Goal: Task Accomplishment & Management: Manage account settings

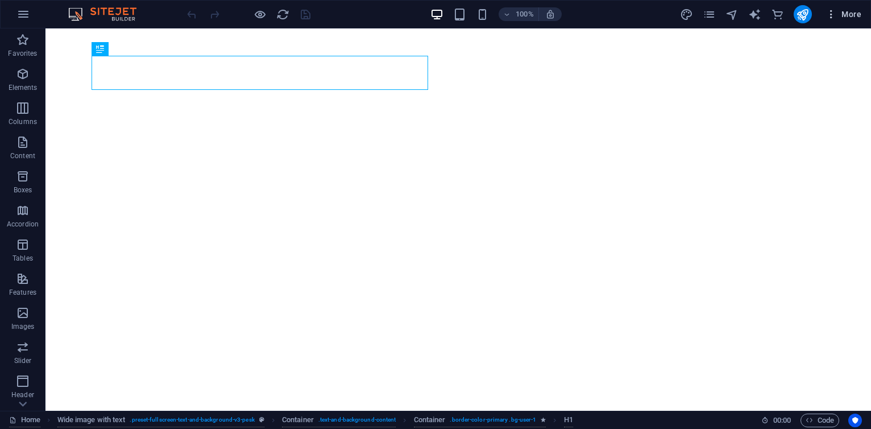
click at [847, 9] on span "More" at bounding box center [843, 14] width 36 height 11
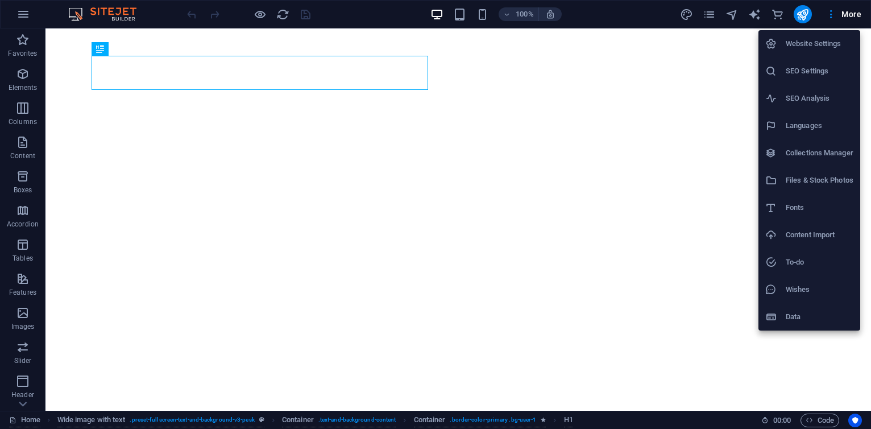
click at [822, 152] on h6 "Collections Manager" at bounding box center [819, 153] width 68 height 14
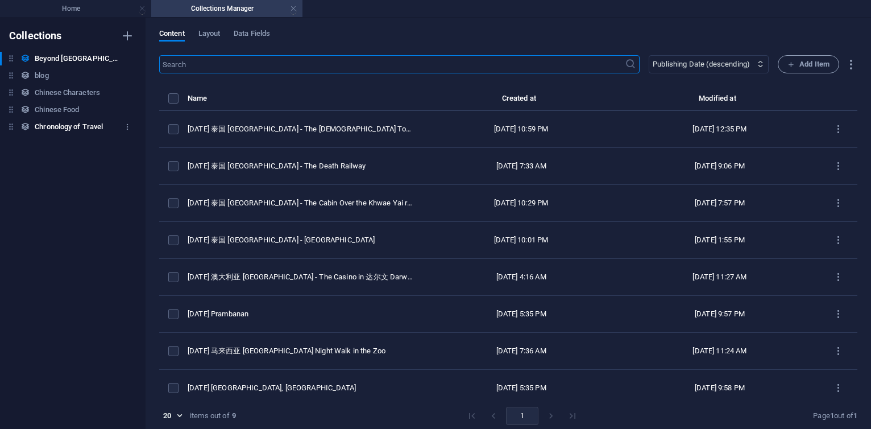
click at [73, 127] on h6 "Chronology of Travel" at bounding box center [69, 127] width 68 height 14
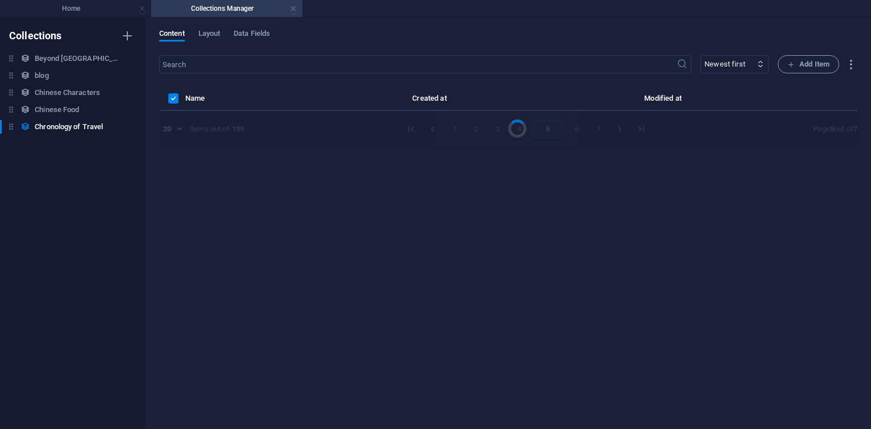
select select "columns.publishing_date_DESC"
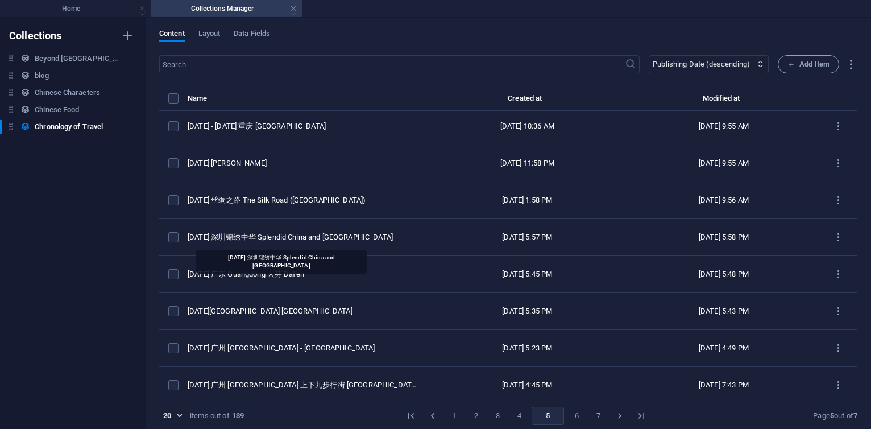
scroll to position [452, 0]
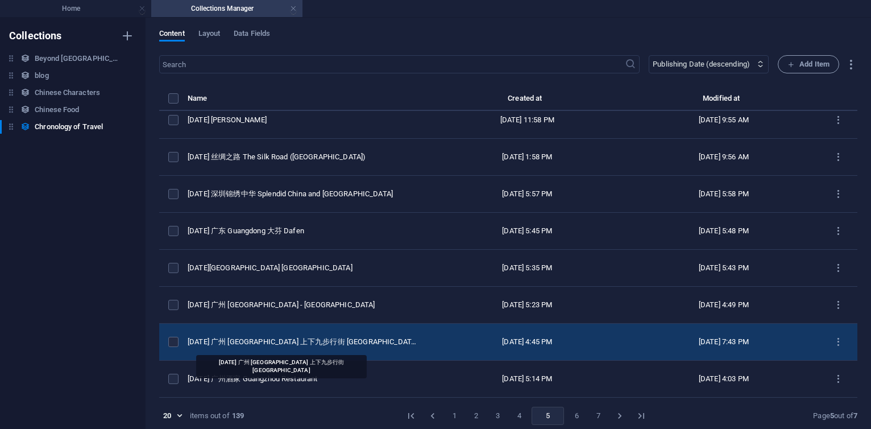
click at [333, 339] on div "[DATE] 广州 [GEOGRAPHIC_DATA] 上下九步行街 [GEOGRAPHIC_DATA]" at bounding box center [303, 341] width 230 height 10
select select "2014"
select select "Travel"
select select "[GEOGRAPHIC_DATA]"
select select "Photos + AI Generated"
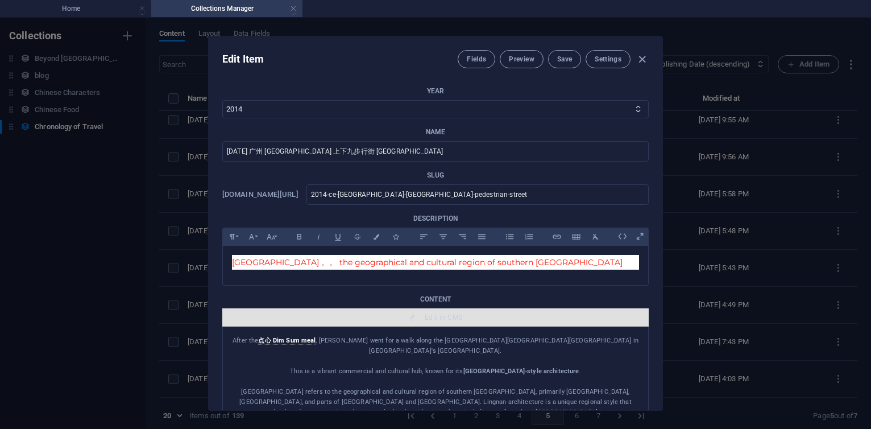
click at [425, 314] on span "Edit in CMS" at bounding box center [444, 317] width 38 height 9
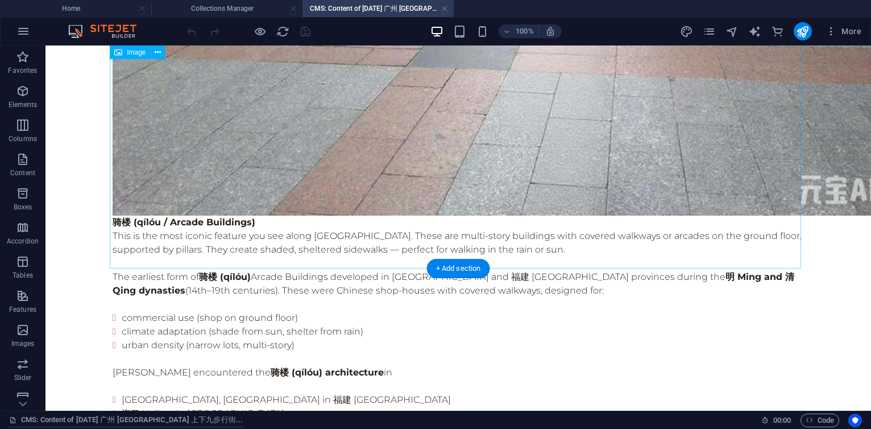
scroll to position [682, 0]
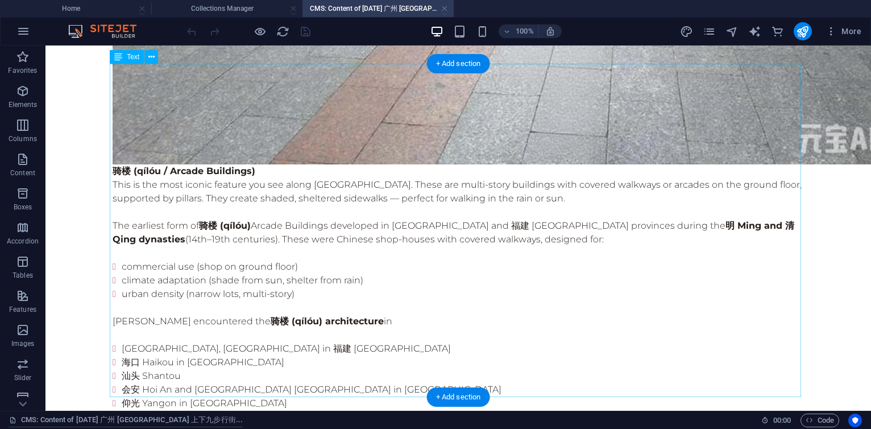
click at [265, 164] on div "骑楼 (qílóu / Arcade Buildings) This is the most iconic feature you see along [GE…" at bounding box center [458, 327] width 691 height 327
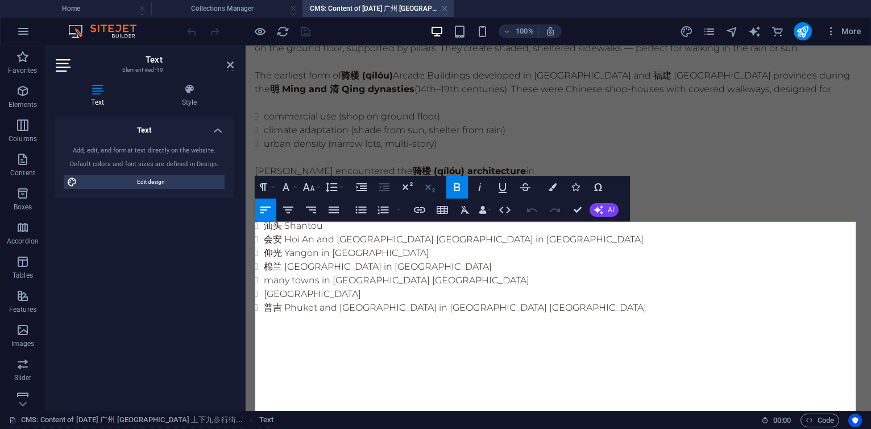
scroll to position [457, 0]
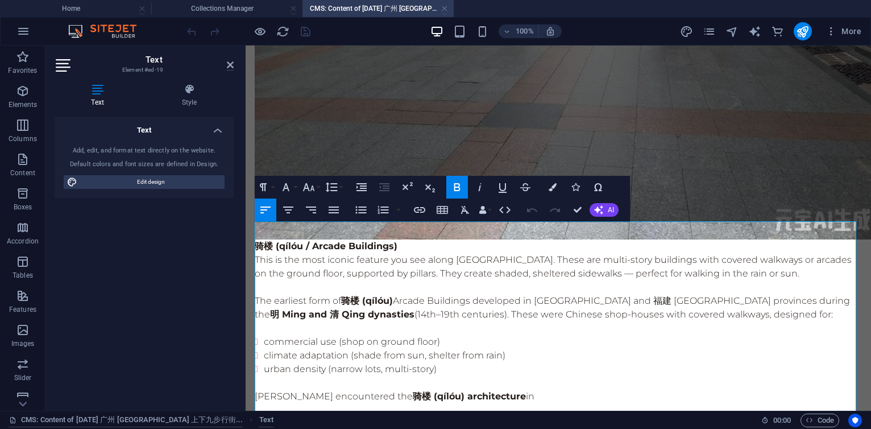
click at [389, 253] on p "This is the most iconic feature you see along [GEOGRAPHIC_DATA]. These are mult…" at bounding box center [558, 266] width 607 height 27
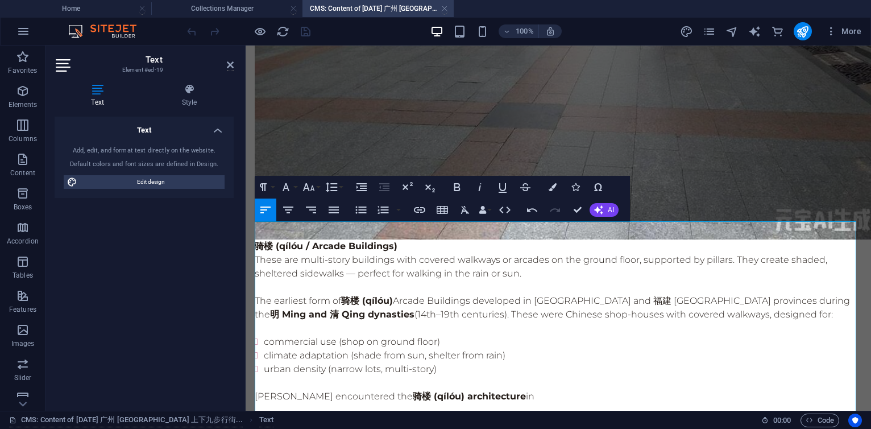
click at [537, 258] on p "These are multi-story buildings with covered walkways or arcades on the ground …" at bounding box center [558, 266] width 607 height 27
click at [542, 257] on p "These are multi-story buildings with covered walkways or arcades on the ground …" at bounding box center [558, 266] width 607 height 27
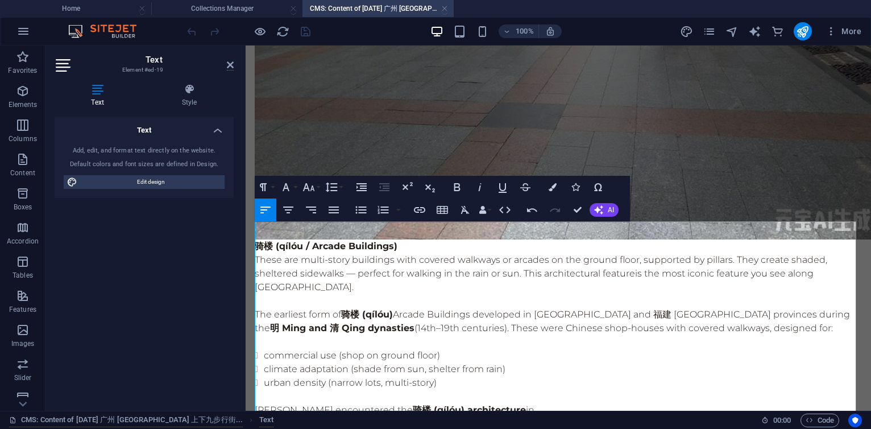
click at [351, 253] on p "These are multi-story buildings with covered walkways or arcades on the ground …" at bounding box center [558, 273] width 607 height 41
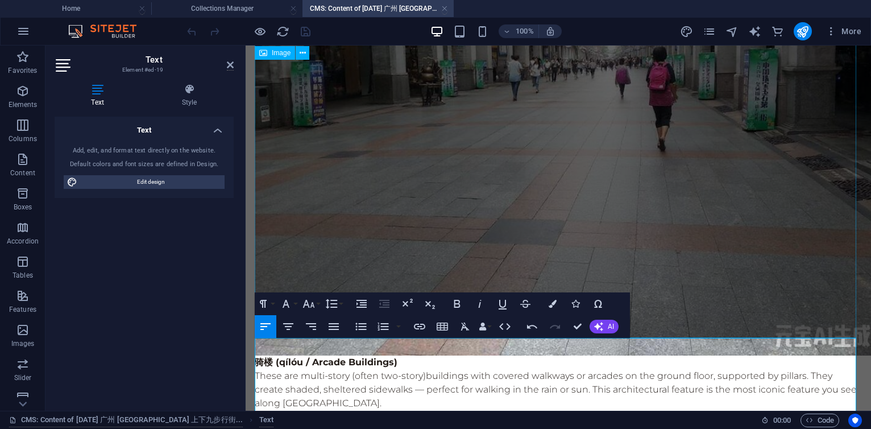
scroll to position [477, 0]
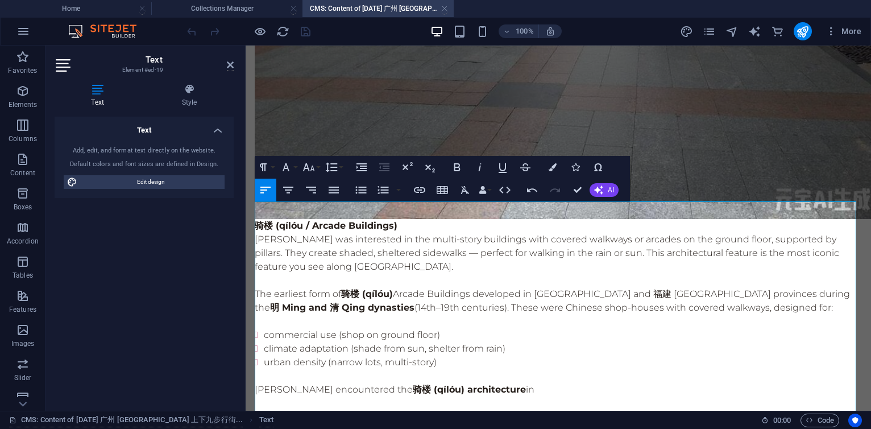
click at [334, 235] on p "[PERSON_NAME] was interested in the multi-story buildings with covered walkways…" at bounding box center [558, 252] width 607 height 41
click at [477, 237] on p "[PERSON_NAME] was interested in the multi-story buildings with covered walkways…" at bounding box center [558, 252] width 607 height 41
click at [369, 247] on p "[PERSON_NAME] was interested in the multi-story buildings with covered walkways…" at bounding box center [558, 252] width 607 height 41
click at [702, 236] on p "[PERSON_NAME] was interested in the multi-story buildings with covered walkways…" at bounding box center [558, 252] width 607 height 41
click at [260, 251] on p "[PERSON_NAME] was interested in the multi-story buildings with covered walkways…" at bounding box center [558, 252] width 607 height 41
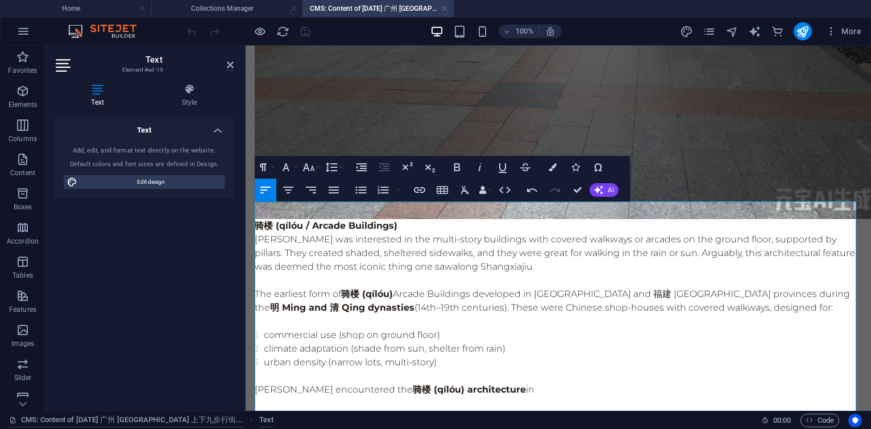
click at [316, 252] on p "[PERSON_NAME] was interested in the multi-story buildings with covered walkways…" at bounding box center [558, 252] width 607 height 41
click at [820, 234] on p "[PERSON_NAME] was interested in the multi-story buildings with covered walkways…" at bounding box center [558, 252] width 607 height 41
click at [271, 249] on p "[PERSON_NAME] was interested in the multi-story buildings with covered walkways…" at bounding box center [558, 252] width 607 height 41
click at [539, 248] on p "[PERSON_NAME] was interested in the multi-story buildings with covered walkways…" at bounding box center [558, 252] width 607 height 41
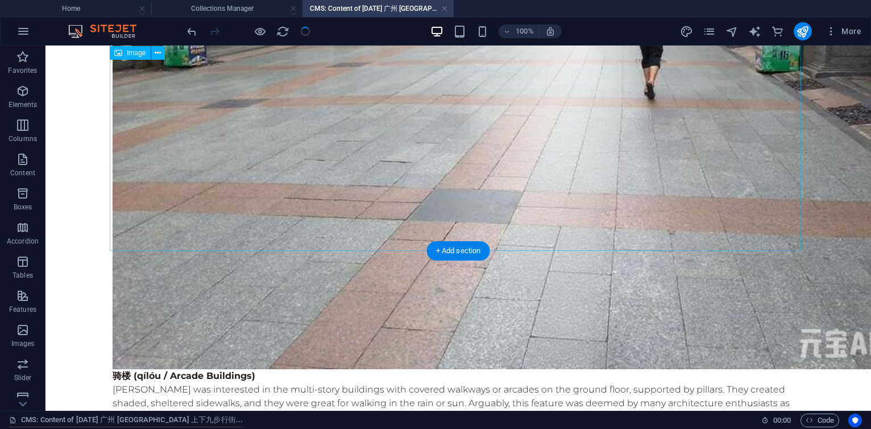
scroll to position [495, 0]
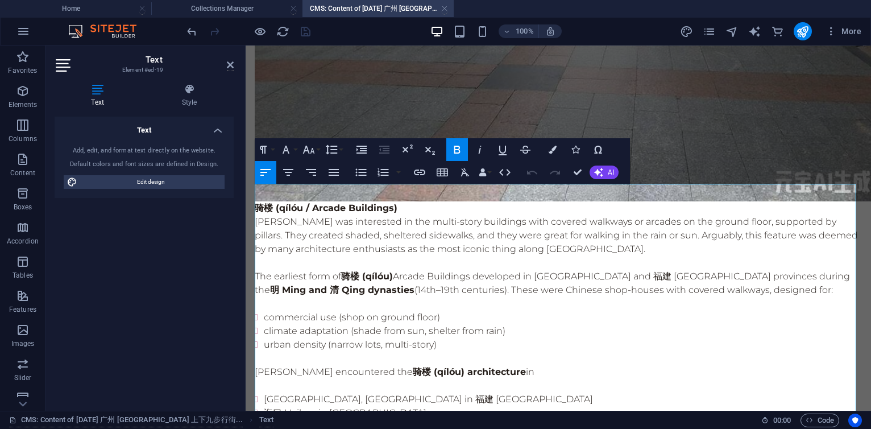
click at [261, 202] on strong "骑楼 (qílóu / Arcade Buildings)" at bounding box center [326, 207] width 143 height 11
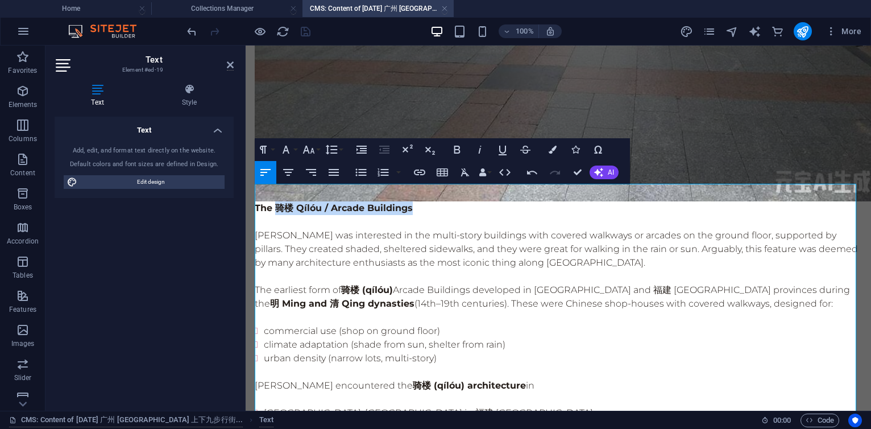
drag, startPoint x: 276, startPoint y: 191, endPoint x: 413, endPoint y: 188, distance: 137.6
click at [413, 201] on p "The 骑楼 Qílóu / Arcade Buildings" at bounding box center [558, 208] width 607 height 14
copy strong "骑楼 Qílóu / Arcade Buildings"
click at [434, 228] on p "[PERSON_NAME] was interested in the multi-story buildings with covered walkways…" at bounding box center [558, 248] width 607 height 41
click at [423, 228] on p "[PERSON_NAME] was interested in the multi-story buildings with covered walkways…" at bounding box center [558, 248] width 607 height 41
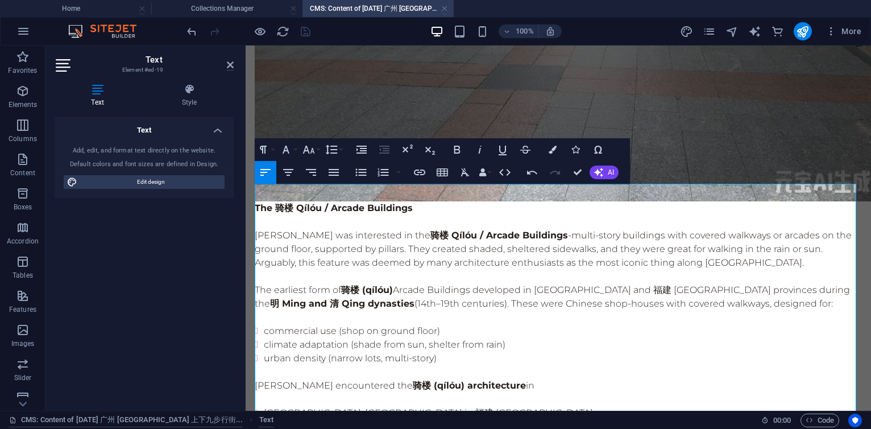
click at [409, 228] on p "[PERSON_NAME] was interested in the 骑楼 Qílóu / Arcade Buildings - multi-story b…" at bounding box center [558, 248] width 607 height 41
click at [587, 228] on p "[PERSON_NAME] was captivated by the 骑楼 Qílóu / Arcade Buildings - multi-story b…" at bounding box center [558, 248] width 607 height 41
click at [792, 228] on p "[PERSON_NAME] was captivated by the 骑楼 Qílóu / Arcade Buildings -- multi-story …" at bounding box center [558, 248] width 607 height 41
click at [594, 228] on p "[PERSON_NAME] was captivated by the 骑楼 Qílóu / Arcade Buildings -- multi-story …" at bounding box center [558, 248] width 607 height 41
drag, startPoint x: 465, startPoint y: 217, endPoint x: 488, endPoint y: 215, distance: 22.8
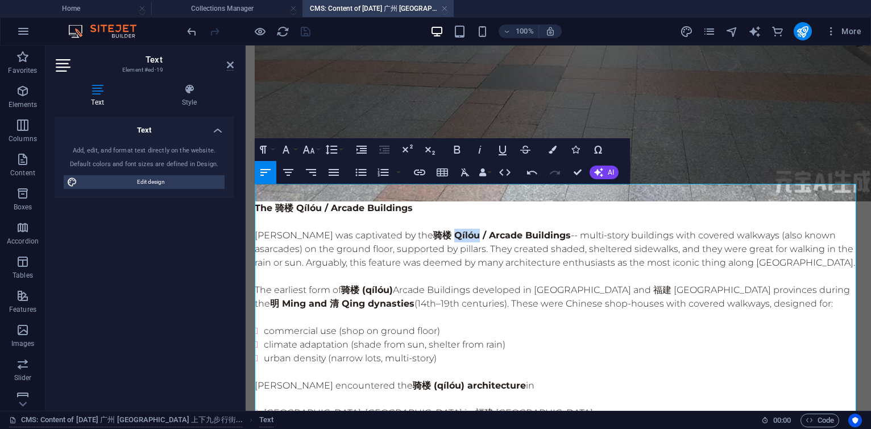
click at [488, 230] on strong "骑楼 Qílóu / Arcade Buildings" at bounding box center [502, 235] width 138 height 11
copy strong "Qílóu"
click at [363, 284] on strong "骑楼 (qílóu)" at bounding box center [367, 289] width 52 height 11
click at [393, 284] on strong "骑楼 (qílóu)" at bounding box center [367, 289] width 52 height 11
click at [467, 283] on p "The earliest form of 骑楼 [GEOGRAPHIC_DATA] developed in [GEOGRAPHIC_DATA] and 福建…" at bounding box center [558, 296] width 607 height 27
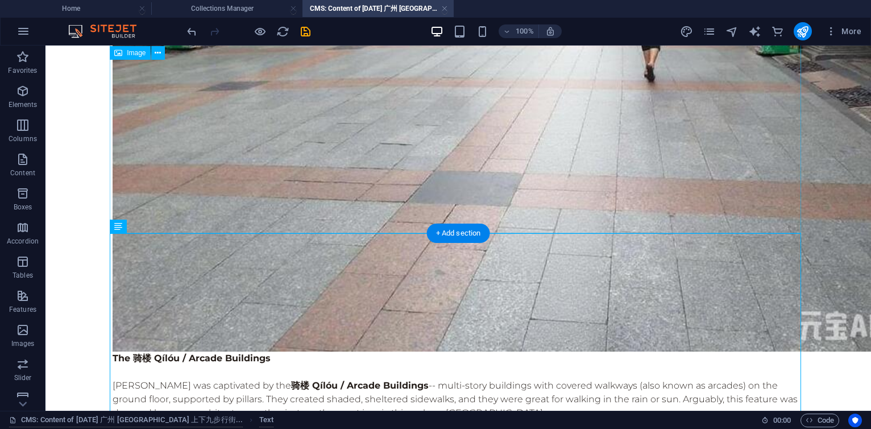
scroll to position [513, 0]
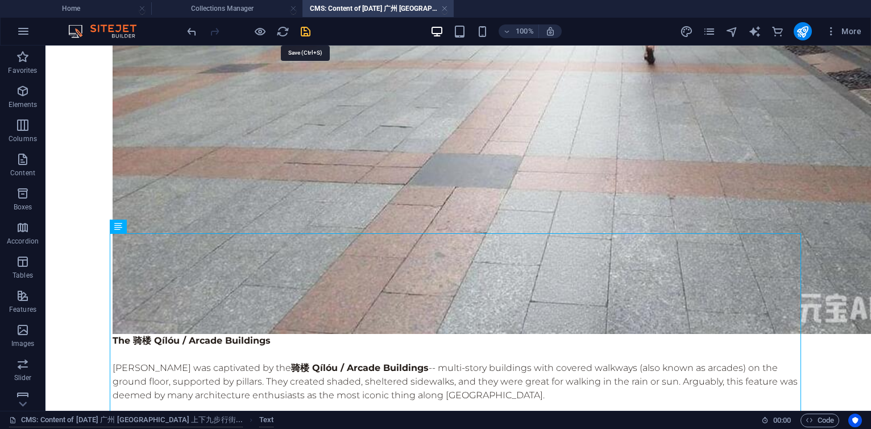
click at [301, 34] on icon "save" at bounding box center [305, 31] width 13 height 13
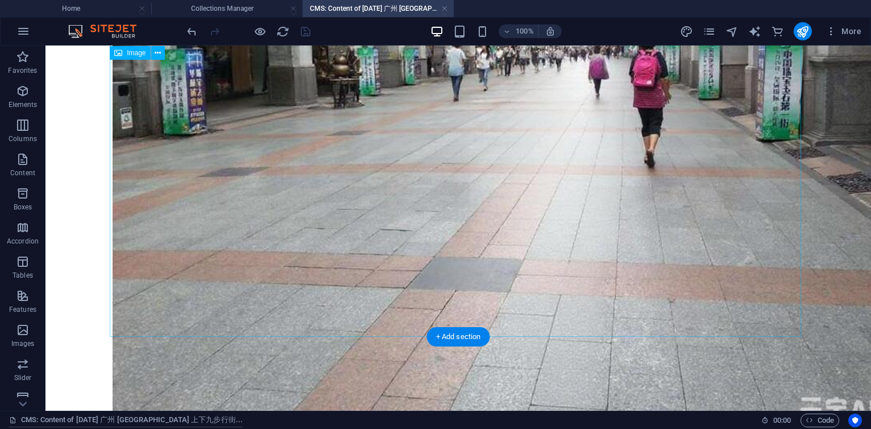
scroll to position [796, 0]
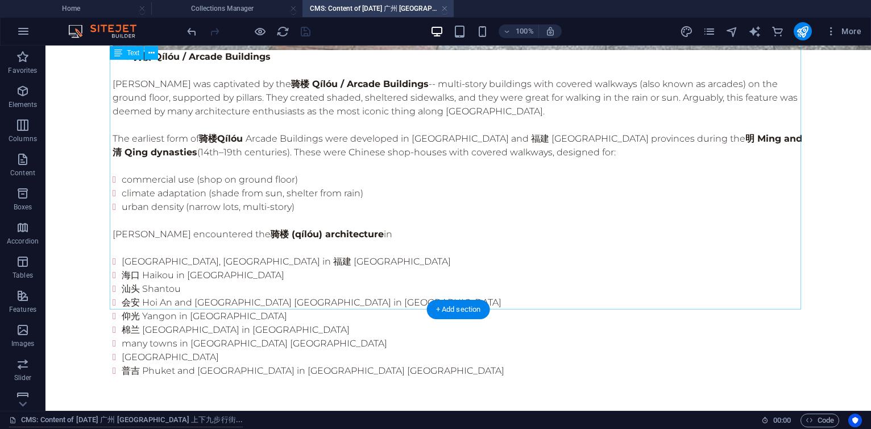
click at [351, 274] on div "The 骑楼 Qílóu / Arcade Buildings [PERSON_NAME] was captivated by the 骑楼 Qílóu / …" at bounding box center [458, 227] width 691 height 355
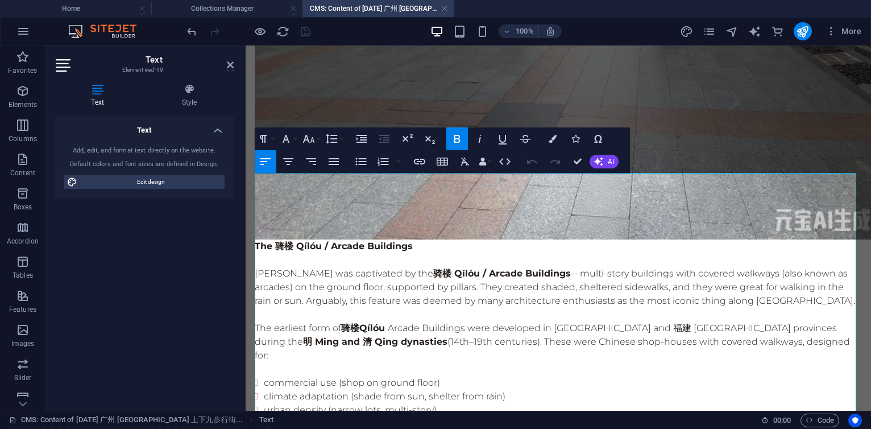
scroll to position [729, 0]
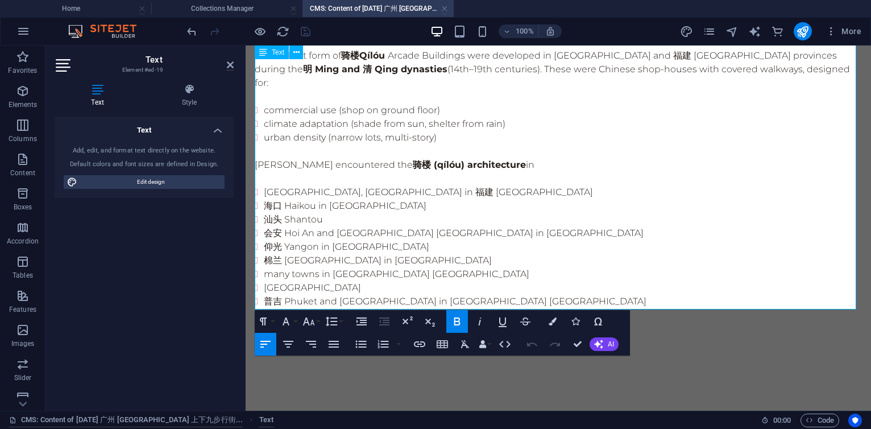
click at [509, 294] on li "普吉 Phuket and [GEOGRAPHIC_DATA] in [GEOGRAPHIC_DATA] [GEOGRAPHIC_DATA]" at bounding box center [563, 301] width 598 height 14
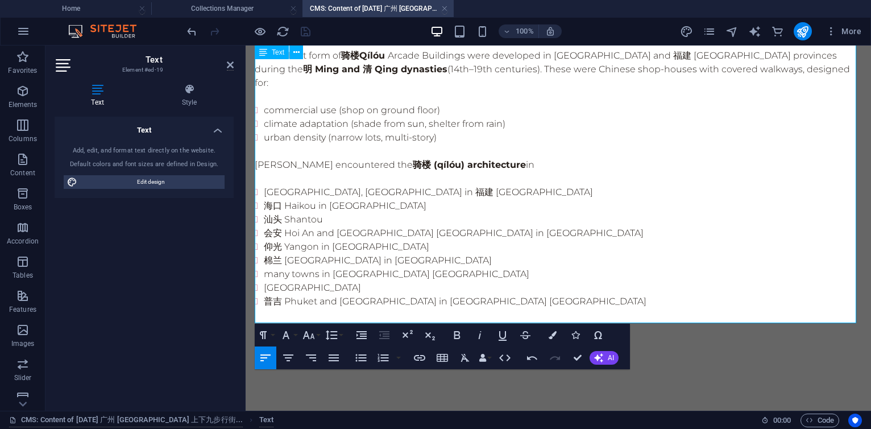
click at [326, 322] on p at bounding box center [558, 329] width 607 height 14
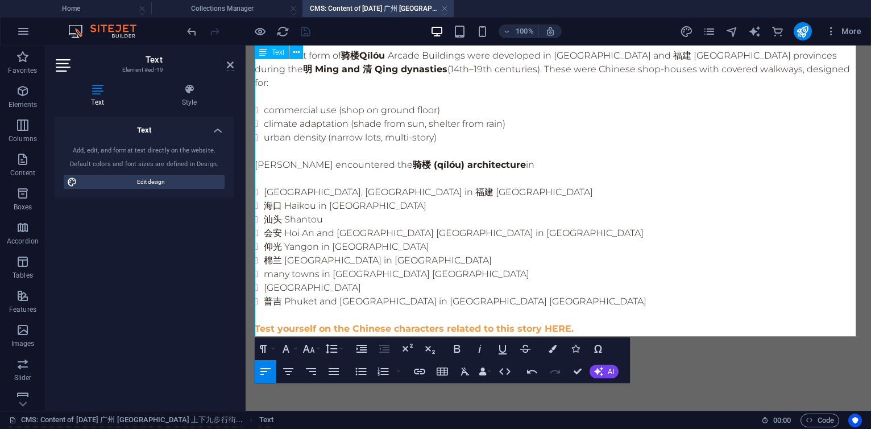
click at [294, 349] on p at bounding box center [558, 356] width 607 height 14
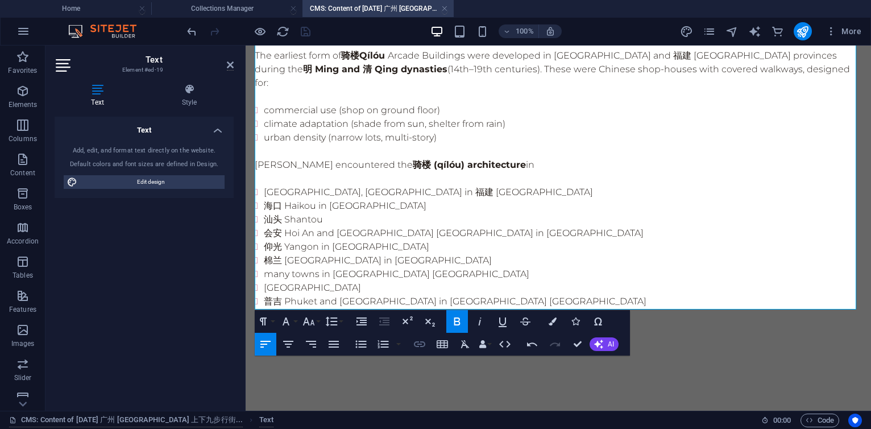
click at [424, 340] on icon "button" at bounding box center [420, 344] width 14 height 14
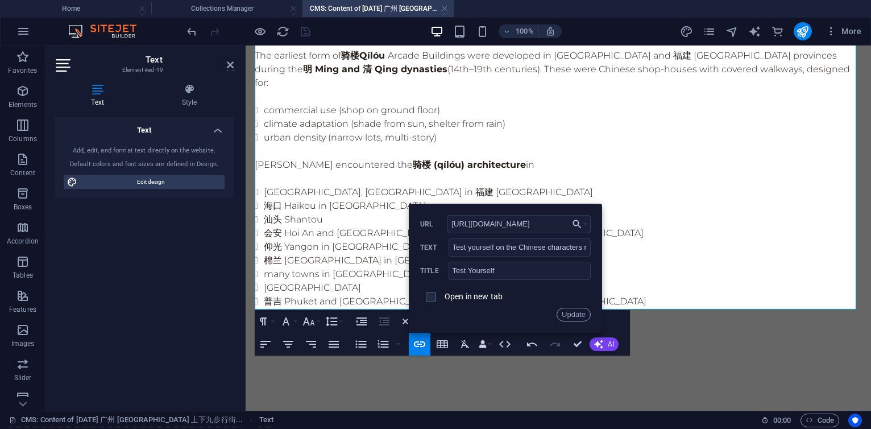
scroll to position [0, 0]
click at [521, 222] on input "[URL][DOMAIN_NAME]" at bounding box center [518, 224] width 143 height 18
paste input "angxiajiu_Sorting"
type input "[URL][DOMAIN_NAME]"
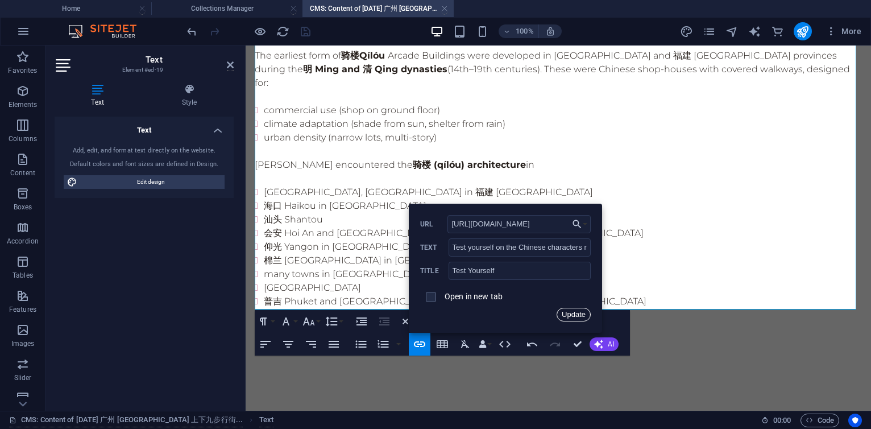
click at [571, 318] on button "Update" at bounding box center [573, 314] width 34 height 14
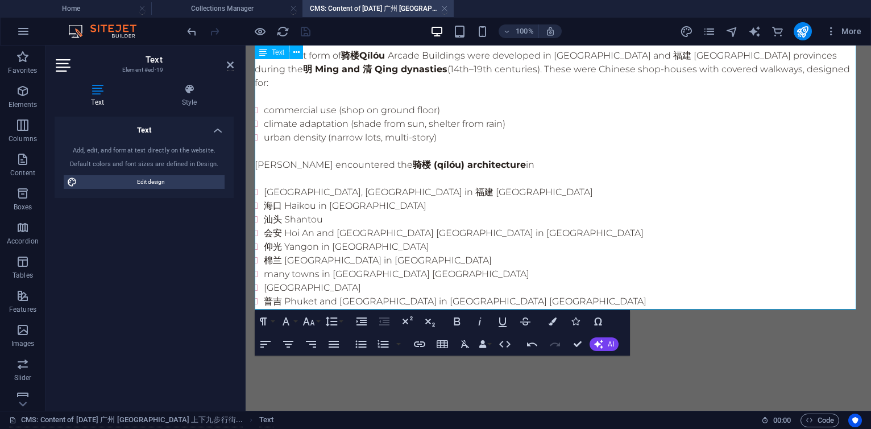
click at [588, 267] on li "many towns in [GEOGRAPHIC_DATA] [GEOGRAPHIC_DATA]" at bounding box center [563, 274] width 598 height 14
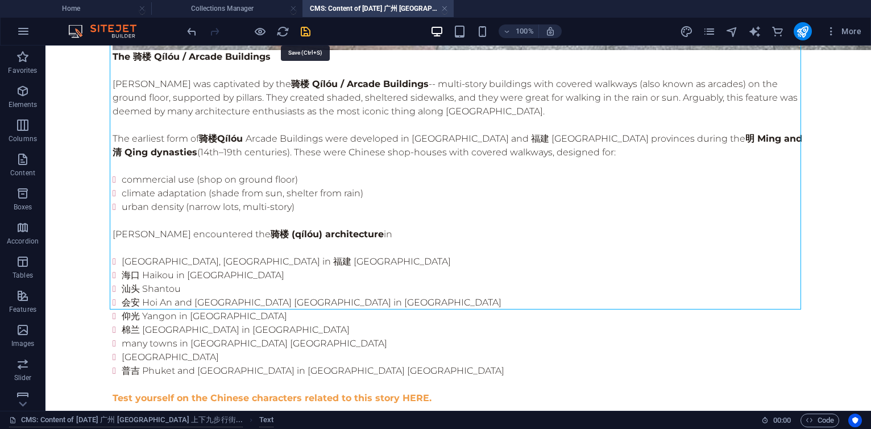
click at [306, 30] on icon "save" at bounding box center [305, 31] width 13 height 13
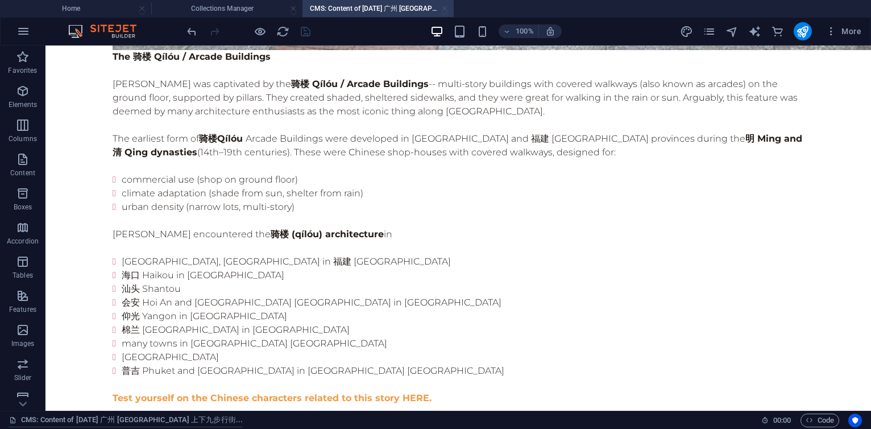
click at [446, 9] on link at bounding box center [444, 8] width 7 height 11
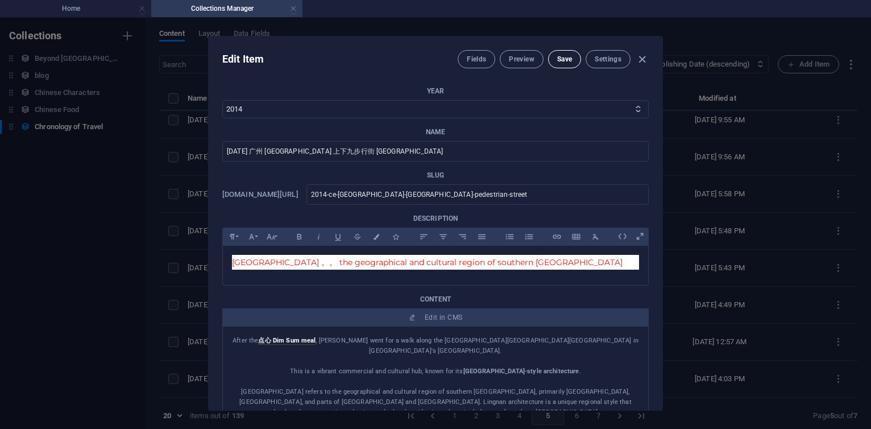
click at [554, 66] on button "Save" at bounding box center [564, 59] width 33 height 18
click at [641, 60] on icon "button" at bounding box center [641, 59] width 13 height 13
type input "[DATE]"
type input "2014-ce-[GEOGRAPHIC_DATA]-[GEOGRAPHIC_DATA]-pedestrian-street"
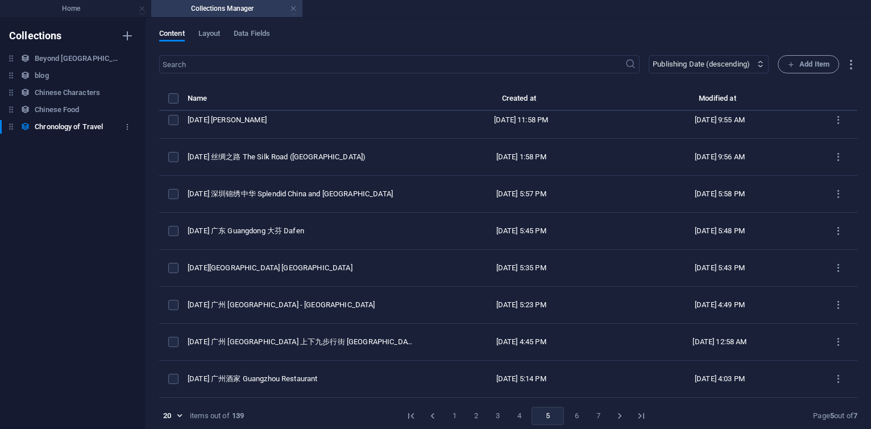
click at [82, 121] on h6 "Chronology of Travel" at bounding box center [69, 127] width 68 height 14
click at [449, 414] on button "1" at bounding box center [454, 415] width 18 height 18
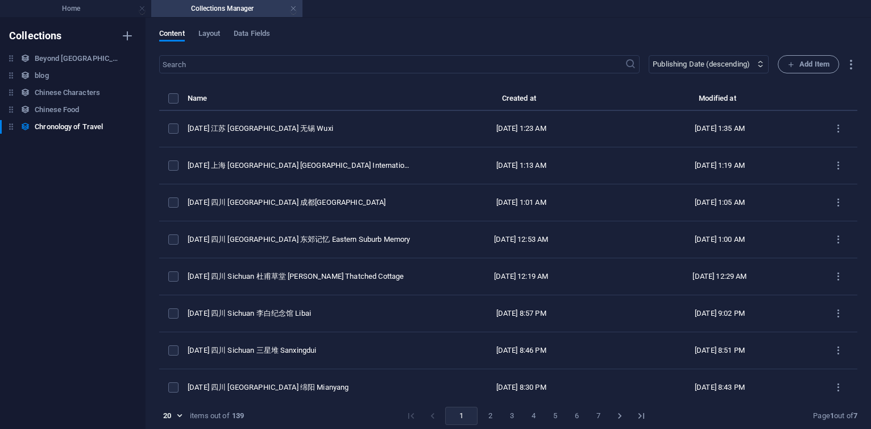
scroll to position [0, 0]
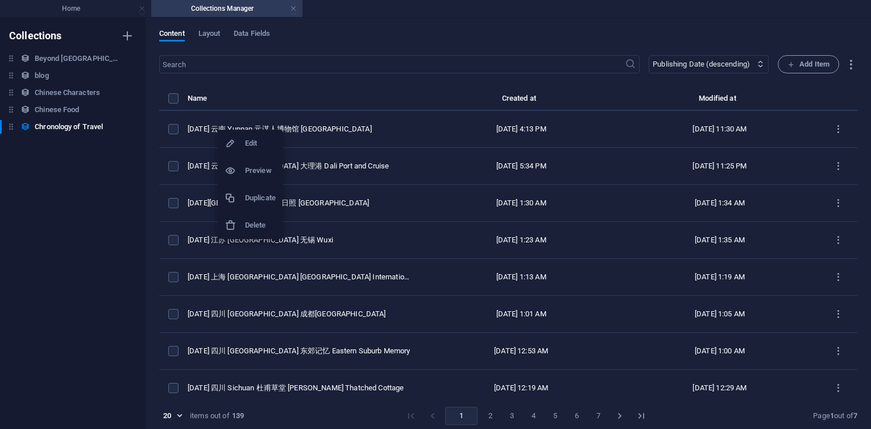
click at [256, 201] on h6 "Duplicate" at bounding box center [260, 198] width 31 height 14
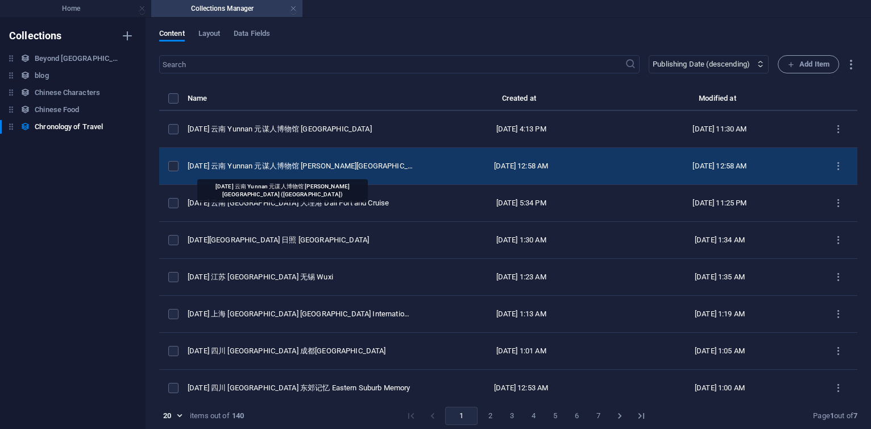
click at [291, 168] on div "[DATE] 云南 Yunnan 元谋人博物馆 [PERSON_NAME][GEOGRAPHIC_DATA] ([GEOGRAPHIC_DATA])" at bounding box center [300, 166] width 225 height 10
select select "Travel"
select select "[GEOGRAPHIC_DATA]"
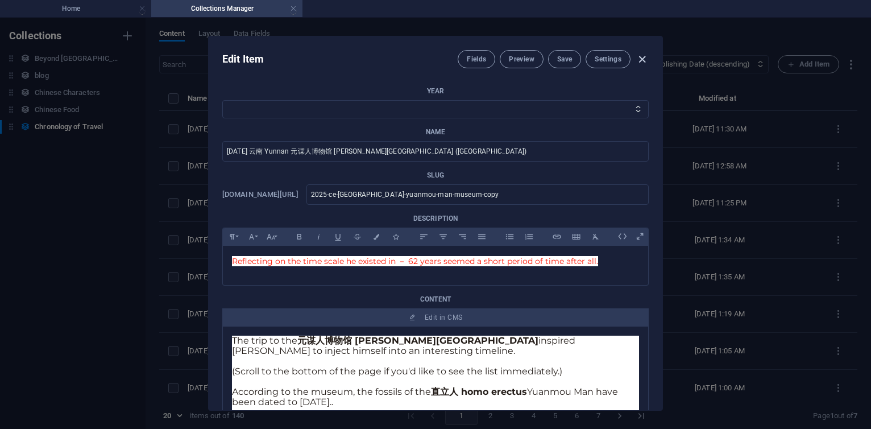
click at [641, 63] on icon "button" at bounding box center [641, 59] width 13 height 13
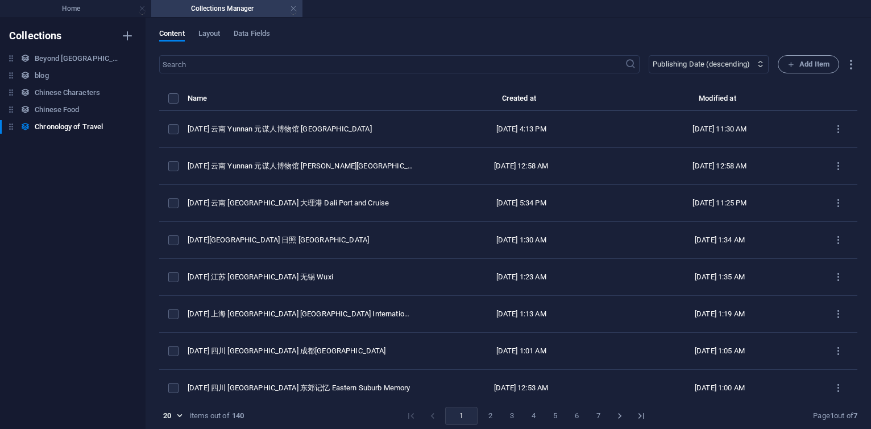
select select
type input "[DATE]"
type input "2025-ce-[GEOGRAPHIC_DATA]-yuanmou-man-museum-copy"
click at [275, 131] on div at bounding box center [435, 214] width 871 height 429
click at [275, 132] on div "[DATE] 云南 Yunnan 元谋人博物馆 [GEOGRAPHIC_DATA]" at bounding box center [300, 129] width 225 height 10
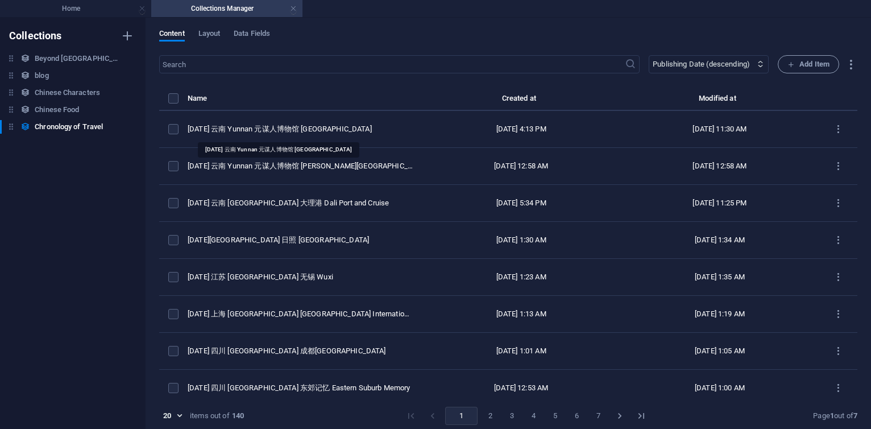
select select "2025"
select select "Travel"
select select "[GEOGRAPHIC_DATA]"
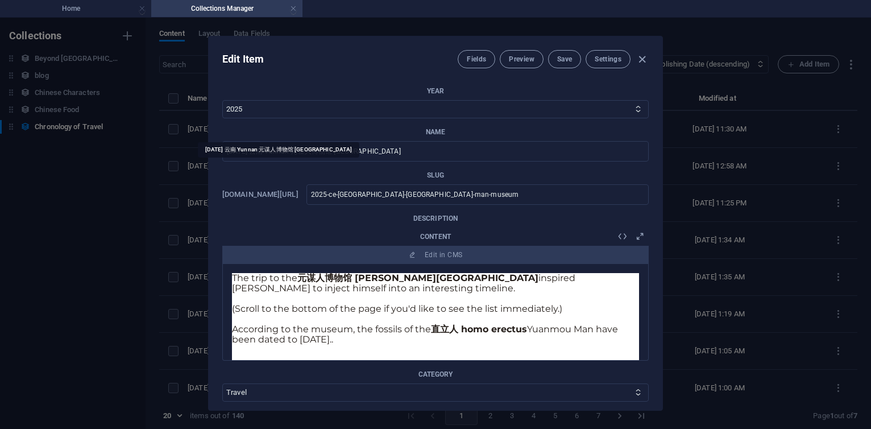
click at [275, 132] on p "Name" at bounding box center [435, 131] width 426 height 9
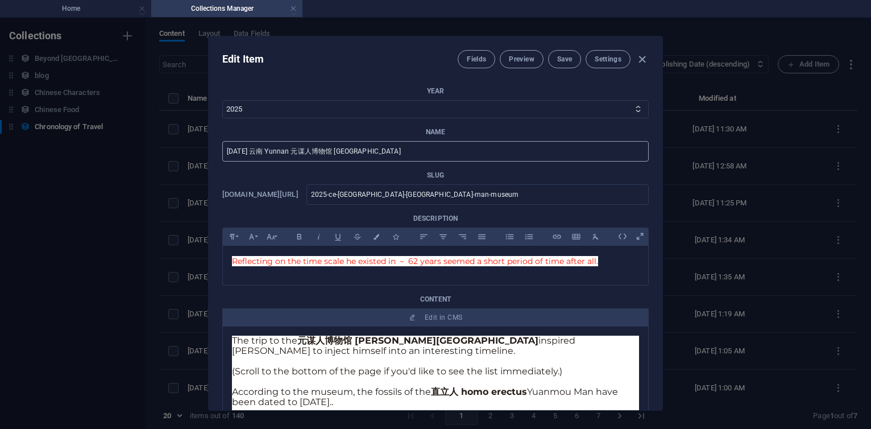
click at [446, 152] on input "[DATE] 云南 Yunnan 元谋人博物馆 [GEOGRAPHIC_DATA]" at bounding box center [435, 151] width 426 height 20
click at [253, 153] on input "[DATE] 云南 Yunnan 元谋人博物馆 [GEOGRAPHIC_DATA]" at bounding box center [435, 151] width 426 height 20
type input "[DATE] [PERSON_NAME]人博物馆 [GEOGRAPHIC_DATA]"
type input "2025-[PERSON_NAME]-man-museum"
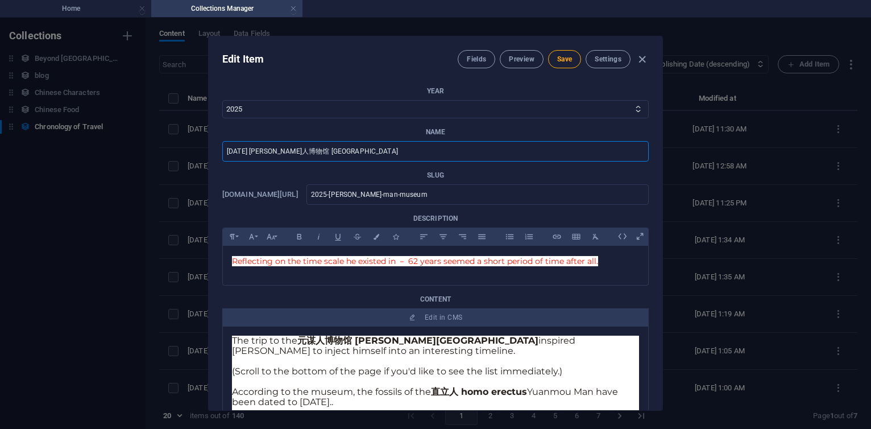
type input "[DATE] [PERSON_NAME]人博物馆 [GEOGRAPHIC_DATA]"
type input "2025-ce-yunn-yuanmou-man-museum"
type input "[DATE] [PERSON_NAME]人博物馆 [PERSON_NAME][GEOGRAPHIC_DATA]"
type input "2025-[PERSON_NAME]-man-museum"
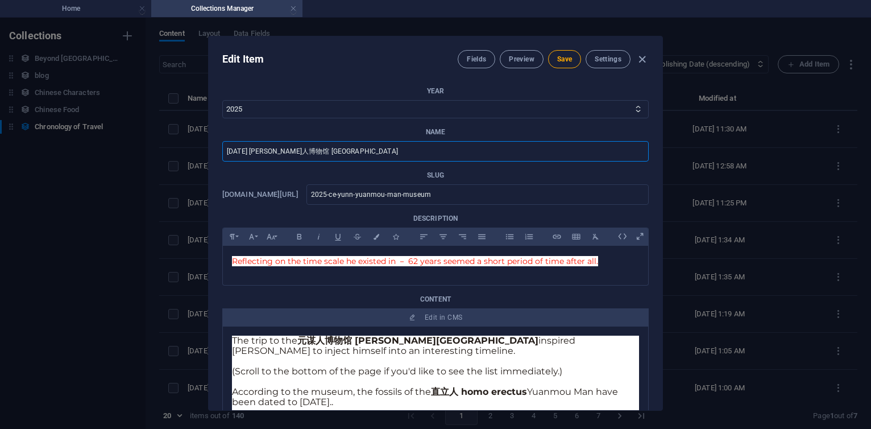
type input "2025-[PERSON_NAME]-man-museum"
type input "[DATE] [PERSON_NAME]人博物馆 [PERSON_NAME][GEOGRAPHIC_DATA]"
type input "2025-ce-[PERSON_NAME]-man-museum"
type input "[DATE] 江苏 Y 元谋人博物馆 [GEOGRAPHIC_DATA]"
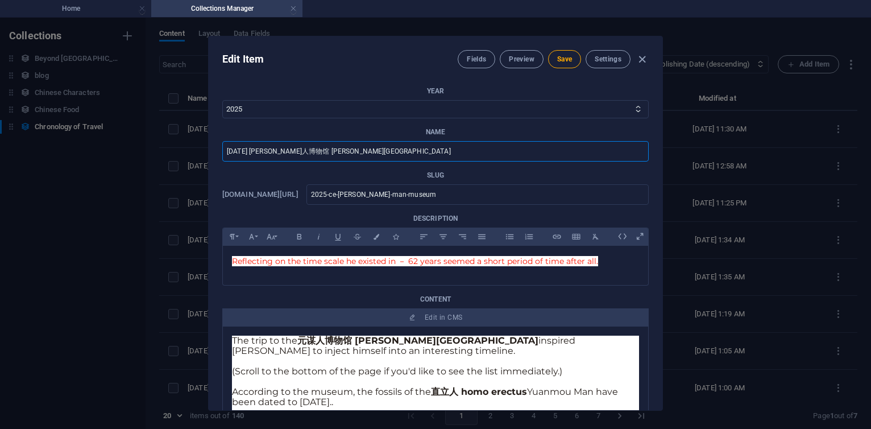
type input "2025-ce-y-yuanmou-man-museum"
type input "[DATE] 江苏 元谋人博物馆 [PERSON_NAME][GEOGRAPHIC_DATA]"
type input "2025-ce-yuanmou-man-museum"
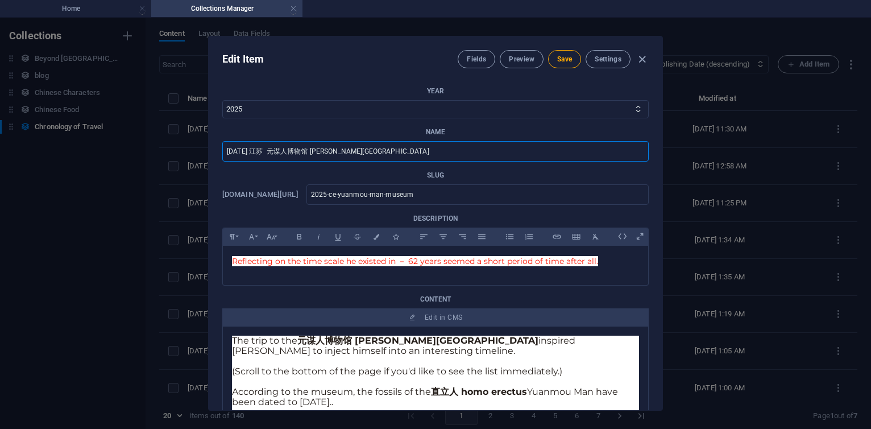
type input "[DATE] 江苏 J 元谋人博物馆 [GEOGRAPHIC_DATA]"
type input "2025-ce-j-yuanmou-man-museum"
type input "[DATE] 江苏 Ja 元谋人博物馆 [GEOGRAPHIC_DATA]"
type input "2025-[PERSON_NAME]-yuanmou-man-museum"
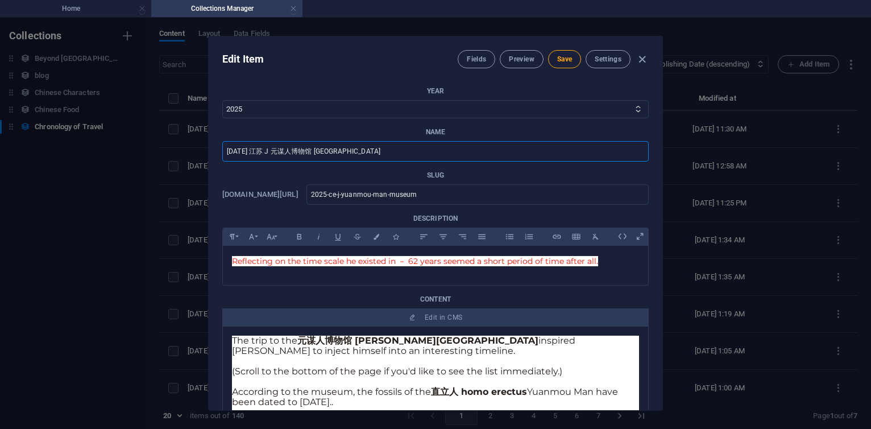
type input "2025-[PERSON_NAME]-yuanmou-man-museum"
type input "[DATE] [PERSON_NAME]人博物馆 [GEOGRAPHIC_DATA]"
type input "2025-[PERSON_NAME]-man-museum"
type input "[DATE] [PERSON_NAME] 元谋人博物馆 [PERSON_NAME][GEOGRAPHIC_DATA]"
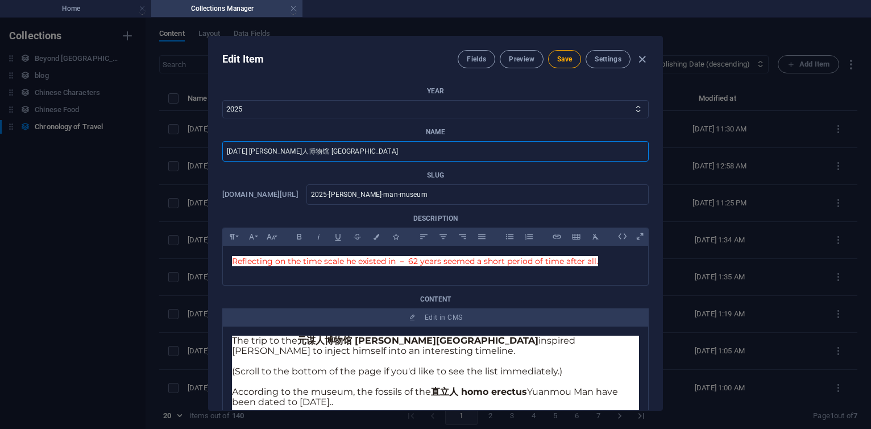
type input "2025-ce-[PERSON_NAME]-man-museum"
type input "[DATE] [PERSON_NAME] 元谋人博物馆 [GEOGRAPHIC_DATA]"
type input "2025-[PERSON_NAME]-man-museum"
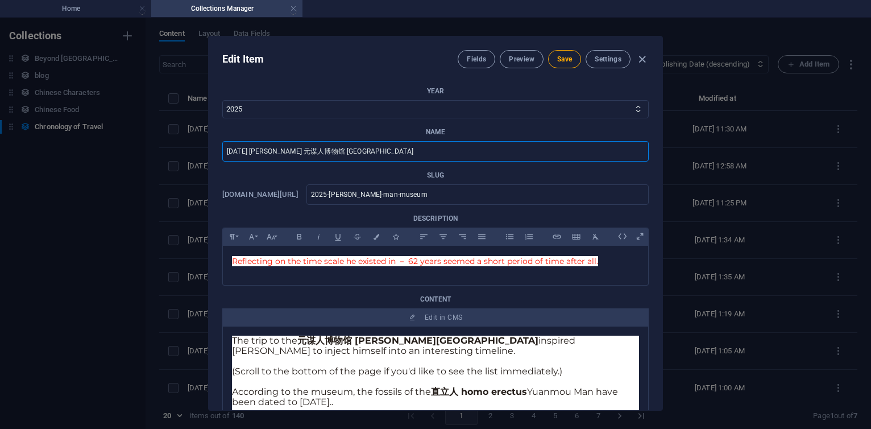
type input "[DATE] [PERSON_NAME] 元谋人博物馆 [PERSON_NAME][GEOGRAPHIC_DATA]"
type input "2025-ce-[PERSON_NAME]-man-museum"
type input "[DATE] [PERSON_NAME]人博物馆 [GEOGRAPHIC_DATA]"
type input "2025-[PERSON_NAME]-man-museum"
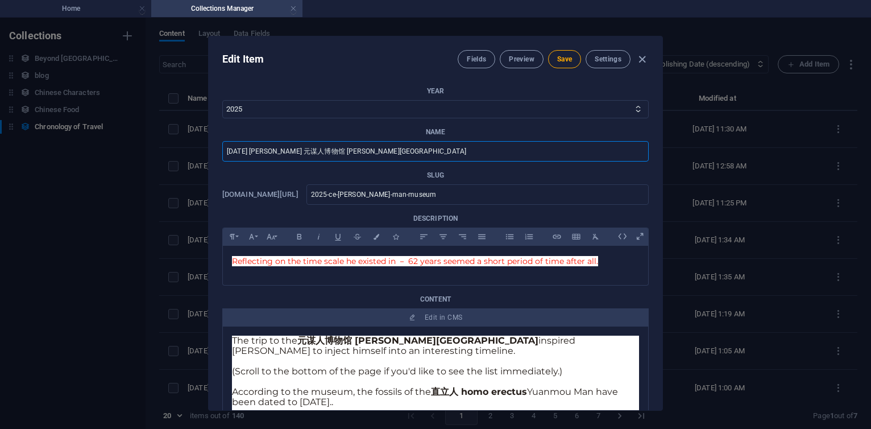
type input "2025-[PERSON_NAME]-man-museum"
type input "[DATE] 江苏 Ja 元谋人博物馆 [GEOGRAPHIC_DATA]"
type input "2025-[PERSON_NAME]-yuanmou-man-museum"
type input "[DATE] 江苏 J 元谋人博物馆 [GEOGRAPHIC_DATA]"
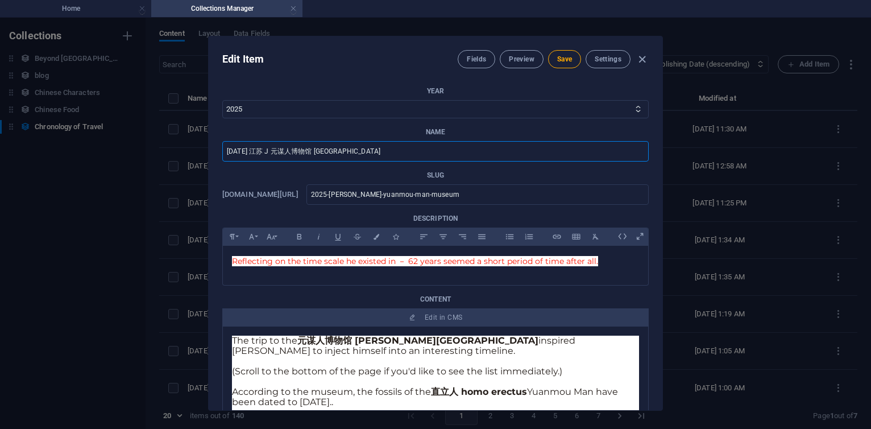
type input "2025-ce-j-yuanmou-man-museum"
type input "[DATE] 江苏 Ji 元谋人博物馆 [GEOGRAPHIC_DATA]"
type input "2025-[PERSON_NAME]-man-museum"
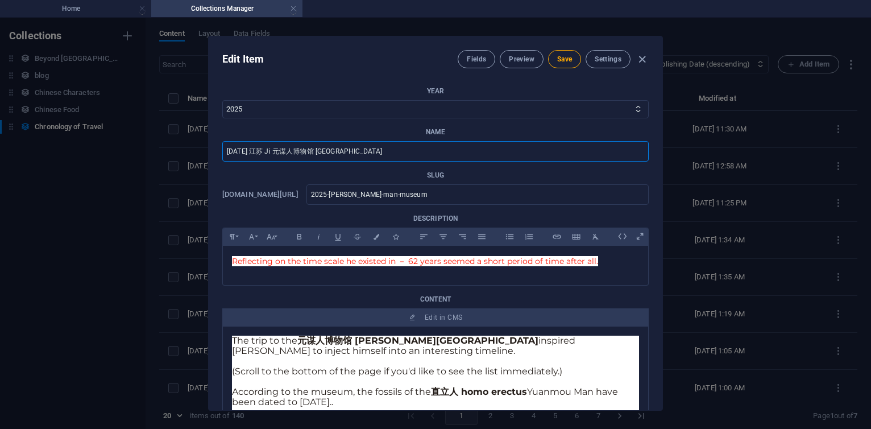
type input "[DATE] 江苏 Jia 元谋人博物馆 [GEOGRAPHIC_DATA]"
type input "2025-ce-jia-yuanmou-man-museum"
type input "[DATE] 江苏 Jian 元谋人博物馆 [GEOGRAPHIC_DATA]"
type input "2025-[PERSON_NAME][GEOGRAPHIC_DATA]-man-museum"
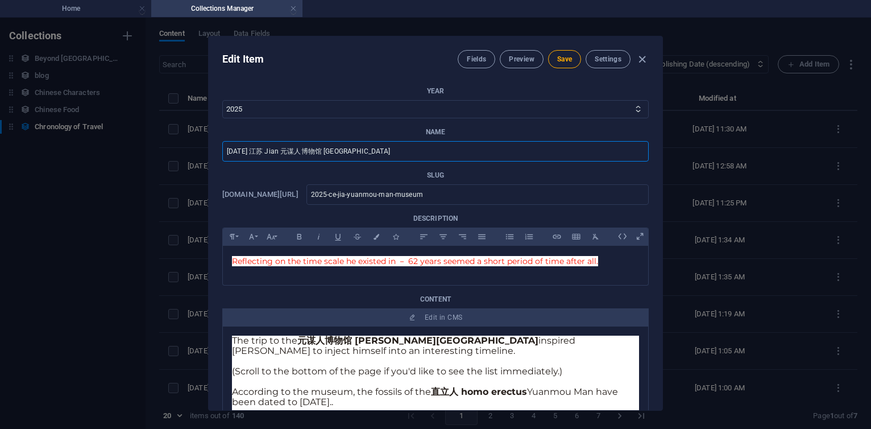
type input "2025-[PERSON_NAME][GEOGRAPHIC_DATA]-man-museum"
type input "[DATE] [PERSON_NAME]人博物馆 [GEOGRAPHIC_DATA]"
type input "2025-ce-[PERSON_NAME]-man-museum"
type input "[DATE] 江苏 Jiangs 元谋人博物馆 [GEOGRAPHIC_DATA]"
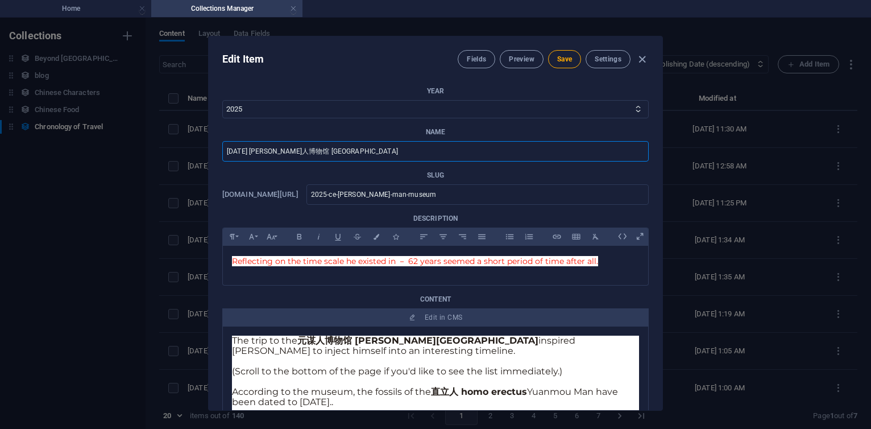
type input "2025-ce-jiangs-[GEOGRAPHIC_DATA]-man-museum"
type input "[DATE] [PERSON_NAME] 元谋人博物馆 [GEOGRAPHIC_DATA]"
type input "2025-ce-jiangsu-yuanmou-man-museum"
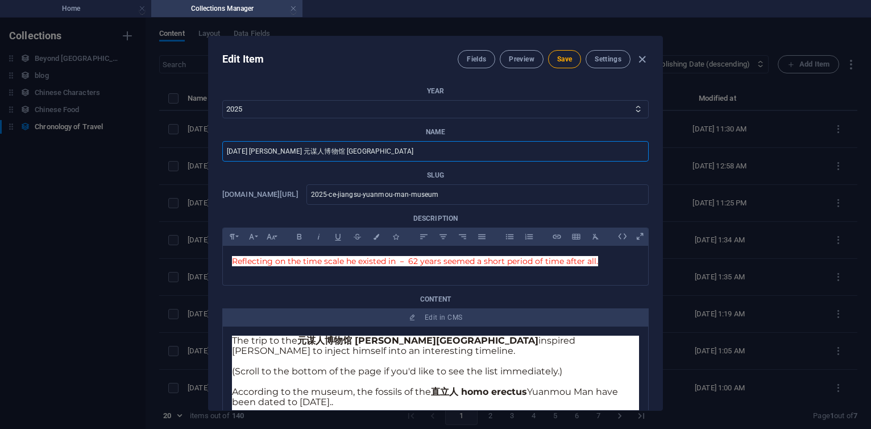
type input "[DATE] [PERSON_NAME][GEOGRAPHIC_DATA]"
type input "2025-ce-[GEOGRAPHIC_DATA]"
click at [318, 152] on input "[DATE] [PERSON_NAME][GEOGRAPHIC_DATA]" at bounding box center [435, 151] width 426 height 20
paste input "[GEOGRAPHIC_DATA]"
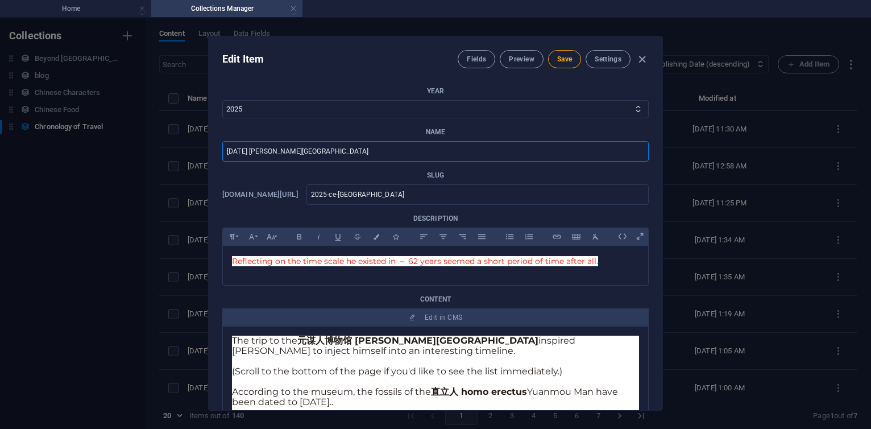
type input "[DATE] 江苏 [GEOGRAPHIC_DATA] [GEOGRAPHIC_DATA]"
type input "2025-ce-[GEOGRAPHIC_DATA]-[GEOGRAPHIC_DATA]-[GEOGRAPHIC_DATA]-international-air…"
type input "[DATE] 江苏 [GEOGRAPHIC_DATA] [GEOGRAPHIC_DATA]"
click at [551, 198] on input "2025-ce-[GEOGRAPHIC_DATA]-[GEOGRAPHIC_DATA]-[GEOGRAPHIC_DATA]-international-air…" at bounding box center [477, 194] width 342 height 20
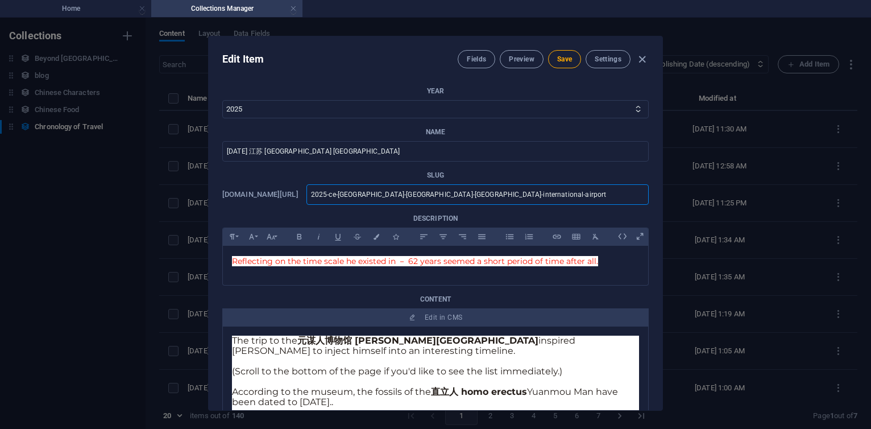
type input "2025-ce-[GEOGRAPHIC_DATA]-[GEOGRAPHIC_DATA]-lukou-international-airpor"
type input "2025-ce-[GEOGRAPHIC_DATA]-[GEOGRAPHIC_DATA]-[GEOGRAPHIC_DATA]-international-air…"
type input "2025-ce-[GEOGRAPHIC_DATA]-[GEOGRAPHIC_DATA]-lukou-international-airp"
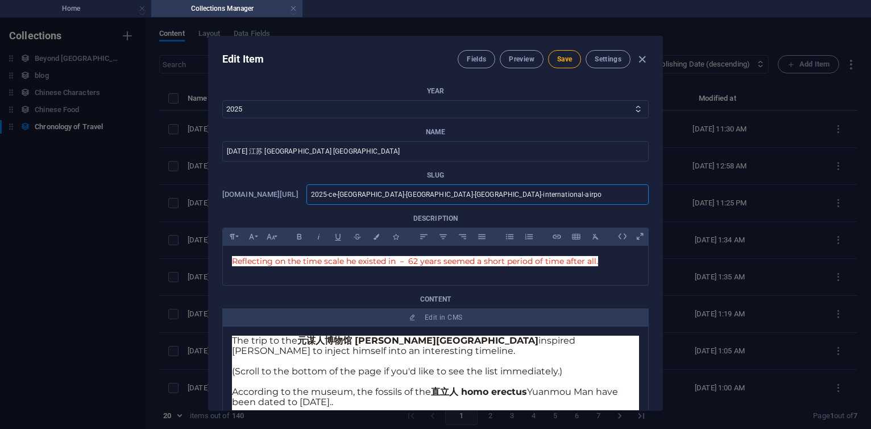
type input "2025-ce-[GEOGRAPHIC_DATA]-[GEOGRAPHIC_DATA]-lukou-international-airp"
type input "2025-ce-[GEOGRAPHIC_DATA]-[GEOGRAPHIC_DATA]-lukou-international-ai"
type input "2025-ce-[GEOGRAPHIC_DATA]-[GEOGRAPHIC_DATA]-[GEOGRAPHIC_DATA]-international-"
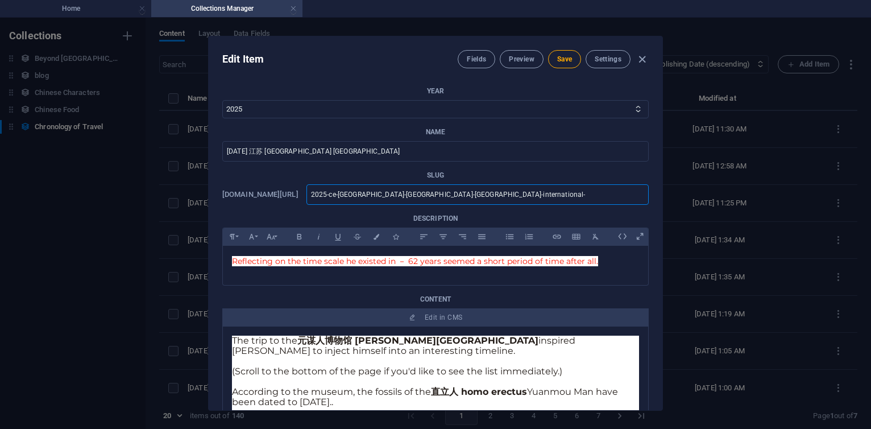
type input "2025-ce-[GEOGRAPHIC_DATA]-[GEOGRAPHIC_DATA]-[GEOGRAPHIC_DATA]-international"
type input "2025-ce-[GEOGRAPHIC_DATA]-[GEOGRAPHIC_DATA]-lukou-internationa"
type input "2025-ce-[GEOGRAPHIC_DATA]-[GEOGRAPHIC_DATA]-lukou-internation"
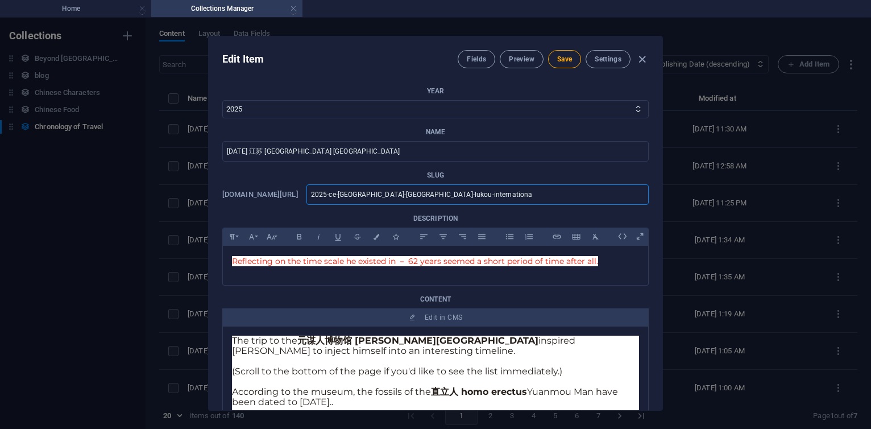
type input "2025-ce-[GEOGRAPHIC_DATA]-[GEOGRAPHIC_DATA]-lukou-internation"
type input "2025-ce-[GEOGRAPHIC_DATA]-[GEOGRAPHIC_DATA]-lukou-internatio"
type input "2025-ce-[GEOGRAPHIC_DATA]-[GEOGRAPHIC_DATA]-lukou-internati"
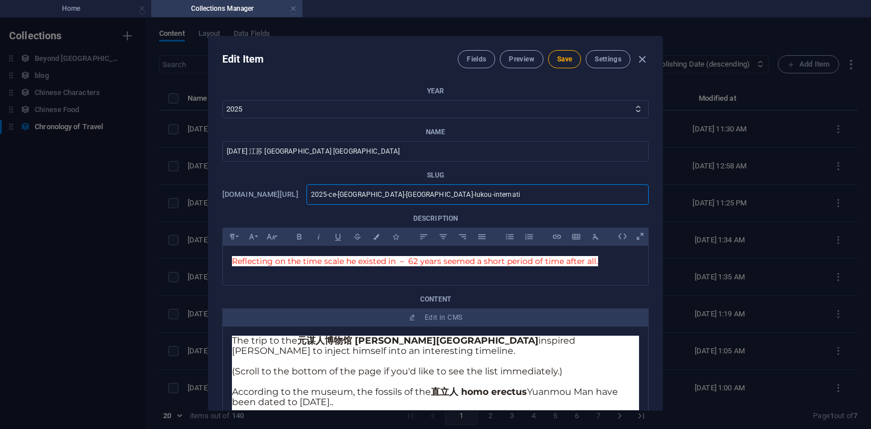
type input "2025-ce-[GEOGRAPHIC_DATA]-[GEOGRAPHIC_DATA]-lukou-internat"
type input "2025-ce-[GEOGRAPHIC_DATA]-[GEOGRAPHIC_DATA]-lukou-interna"
type input "2025-ce-[GEOGRAPHIC_DATA]-[GEOGRAPHIC_DATA]-[GEOGRAPHIC_DATA]-intern"
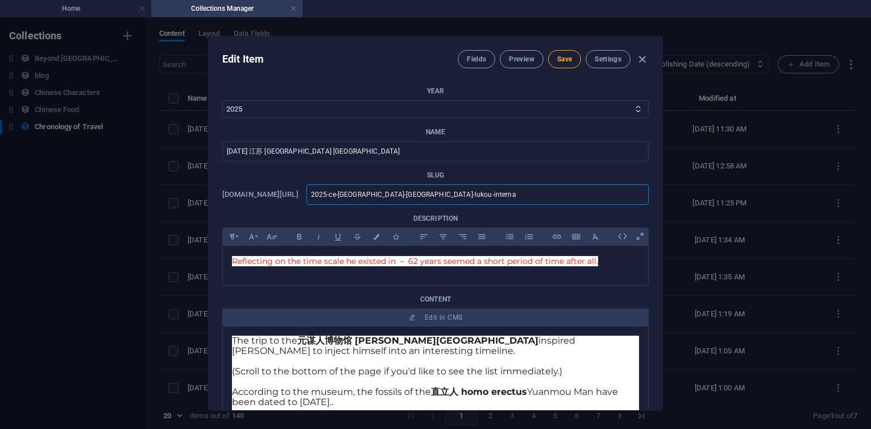
type input "2025-ce-[GEOGRAPHIC_DATA]-[GEOGRAPHIC_DATA]-[GEOGRAPHIC_DATA]-intern"
type input "2025-ce-[GEOGRAPHIC_DATA]-[GEOGRAPHIC_DATA]-lukou-inter"
type input "2025-ce-[GEOGRAPHIC_DATA]-[GEOGRAPHIC_DATA]-lukou-inte"
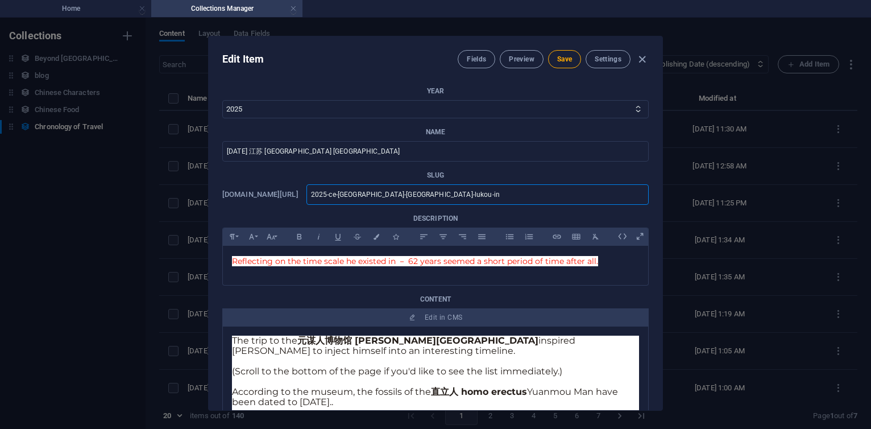
type input "2025-ce-[GEOGRAPHIC_DATA]-[GEOGRAPHIC_DATA]-lukou-i"
type input "2025-ce-[GEOGRAPHIC_DATA]-[GEOGRAPHIC_DATA]-[GEOGRAPHIC_DATA]-"
type input "2025-ce-[GEOGRAPHIC_DATA]-[GEOGRAPHIC_DATA]-[GEOGRAPHIC_DATA]"
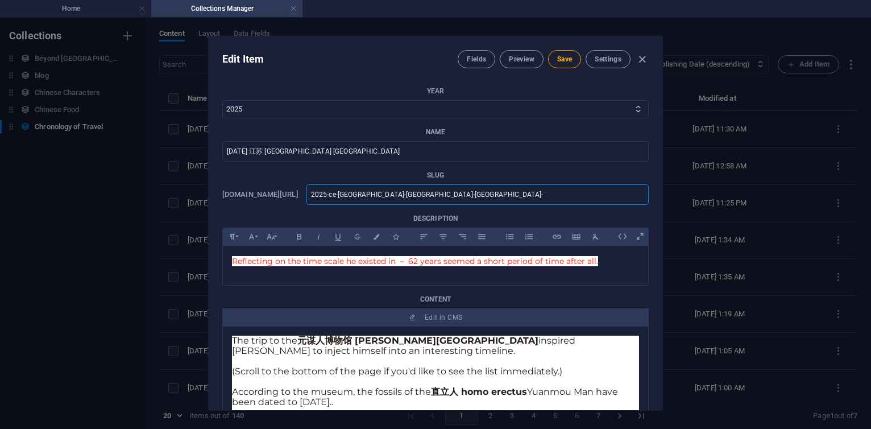
type input "2025-ce-[GEOGRAPHIC_DATA]-[GEOGRAPHIC_DATA]-[GEOGRAPHIC_DATA]"
type input "2025-ce-[GEOGRAPHIC_DATA]-[GEOGRAPHIC_DATA]-luk"
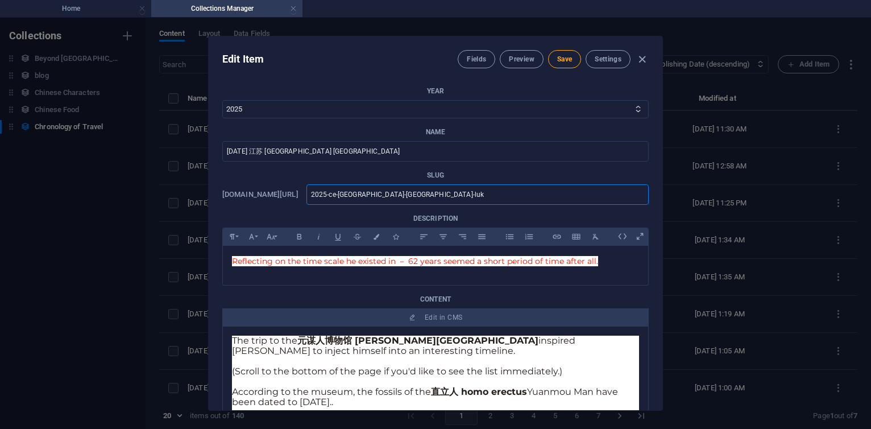
type input "2025-ce-[GEOGRAPHIC_DATA]-[GEOGRAPHIC_DATA]-[GEOGRAPHIC_DATA]"
type input "2025-ce-[GEOGRAPHIC_DATA]-[GEOGRAPHIC_DATA]-l"
type input "2025-ce-[GEOGRAPHIC_DATA]-[GEOGRAPHIC_DATA]-"
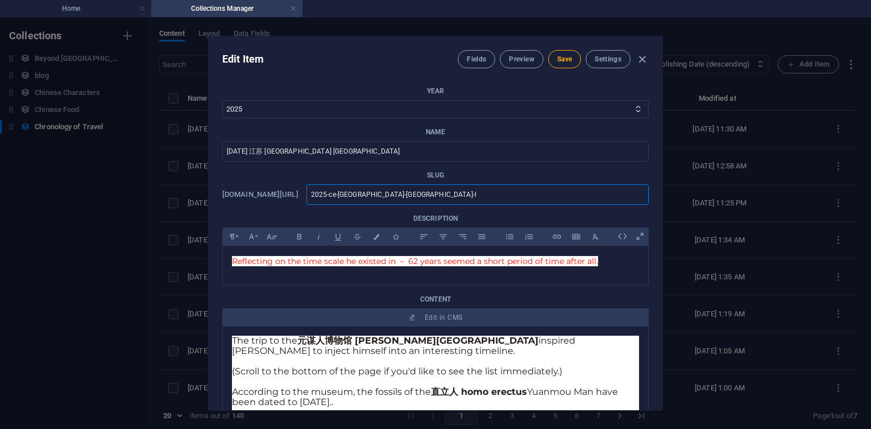
type input "2025-ce-[GEOGRAPHIC_DATA]-[GEOGRAPHIC_DATA]-"
type input "2025-ce-[GEOGRAPHIC_DATA]-[GEOGRAPHIC_DATA]"
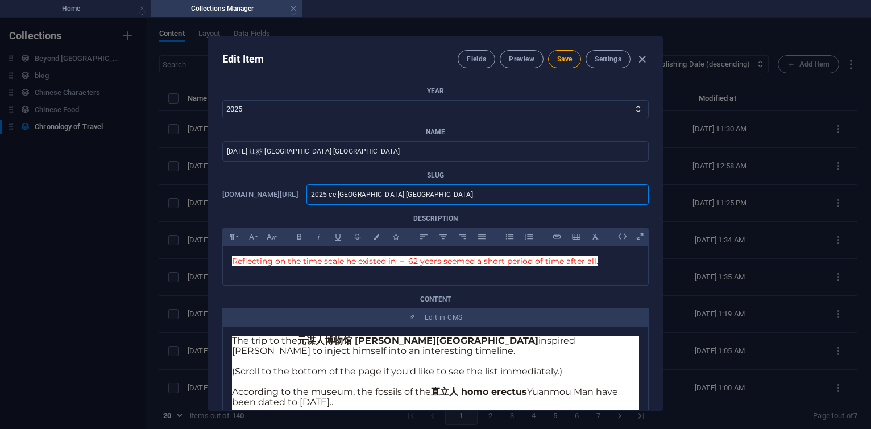
type input "2025-ce-[GEOGRAPHIC_DATA]-[GEOGRAPHIC_DATA]"
type input "2025-ce-[GEOGRAPHIC_DATA]-nan"
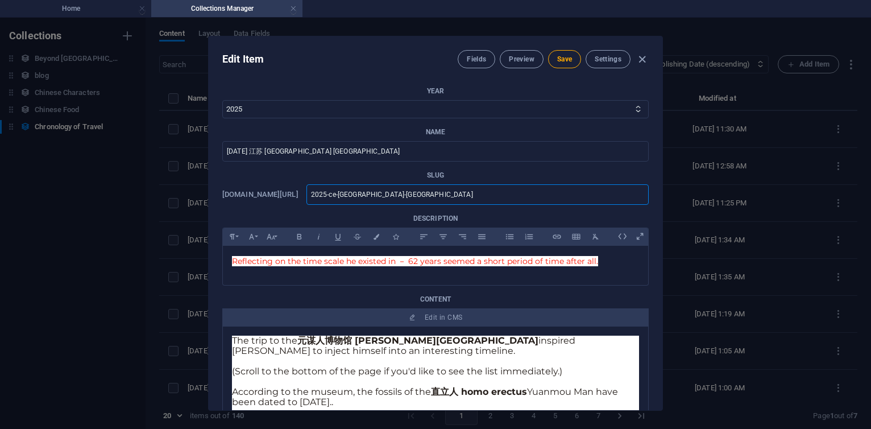
type input "2025-ce-[GEOGRAPHIC_DATA]-nan"
type input "2025-ce-jiangsu-na"
type input "2025-ce-[GEOGRAPHIC_DATA]-n"
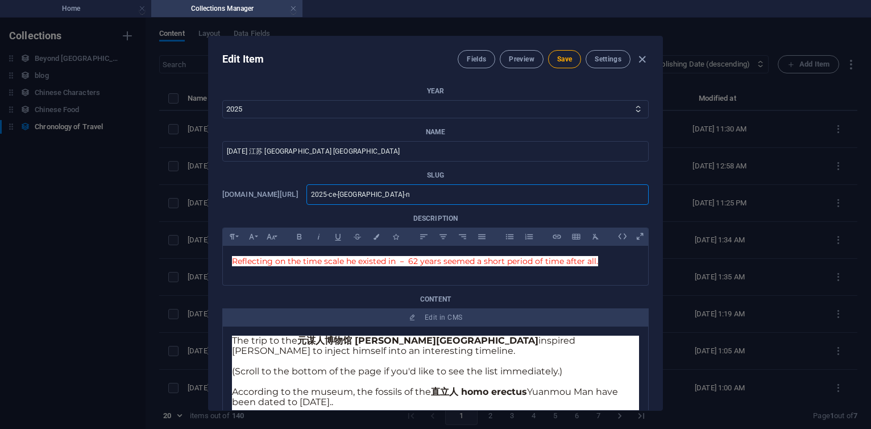
type input "2025-ce-[GEOGRAPHIC_DATA]-"
type input "2025-ce-[GEOGRAPHIC_DATA]"
type input "2025-ce-jiangs"
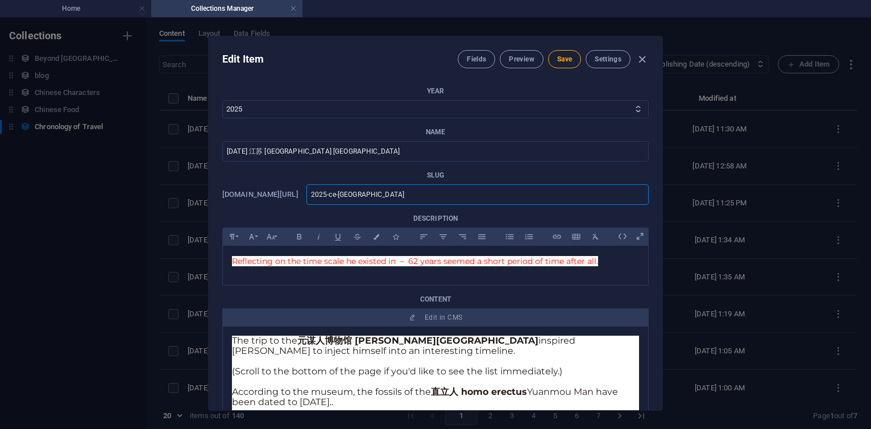
type input "2025-ce-jiangs"
type input "2025-ce-jiang"
type input "2025-[PERSON_NAME]"
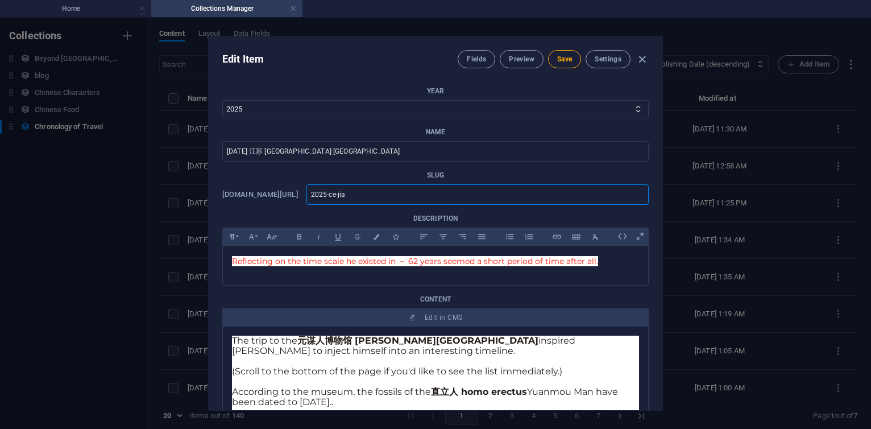
type input "2025-ce-ji"
type input "2025-ce-j"
type input "2025-ce-"
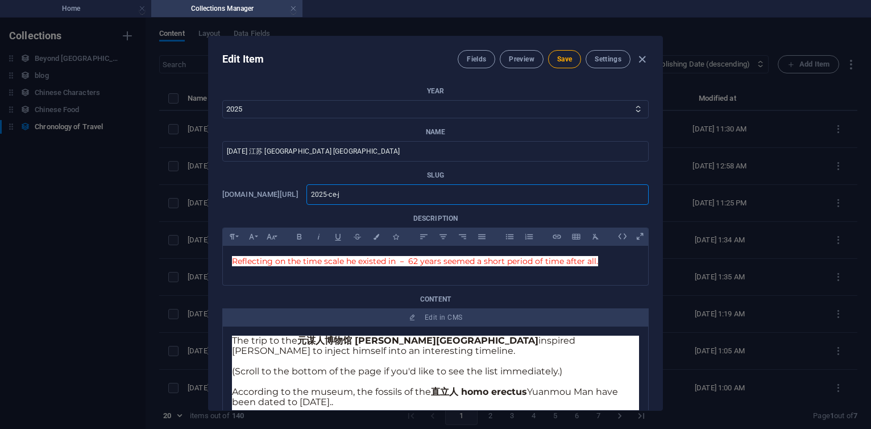
type input "2025-ce-"
type input "2025-ce-N"
type input "2025-ce-No"
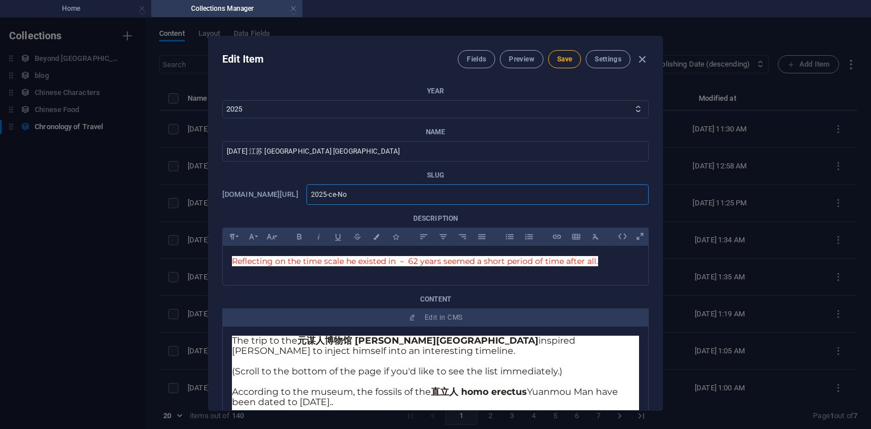
type input "2025-ce-Nov"
type input "2025-ce-NovT"
type input "2025-ce-NovTr"
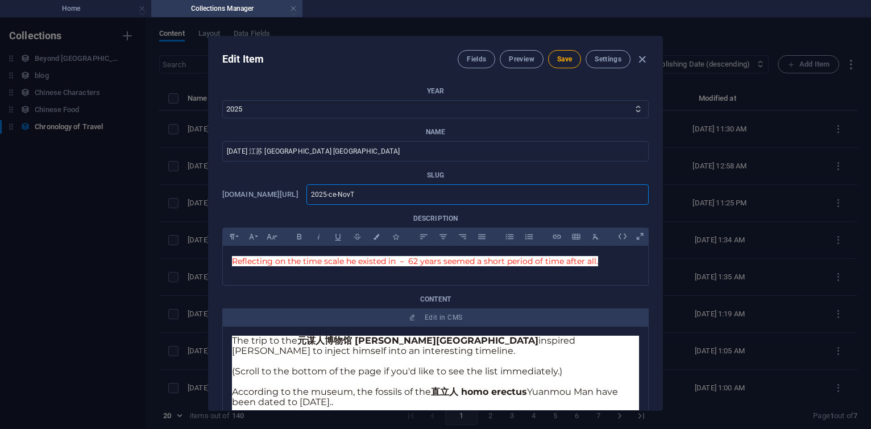
type input "2025-ce-NovTr"
type input "2025-ce-NovTri"
type input "2025-ce-NovTrip"
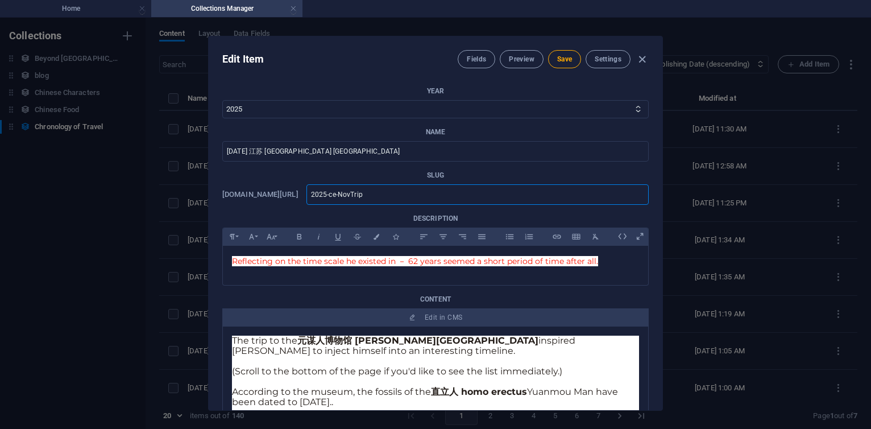
type input "2025-ce-NovTrip-"
type input "2025-ce-NovTrip"
type input "2025-ce-NovTri"
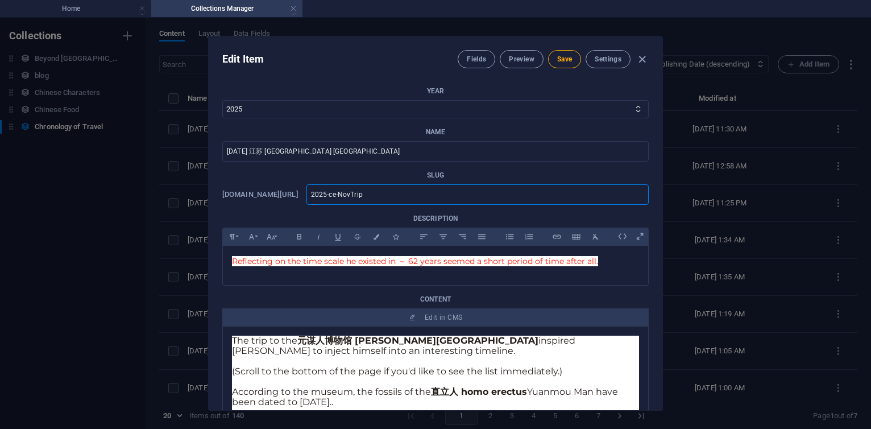
type input "2025-ce-NovTri"
type input "2025-ce-NovTr"
type input "2025-ce-NovT"
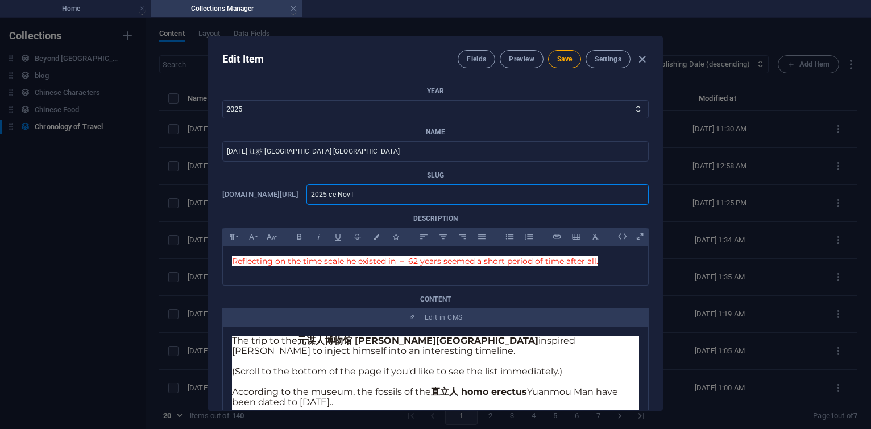
type input "2025-ce-Nov"
type input "2025-ce-No"
type input "2025-ce-N"
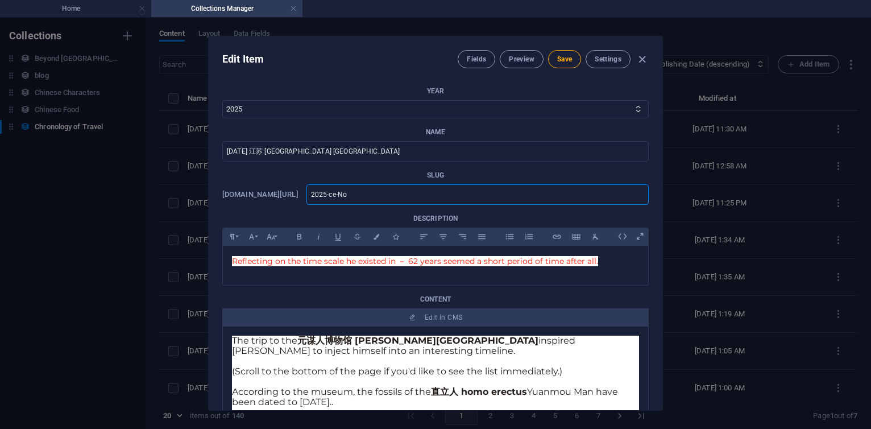
type input "2025-ce-N"
type input "2025-ce-"
type input "2025-ce-n"
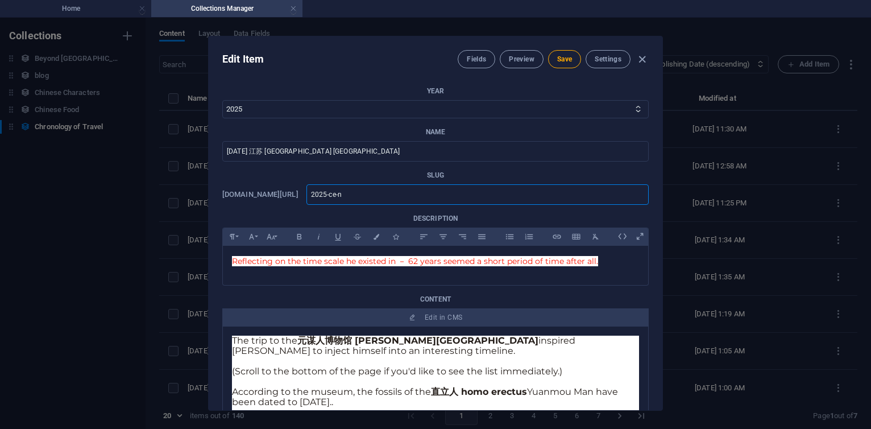
type input "2025-ce-no"
click at [553, 59] on button "Save" at bounding box center [564, 59] width 33 height 18
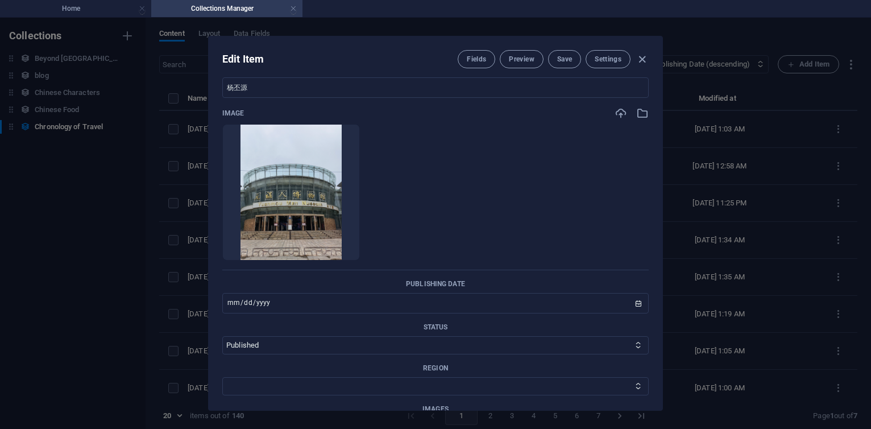
scroll to position [614, 0]
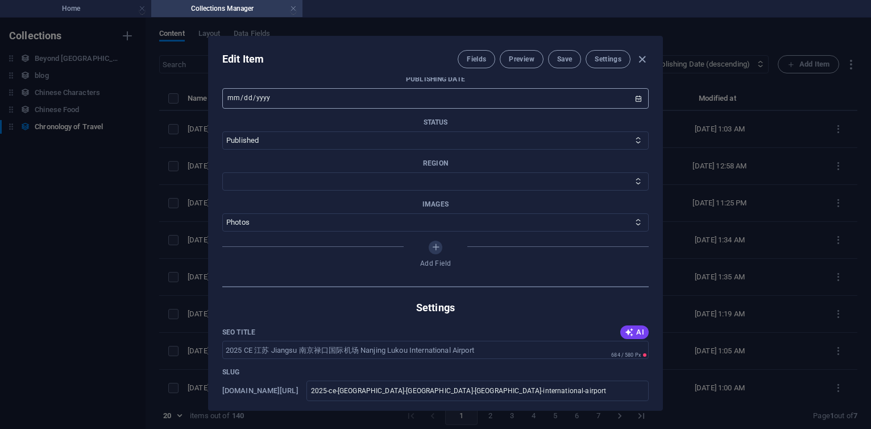
click at [248, 103] on input "[DATE]" at bounding box center [435, 98] width 426 height 20
click at [637, 101] on input "[DATE]" at bounding box center [435, 98] width 426 height 20
click at [292, 148] on select "Published Draft" at bounding box center [435, 140] width 426 height 18
click at [222, 131] on select "Published Draft" at bounding box center [435, 140] width 426 height 18
click at [222, 172] on select "[GEOGRAPHIC_DATA] [GEOGRAPHIC_DATA] [GEOGRAPHIC_DATA] [GEOGRAPHIC_DATA] [GEOGRA…" at bounding box center [435, 181] width 426 height 18
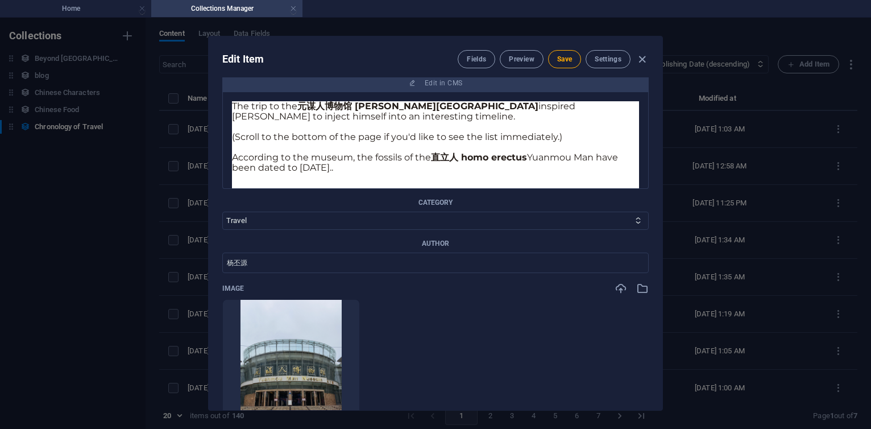
scroll to position [68, 0]
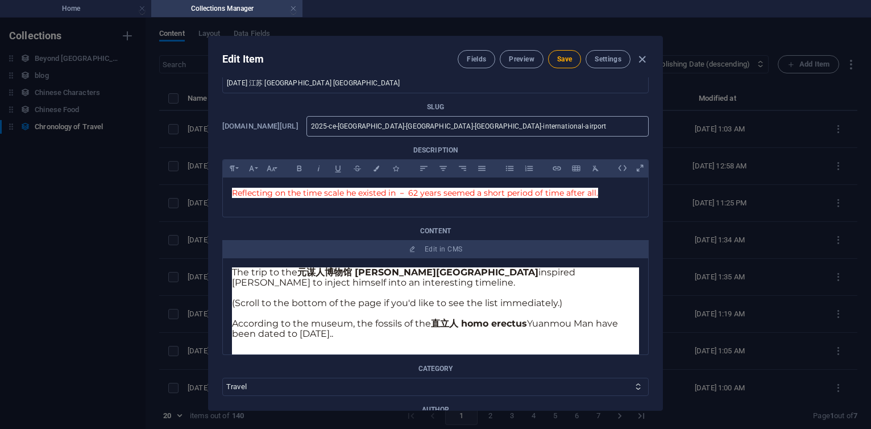
click at [559, 131] on input "2025-ce-[GEOGRAPHIC_DATA]-[GEOGRAPHIC_DATA]-[GEOGRAPHIC_DATA]-international-air…" at bounding box center [477, 126] width 342 height 20
click at [566, 55] on span "Save" at bounding box center [564, 59] width 15 height 9
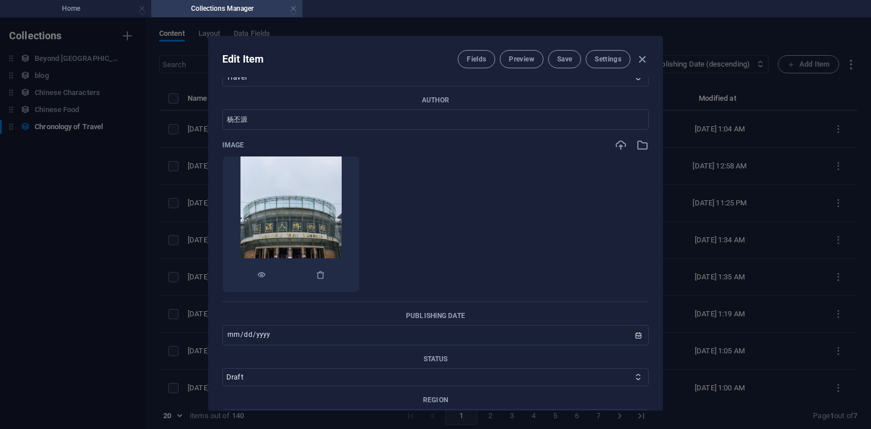
scroll to position [409, 0]
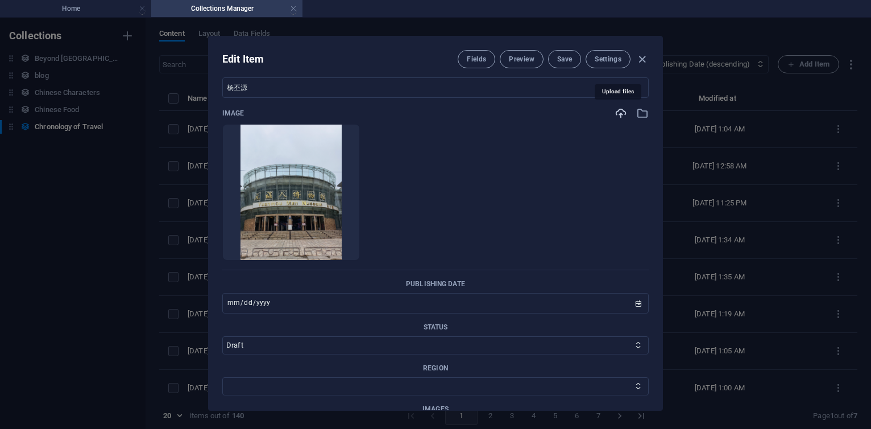
click at [619, 110] on icon "button" at bounding box center [620, 113] width 13 height 13
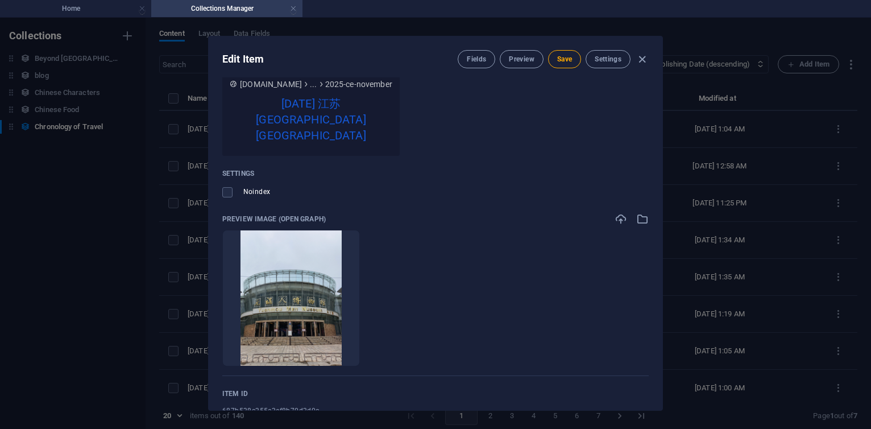
scroll to position [1205, 0]
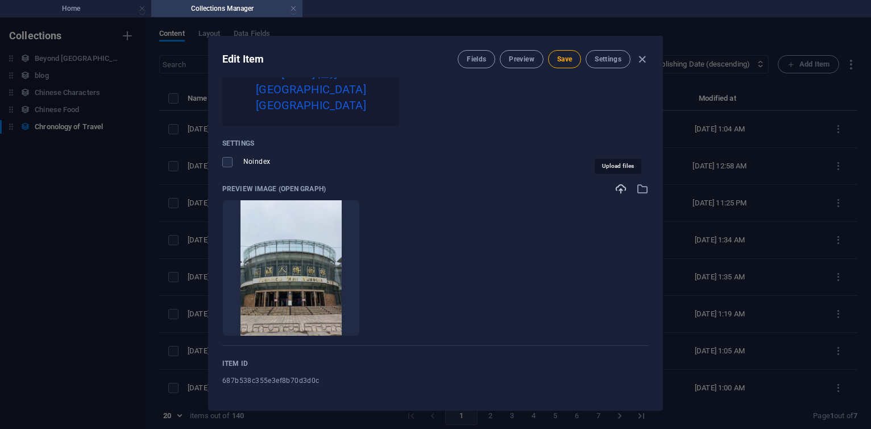
click at [621, 186] on icon "button" at bounding box center [620, 188] width 13 height 13
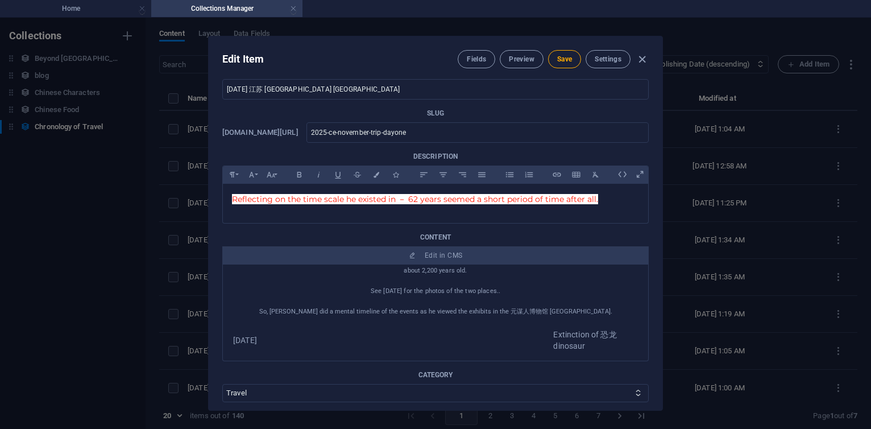
scroll to position [0, 0]
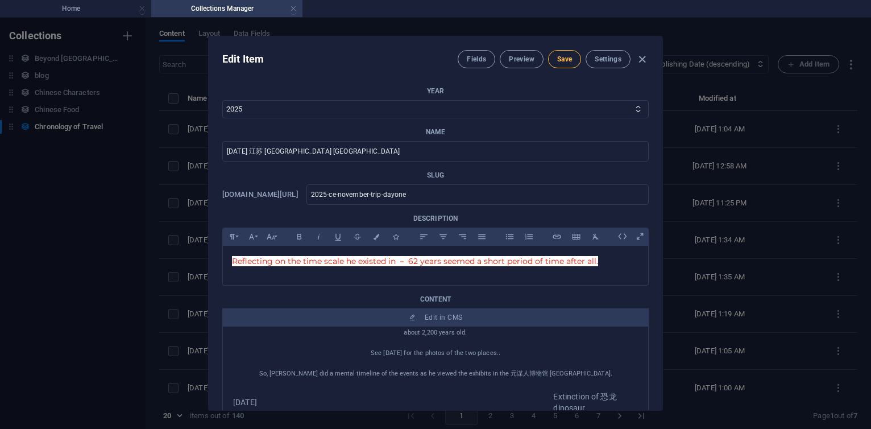
click at [563, 61] on span "Save" at bounding box center [564, 59] width 15 height 9
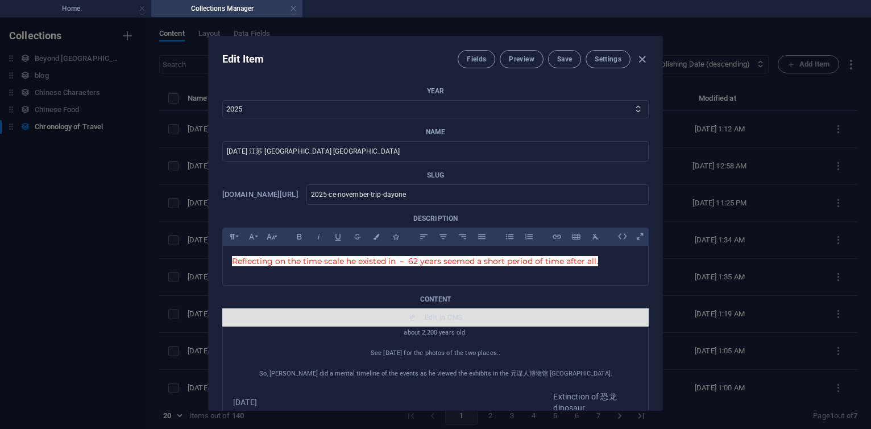
click at [444, 321] on span "Edit in CMS" at bounding box center [444, 317] width 38 height 9
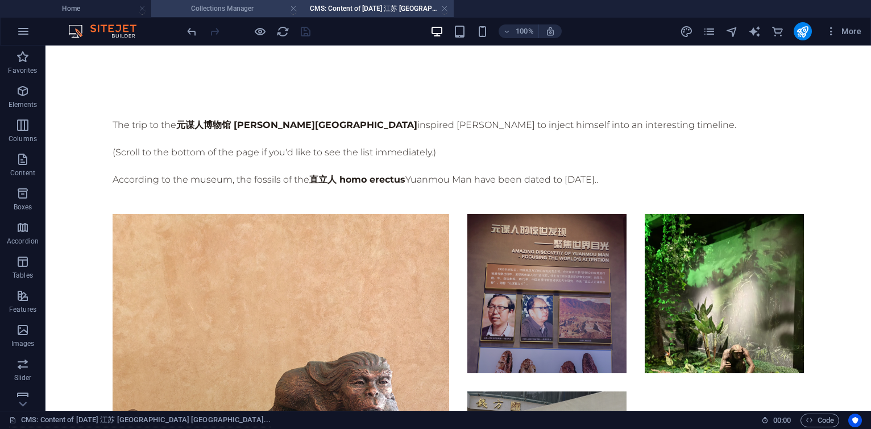
click at [256, 5] on h4 "Collections Manager" at bounding box center [226, 8] width 151 height 13
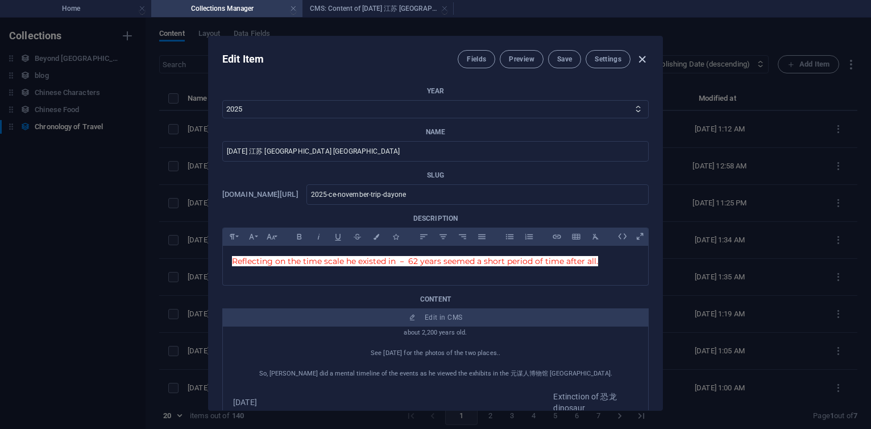
click at [643, 59] on icon "button" at bounding box center [641, 59] width 13 height 13
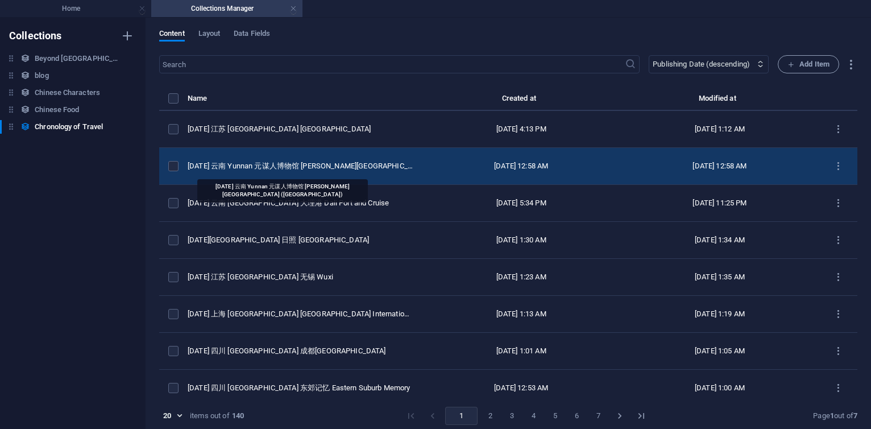
click at [322, 165] on div "[DATE] 云南 Yunnan 元谋人博物馆 [PERSON_NAME][GEOGRAPHIC_DATA] ([GEOGRAPHIC_DATA])" at bounding box center [300, 166] width 225 height 10
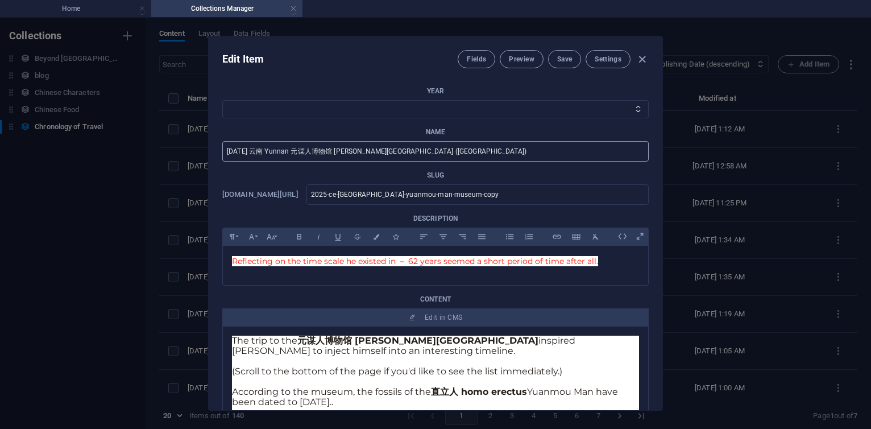
click at [475, 157] on input "[DATE] 云南 Yunnan 元谋人博物馆 [PERSON_NAME][GEOGRAPHIC_DATA] ([GEOGRAPHIC_DATA])" at bounding box center [435, 151] width 426 height 20
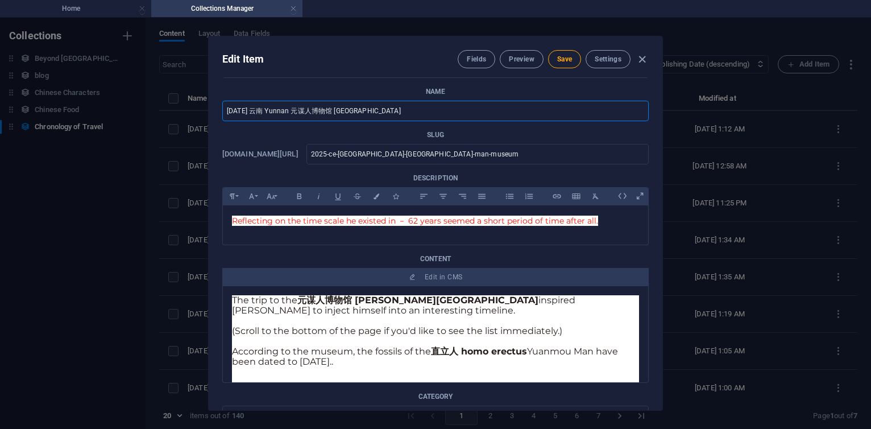
scroll to position [30, 0]
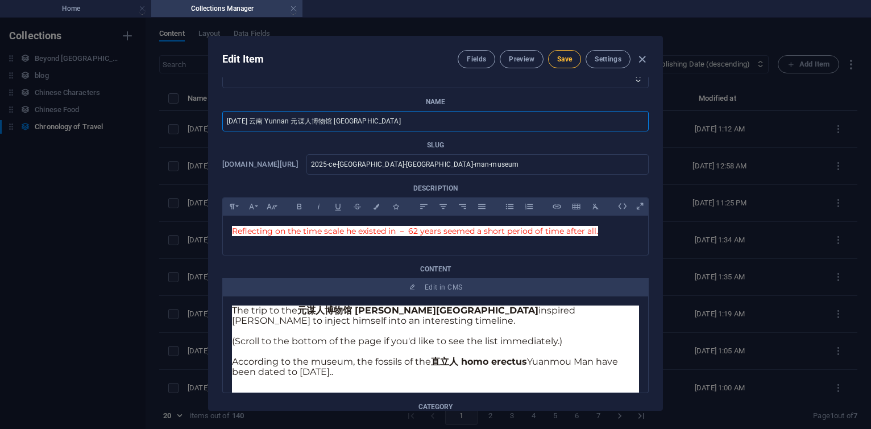
click at [565, 57] on span "Save" at bounding box center [564, 59] width 15 height 9
click at [644, 60] on icon "button" at bounding box center [641, 59] width 13 height 13
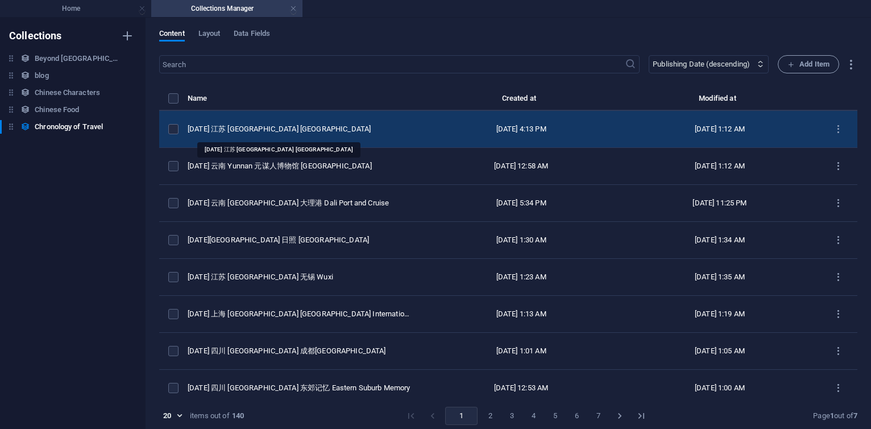
click at [283, 124] on div "[DATE] 江苏 [GEOGRAPHIC_DATA] [GEOGRAPHIC_DATA]" at bounding box center [300, 129] width 225 height 10
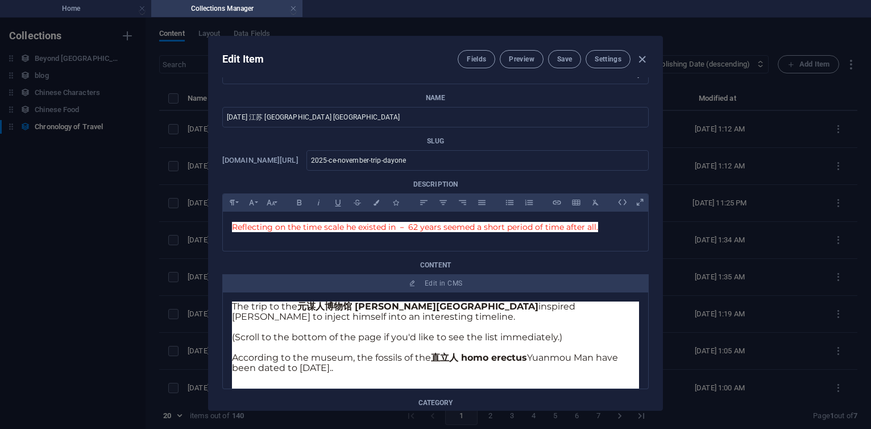
scroll to position [0, 0]
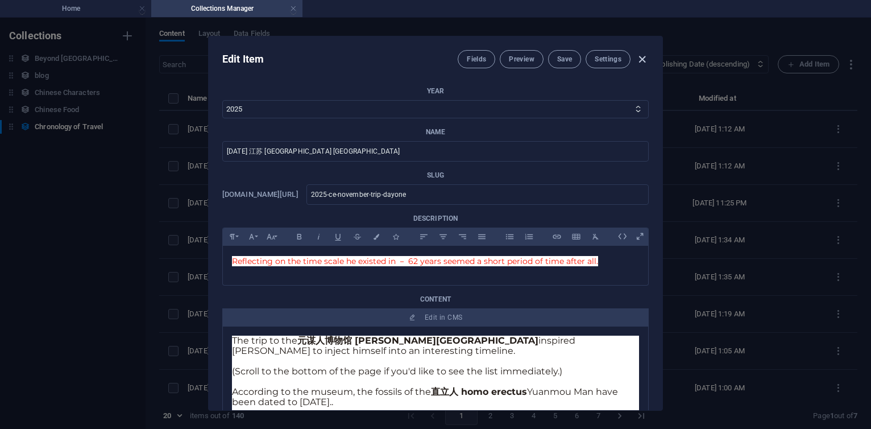
click at [645, 64] on icon "button" at bounding box center [641, 59] width 13 height 13
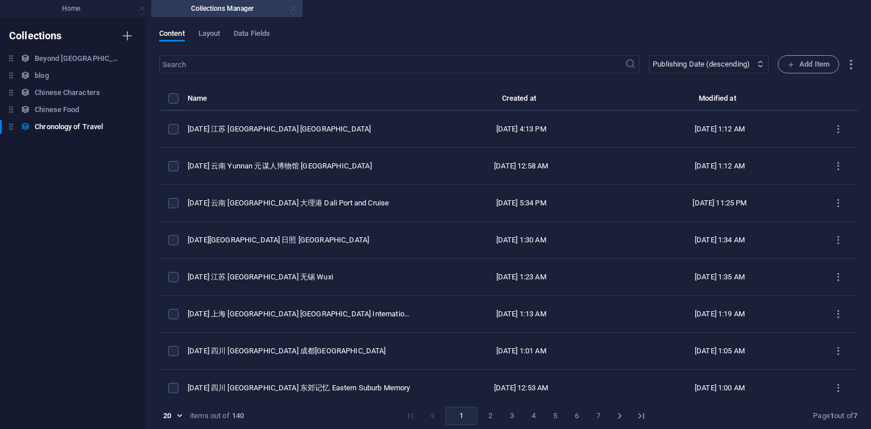
click at [290, 13] on link at bounding box center [293, 8] width 7 height 11
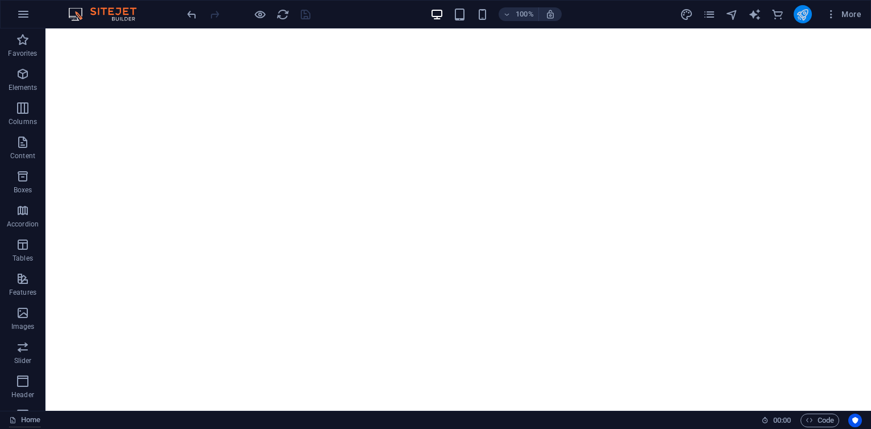
click at [794, 15] on button "publish" at bounding box center [802, 14] width 18 height 18
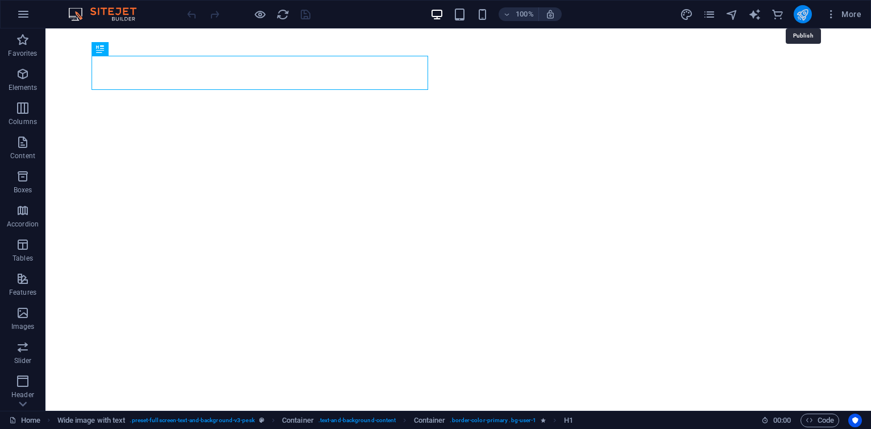
click at [803, 14] on icon "publish" at bounding box center [802, 14] width 13 height 13
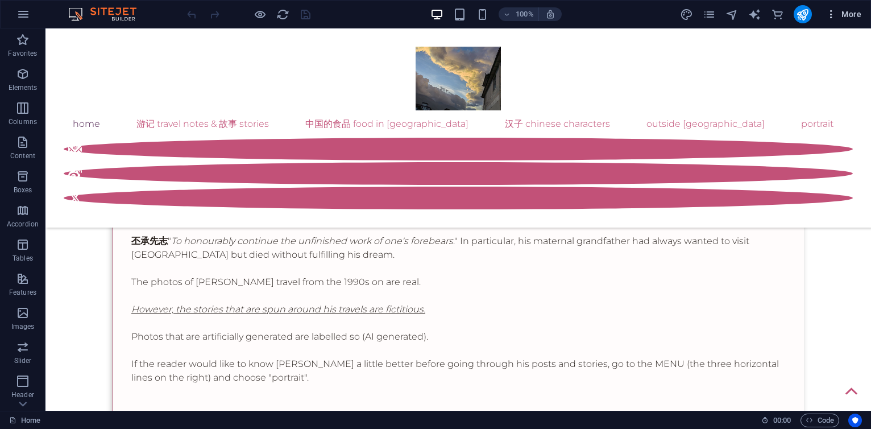
click at [845, 18] on span "More" at bounding box center [843, 14] width 36 height 11
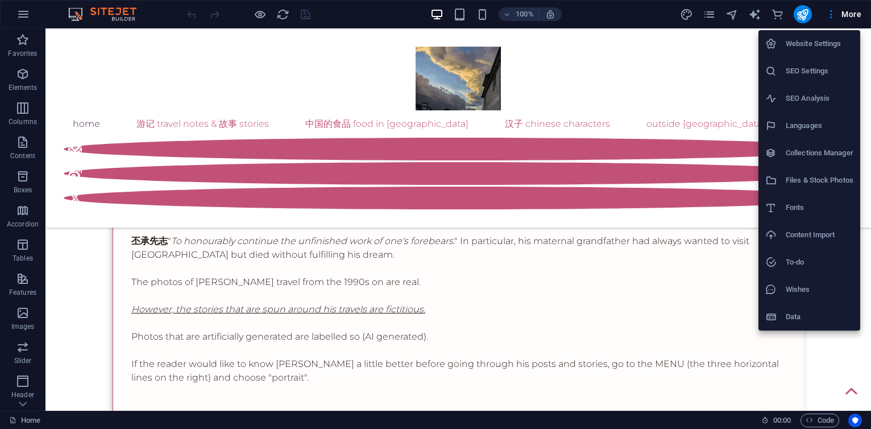
click at [813, 151] on h6 "Collections Manager" at bounding box center [819, 153] width 68 height 14
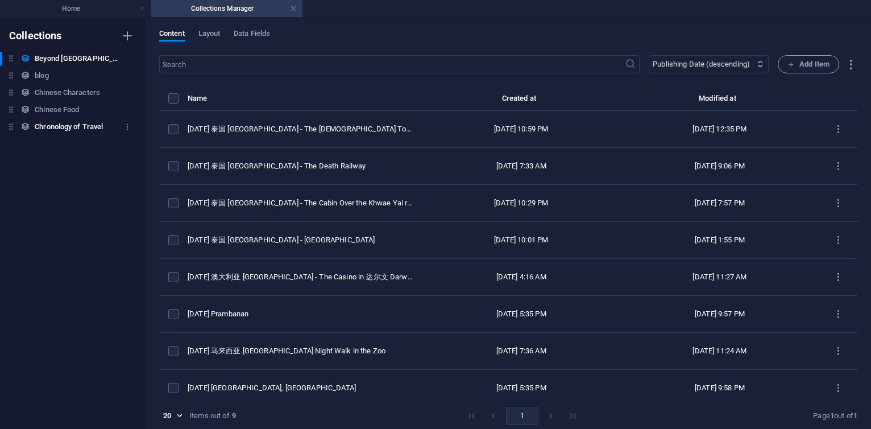
click at [69, 126] on h6 "Chronology of Travel" at bounding box center [69, 127] width 68 height 14
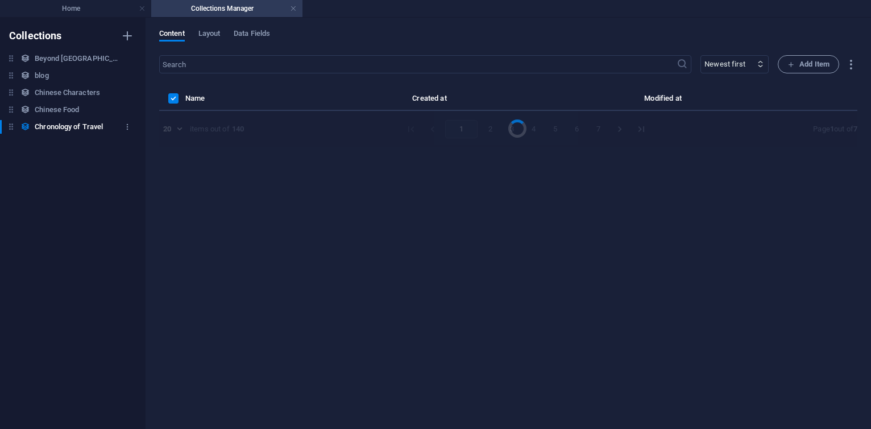
select select "columns.publishing_date_DESC"
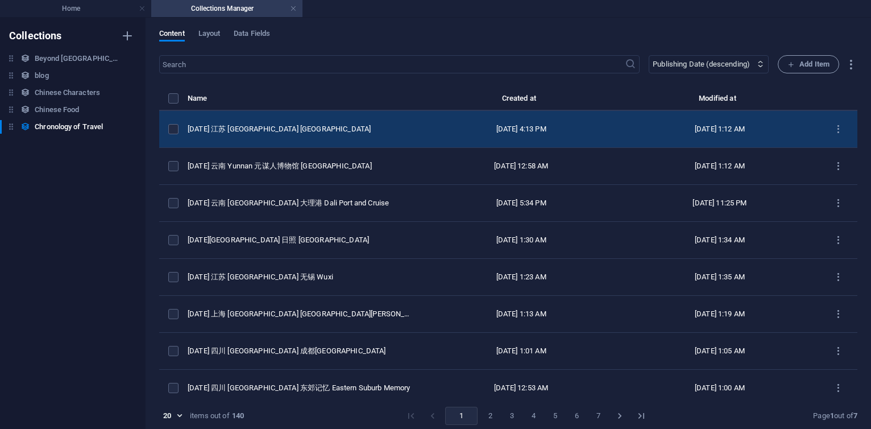
click at [308, 138] on td "[DATE] 江苏 [GEOGRAPHIC_DATA] [GEOGRAPHIC_DATA]" at bounding box center [305, 129] width 234 height 37
select select "2025"
select select "Travel"
select select "Draft"
select select "[PERSON_NAME]"
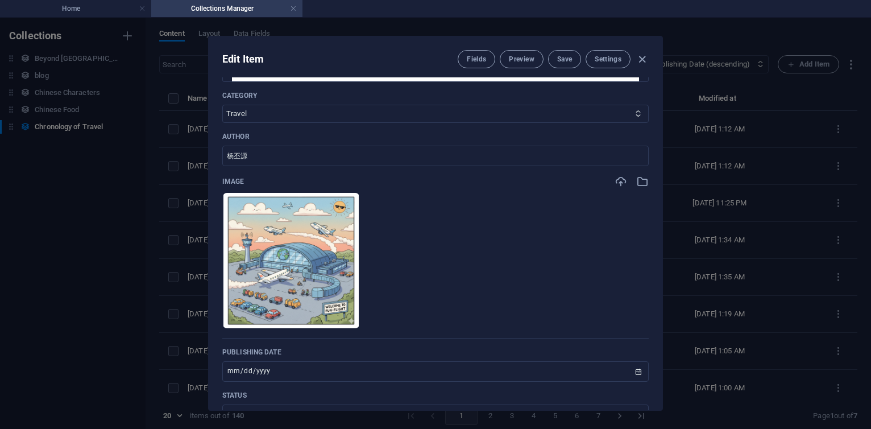
scroll to position [614, 0]
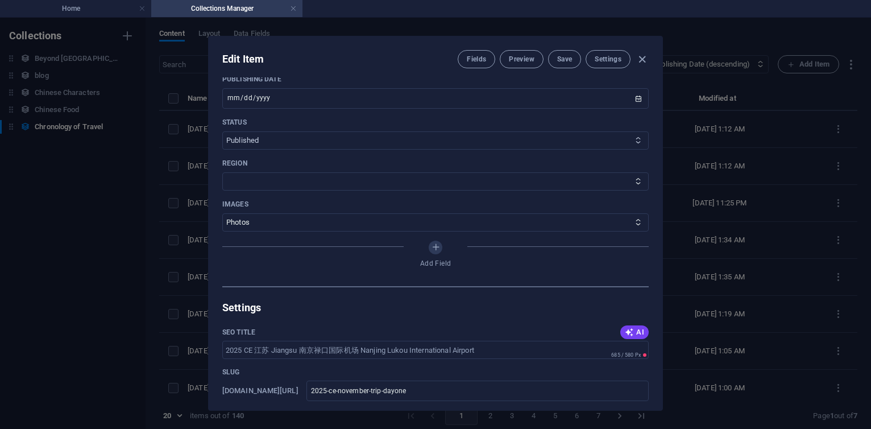
click at [222, 131] on select "Published Draft" at bounding box center [435, 140] width 426 height 18
click at [565, 65] on button "Save" at bounding box center [564, 59] width 33 height 18
select select "Draft"
click at [222, 131] on select "Published Draft" at bounding box center [435, 140] width 426 height 18
click at [557, 60] on span "Save" at bounding box center [564, 59] width 15 height 9
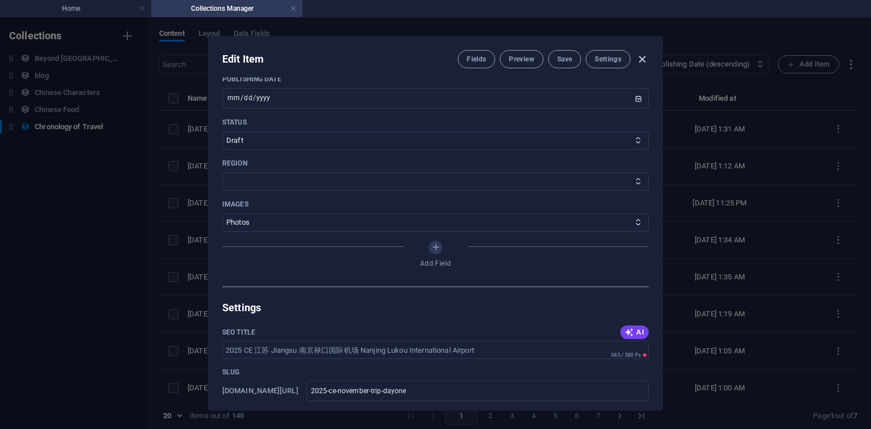
click at [643, 60] on icon "button" at bounding box center [641, 59] width 13 height 13
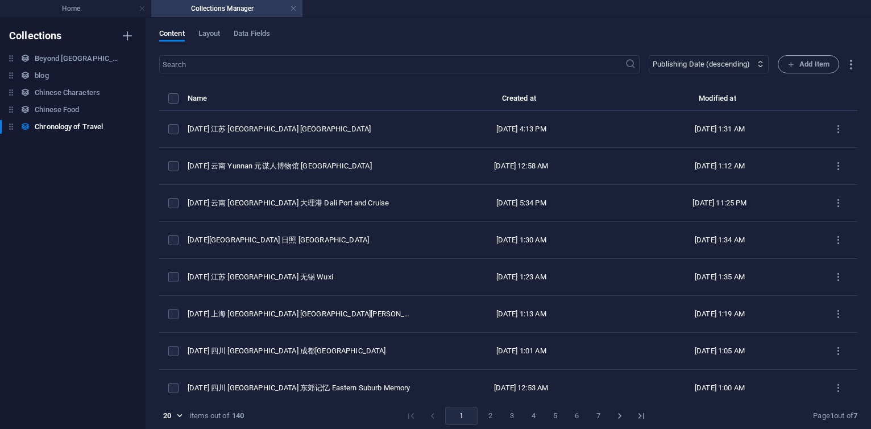
type input "[DATE]"
type input "2025-ce-november-trip-dayone"
click at [357, 197] on h6 "Duplicate" at bounding box center [353, 197] width 31 height 14
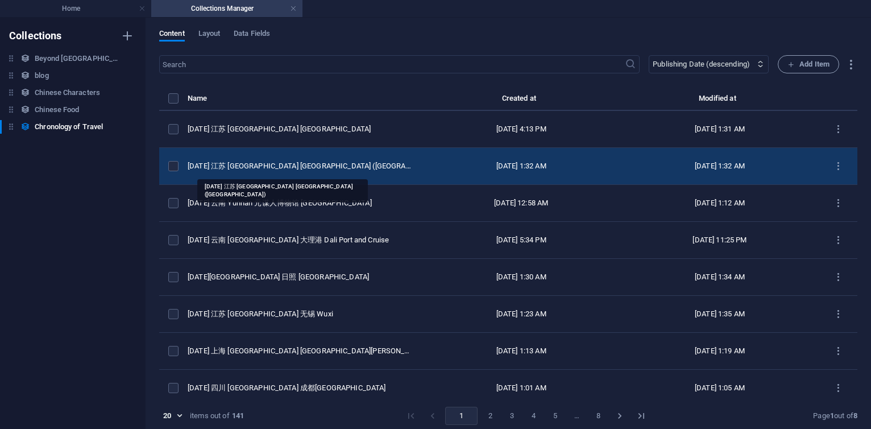
click at [355, 168] on div "2025 CE 江苏 Jiangsu 南京禄口国际机场 Nanjing Lukou International Airport (Copy)" at bounding box center [300, 166] width 225 height 10
select select "Travel"
select select "Draft"
select select "[PERSON_NAME]"
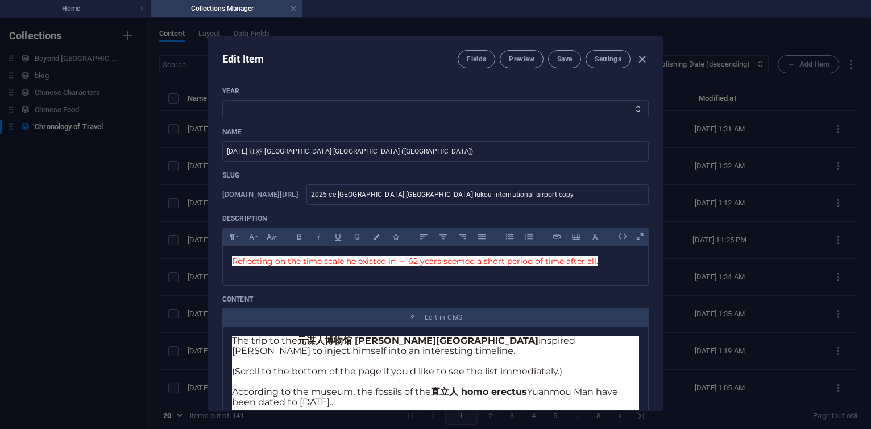
select select "2025"
click at [222, 100] on select "2013 2018 2017 2016 2015 2014 2019 2020 2021 2022 2023 2024 2025 2026 2027 1996…" at bounding box center [435, 109] width 426 height 18
drag, startPoint x: 269, startPoint y: 152, endPoint x: 514, endPoint y: 156, distance: 245.0
click at [514, 156] on input "2025 CE 江苏 Jiangsu 南京禄口国际机场 Nanjing Lukou International Airport (Copy)" at bounding box center [435, 151] width 426 height 20
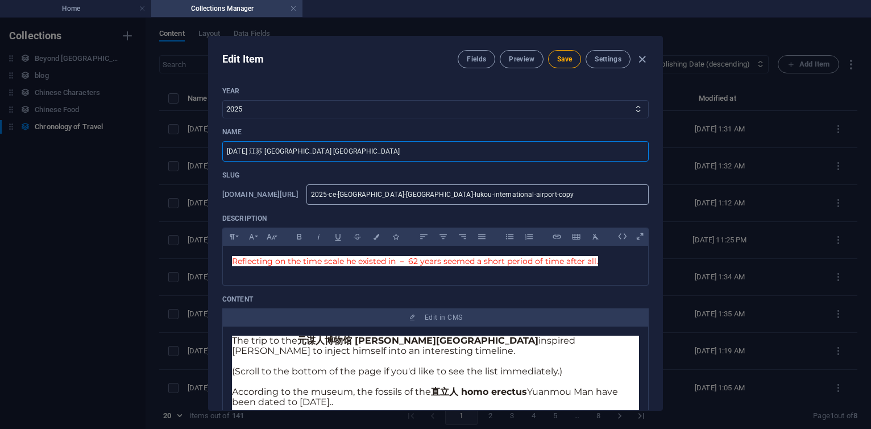
type input "[DATE] 江苏 [GEOGRAPHIC_DATA] [GEOGRAPHIC_DATA]"
click at [578, 196] on input "2025-ce-jiangsu-nanjing-lukou-international-airport-copy" at bounding box center [477, 194] width 342 height 20
type input "2025-ce-jiangsu-nanjing-lukou-international-airport-cop"
type input "2025-ce-jiangsu-nanjing-lukou-international-airport-co"
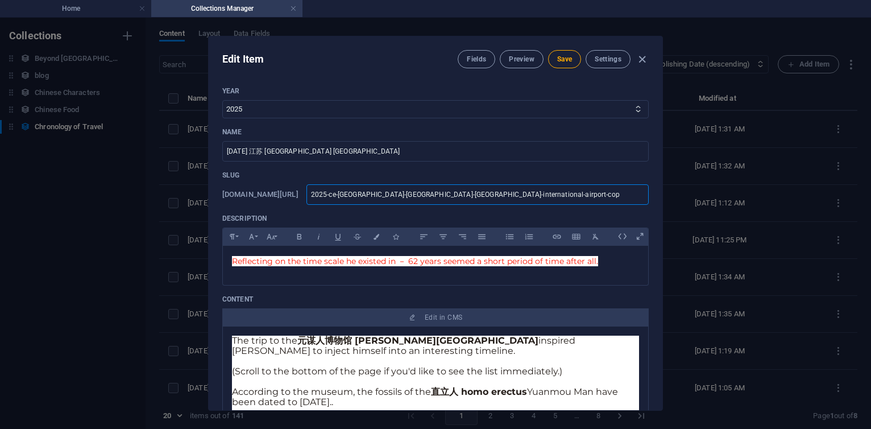
type input "2025-ce-jiangsu-nanjing-lukou-international-airport-co"
type input "2025-ce-jiangsu-nanjing-lukou-international-airport-c"
type input "2025-ce-jiangsu-nanjing-lukou-international-airport-"
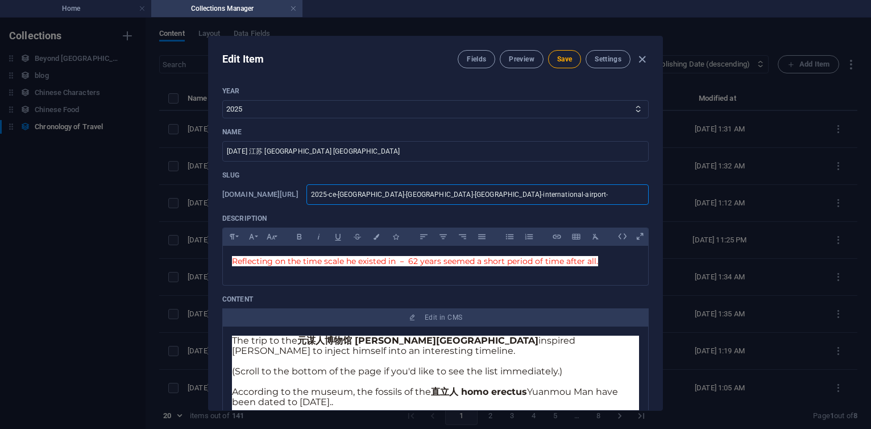
type input "2025-ce-[GEOGRAPHIC_DATA]-[GEOGRAPHIC_DATA]-[GEOGRAPHIC_DATA]-international-air…"
type input "2025-ce-[GEOGRAPHIC_DATA]-[GEOGRAPHIC_DATA]-lukou-international-airpor"
type input "2025-ce-[GEOGRAPHIC_DATA]-[GEOGRAPHIC_DATA]-lukou-international-airp"
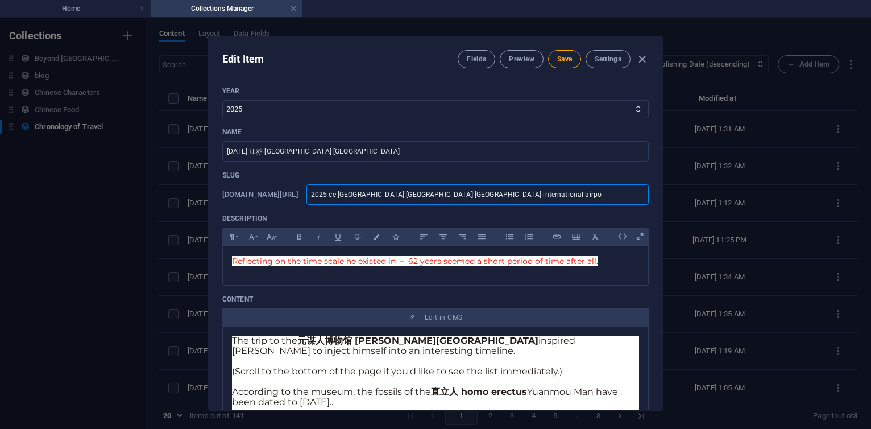
type input "2025-ce-[GEOGRAPHIC_DATA]-[GEOGRAPHIC_DATA]-lukou-international-airp"
type input "2025-ce-[GEOGRAPHIC_DATA]-[GEOGRAPHIC_DATA]-lukou-international-air"
type input "2025-ce-[GEOGRAPHIC_DATA]-[GEOGRAPHIC_DATA]-lukou-international-ai"
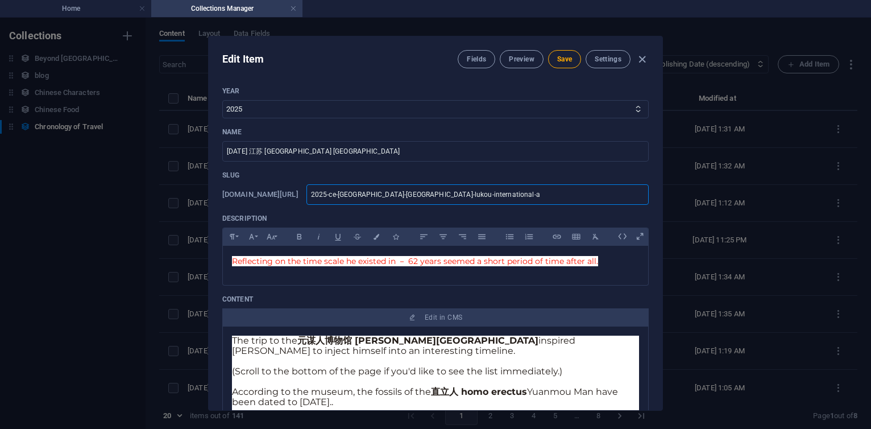
type input "2025-ce-[GEOGRAPHIC_DATA]-[GEOGRAPHIC_DATA]-[GEOGRAPHIC_DATA]-international-"
type input "2025-ce-[GEOGRAPHIC_DATA]-[GEOGRAPHIC_DATA]-[GEOGRAPHIC_DATA]-international"
type input "2025-ce-[GEOGRAPHIC_DATA]-[GEOGRAPHIC_DATA]-lukou-internationa"
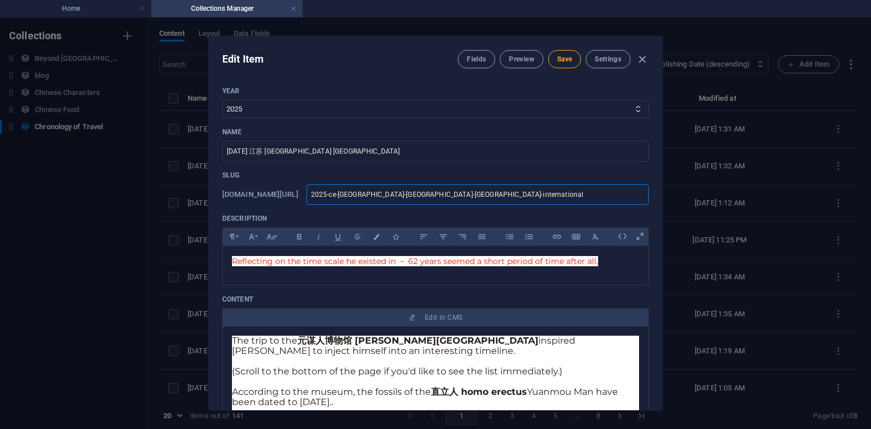
type input "2025-ce-[GEOGRAPHIC_DATA]-[GEOGRAPHIC_DATA]-lukou-internationa"
type input "2025-ce-[GEOGRAPHIC_DATA]-[GEOGRAPHIC_DATA]-lukou-internation"
type input "2025-ce-[GEOGRAPHIC_DATA]-[GEOGRAPHIC_DATA]-lukou-internatio"
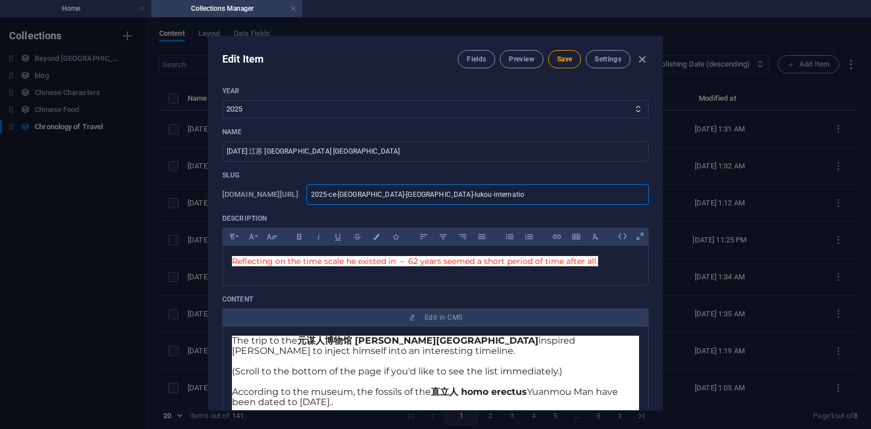
type input "2025-ce-[GEOGRAPHIC_DATA]-[GEOGRAPHIC_DATA]-lukou-internati"
type input "2025-ce-[GEOGRAPHIC_DATA]-[GEOGRAPHIC_DATA]-lukou-internat"
type input "2025-ce-[GEOGRAPHIC_DATA]-[GEOGRAPHIC_DATA]-lukou-interna"
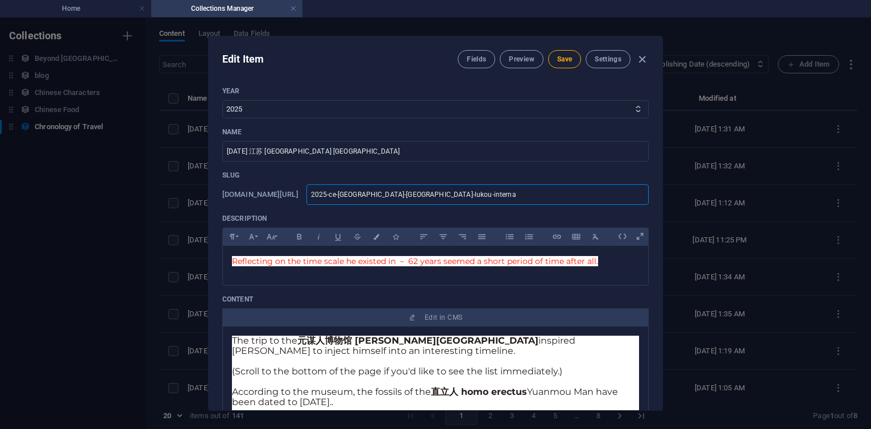
type input "2025-ce-[GEOGRAPHIC_DATA]-[GEOGRAPHIC_DATA]-lukou-interna"
click at [639, 63] on icon "button" at bounding box center [641, 59] width 13 height 13
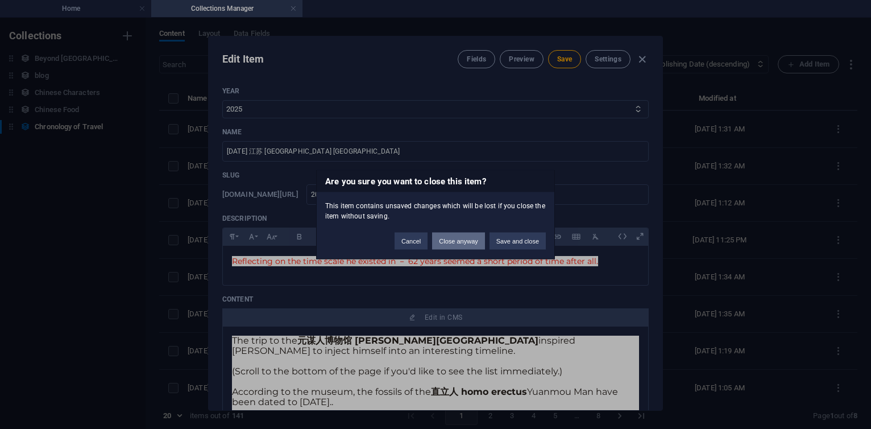
click at [438, 242] on button "Close anyway" at bounding box center [458, 240] width 52 height 17
select select
type input "2025 CE 江苏 Jiangsu 南京禄口国际机场 Nanjing Lukou International Airport (Copy)"
type input "2025-ce-jiangsu-nanjing-lukou-international-airport-copy"
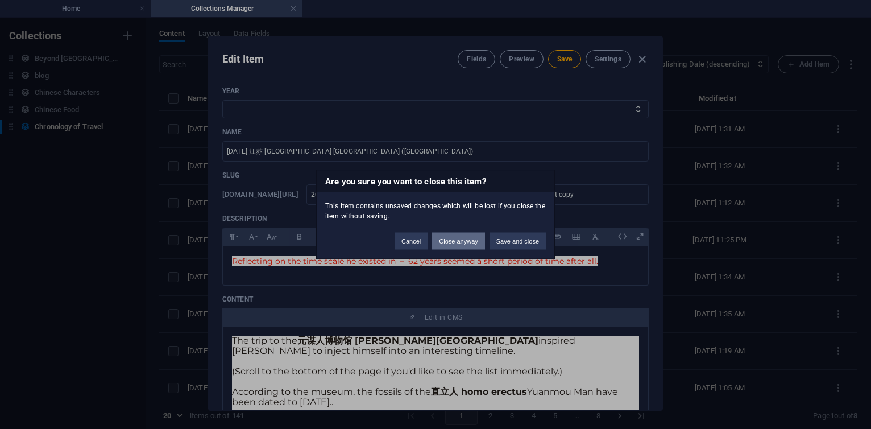
type input "[DATE]"
type input "2025-ce-jiangsu-nanjing-lukou-international-airport-copy"
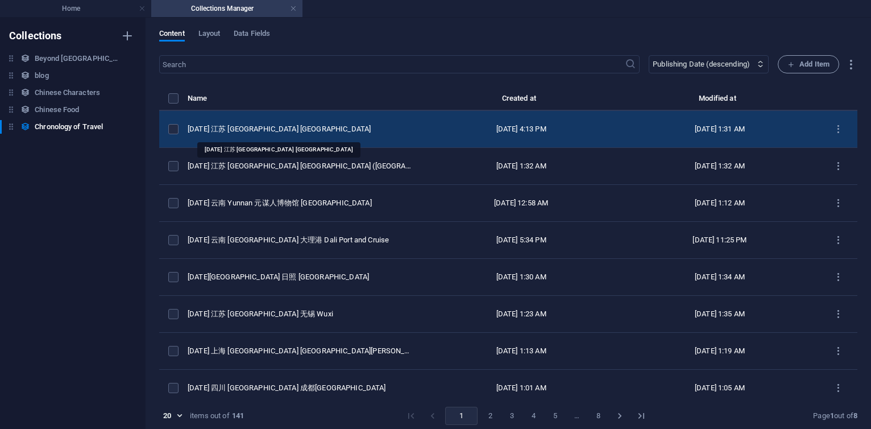
click at [338, 130] on div "[DATE] 江苏 [GEOGRAPHIC_DATA] [GEOGRAPHIC_DATA]" at bounding box center [300, 129] width 225 height 10
select select "2025"
select select "Travel"
select select "Draft"
select select "[PERSON_NAME]"
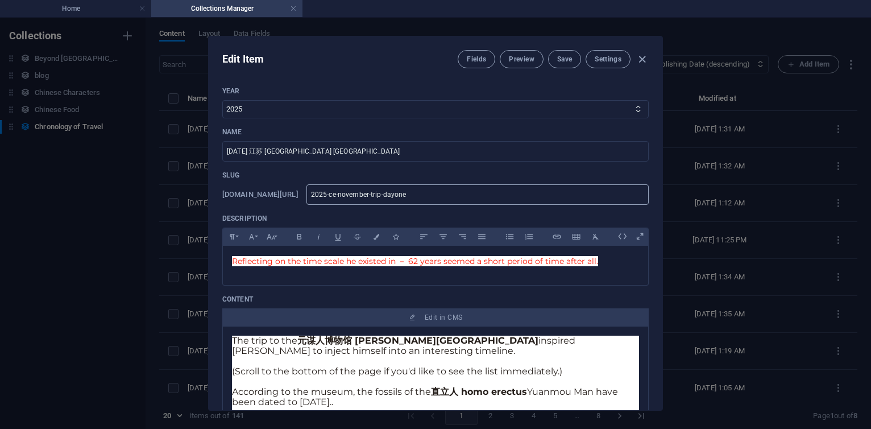
click at [494, 199] on input "2025-ce-november-trip-dayone" at bounding box center [477, 194] width 342 height 20
type input "2025-ce-november-trip-[PERSON_NAME]"
type input "2025-ce-november-trip-dayo"
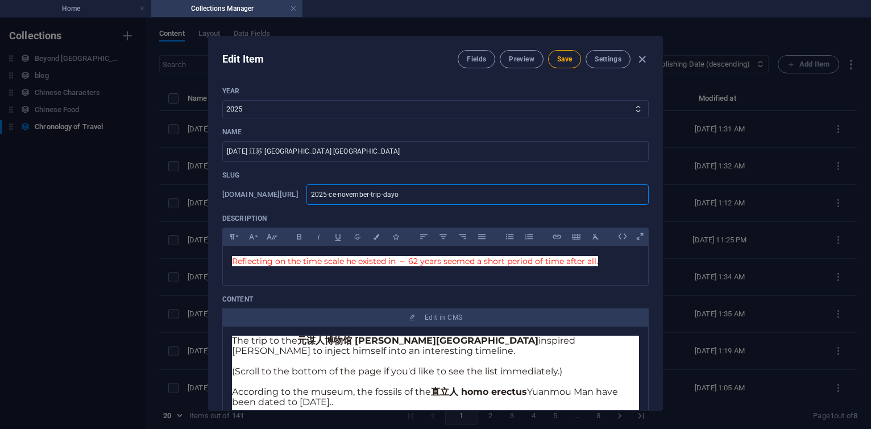
type input "2025-ce-november-trip-day"
type input "2025-ce-november-trip-dayt"
type input "2025-ce-november-trip-daytw"
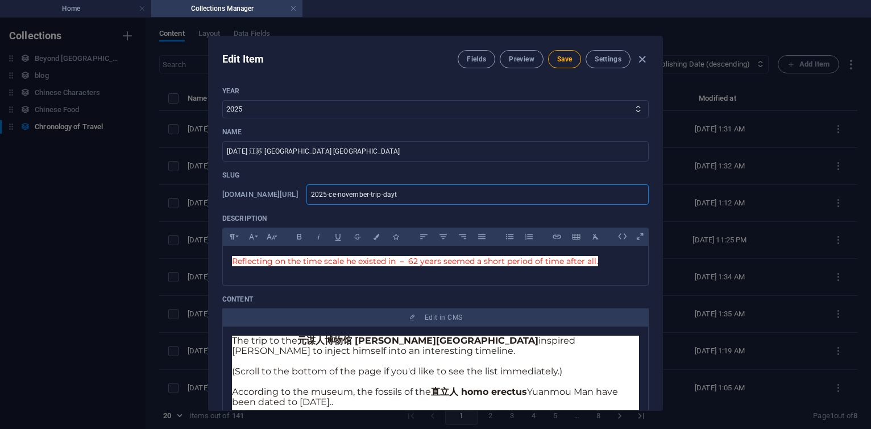
type input "2025-ce-november-trip-daytw"
type input "2025-ce-november-trip-daytwo"
drag, startPoint x: 492, startPoint y: 195, endPoint x: 380, endPoint y: 198, distance: 112.6
click at [380, 198] on div "www.example.com/chronology-of-travel-item/ 2025-ce-november-trip-daytwo ​" at bounding box center [435, 194] width 426 height 20
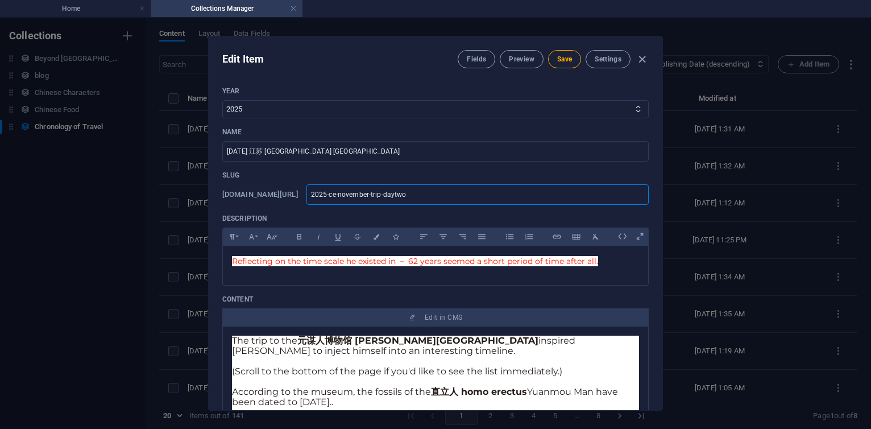
type input "2025-ce-november-trip-daytwo"
click at [403, 187] on input "2025-ce-november-trip-daytwo" at bounding box center [477, 194] width 342 height 20
drag, startPoint x: 255, startPoint y: 151, endPoint x: 496, endPoint y: 157, distance: 241.1
click at [496, 157] on input "[DATE] 江苏 [GEOGRAPHIC_DATA] [GEOGRAPHIC_DATA]" at bounding box center [435, 151] width 426 height 20
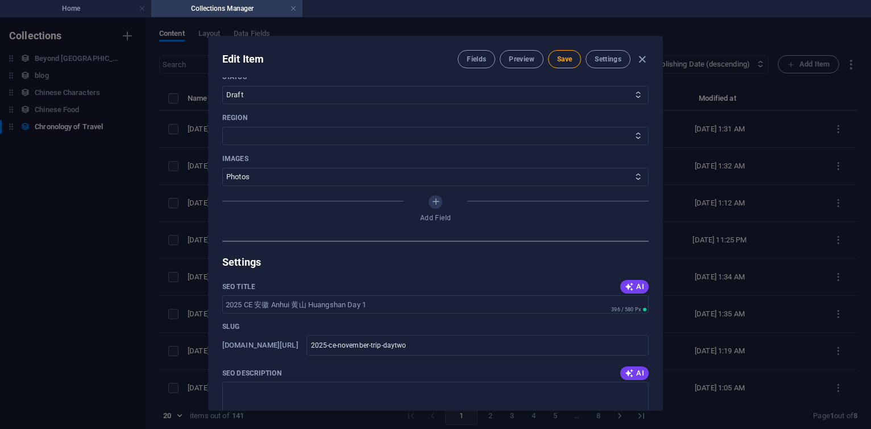
scroll to position [682, 0]
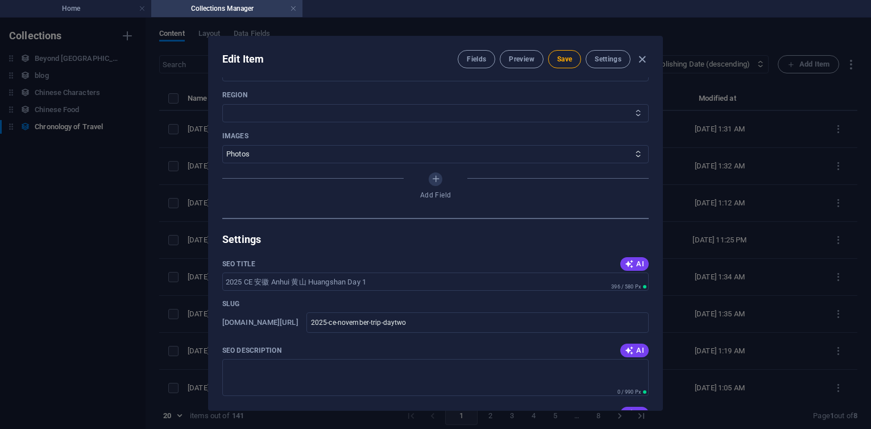
type input "2025 CE 安徽 Anhui 黄山 Huangshan Day 1"
drag, startPoint x: 270, startPoint y: 113, endPoint x: 566, endPoint y: 62, distance: 299.8
click at [566, 62] on div "Edit Item Fields Preview Save Settings Year 2013 2018 2017 2016 2015 2014 2019 …" at bounding box center [436, 222] width 454 height 373
click at [559, 65] on button "Save" at bounding box center [564, 59] width 33 height 18
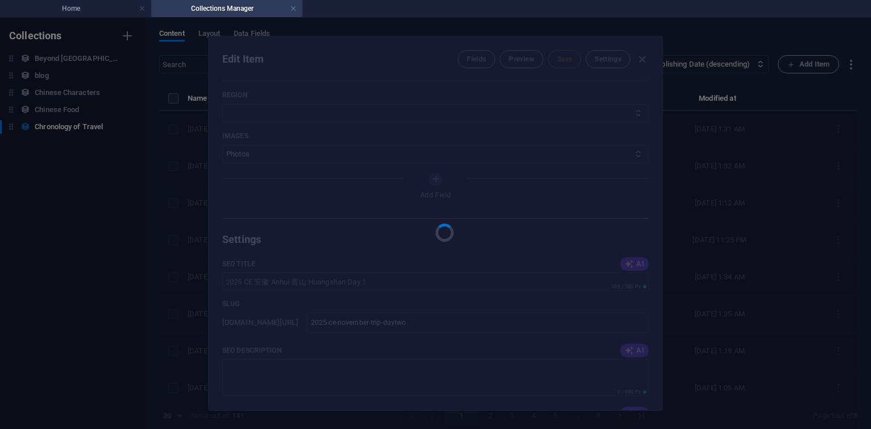
type input "2025-ce-november-trip-daytwo"
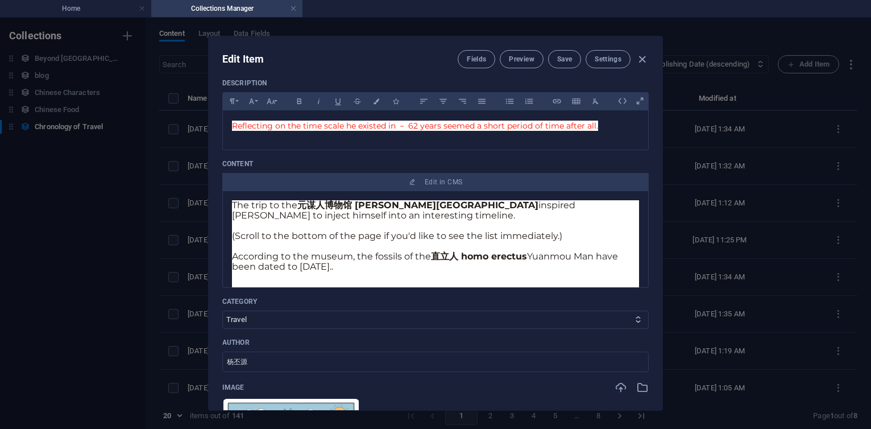
scroll to position [68, 0]
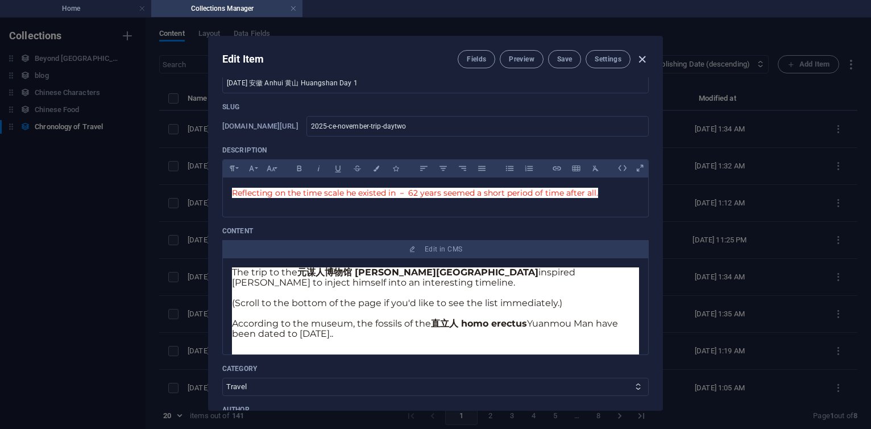
click at [642, 58] on icon "button" at bounding box center [641, 59] width 13 height 13
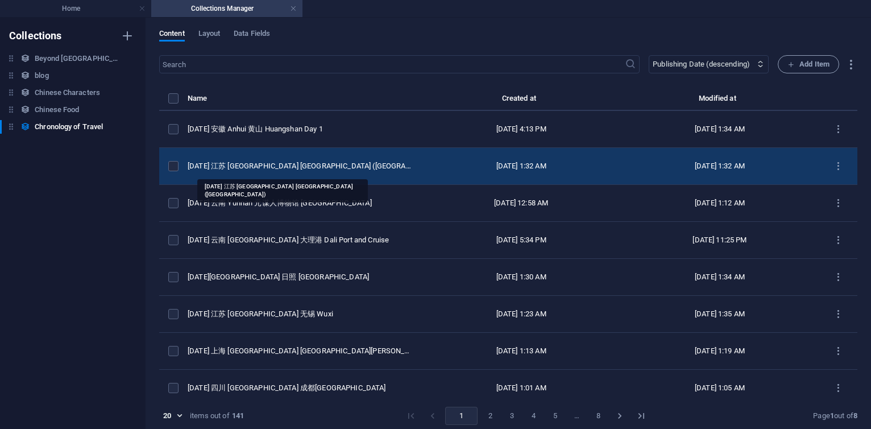
click at [317, 165] on div "2025 CE 江苏 Jiangsu 南京禄口国际机场 Nanjing Lukou International Airport (Copy)" at bounding box center [300, 166] width 225 height 10
select select "Travel"
select select "Draft"
select select "[PERSON_NAME]"
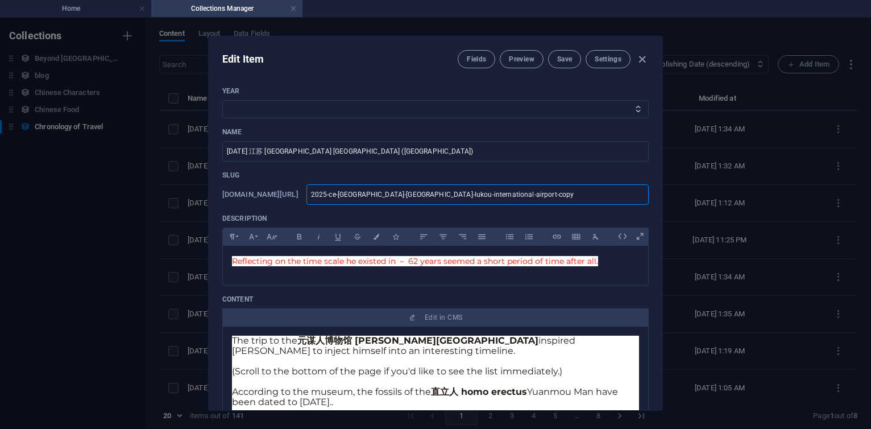
drag, startPoint x: 567, startPoint y: 197, endPoint x: 369, endPoint y: 192, distance: 197.3
click at [369, 192] on div "www.example.com/chronology-of-travel-item/ 2025-ce-jiangsu-nanjing-lukou-intern…" at bounding box center [435, 194] width 426 height 20
paste input "november-trip-daytwo"
type input "2025-ce-november-trip-daytwo"
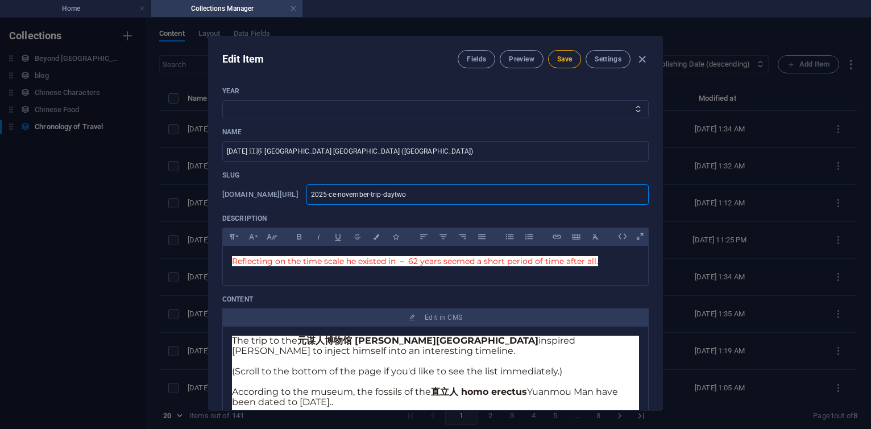
click at [547, 193] on input "2025-ce-november-trip-daytwo" at bounding box center [477, 194] width 342 height 20
type input "2025-ce-november-trip-daytw"
type input "2025-ce-november-trip-dayt"
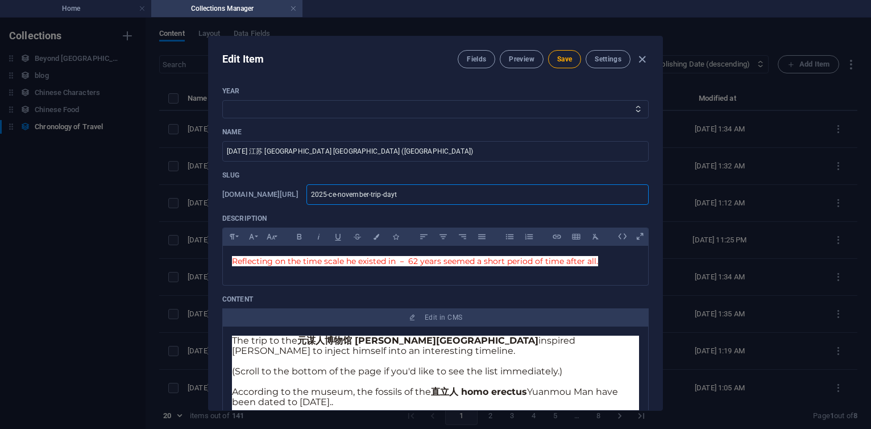
type input "2025-ce-november-trip-day"
type input "2025-ce-november-trip-dayo"
type input "2025-ce-november-trip-[PERSON_NAME]"
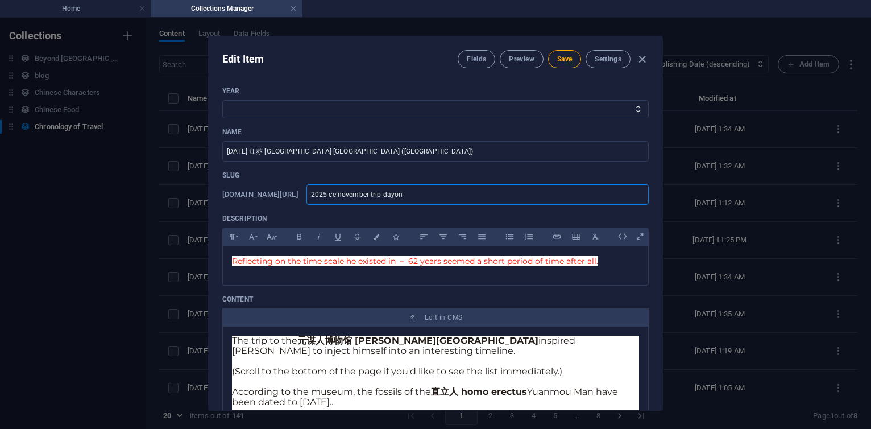
type input "2025-ce-november-trip-[PERSON_NAME]"
type input "2025-ce-november-trip-dayone"
drag, startPoint x: 461, startPoint y: 150, endPoint x: 537, endPoint y: 151, distance: 76.2
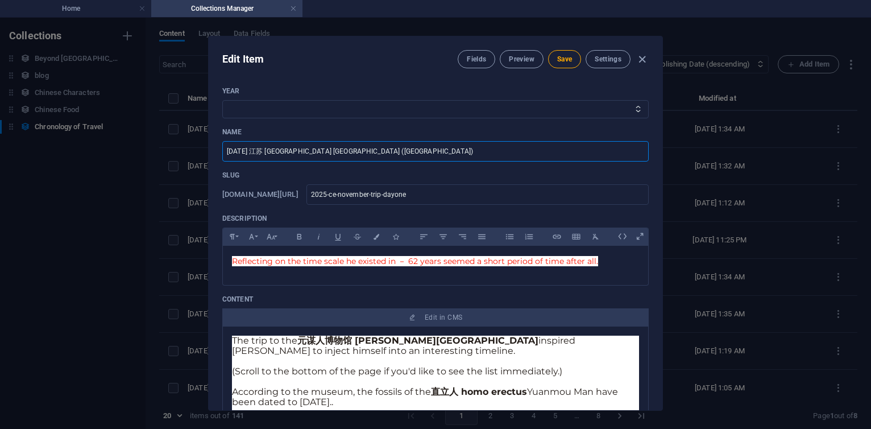
click at [537, 151] on input "2025 CE 江苏 Jiangsu 南京禄口国际机场 Nanjing Lukou International Airport (Copy)" at bounding box center [435, 151] width 426 height 20
type input "[DATE] 江苏 [GEOGRAPHIC_DATA] [GEOGRAPHIC_DATA]"
select select "2025"
click at [222, 100] on select "2013 2018 2017 2016 2015 2014 2019 2020 2021 2022 2023 2024 2025 2026 2027 1996…" at bounding box center [435, 109] width 426 height 18
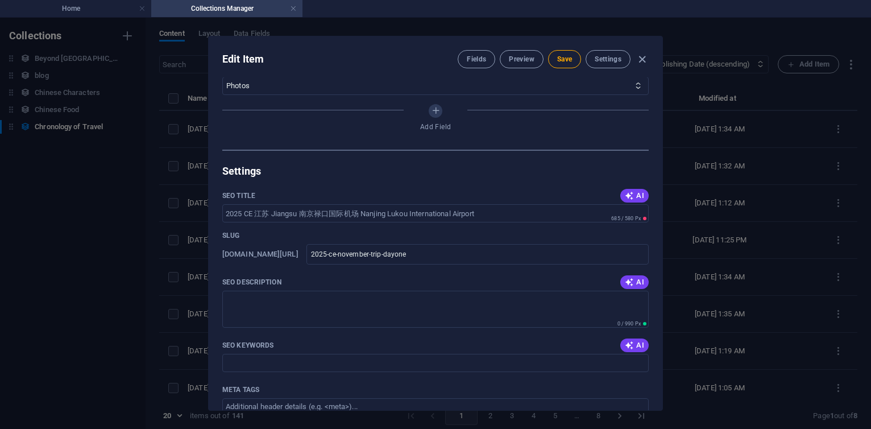
scroll to position [546, 0]
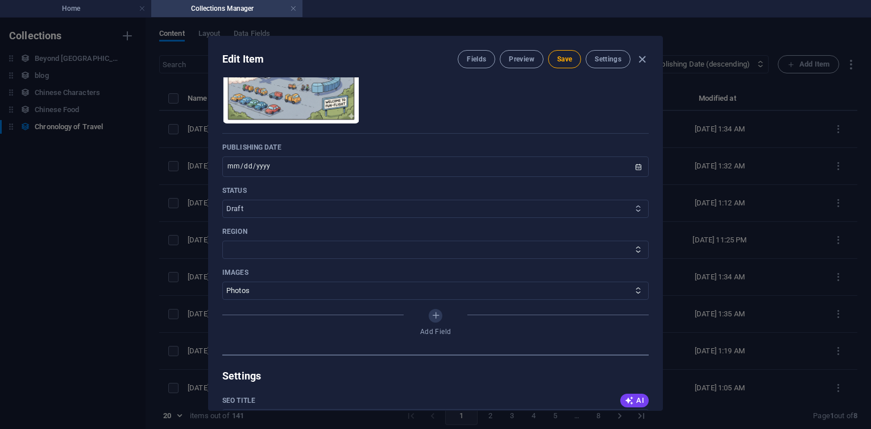
select select "Published"
click at [222, 199] on select "Published Draft" at bounding box center [435, 208] width 426 height 18
click at [568, 59] on span "Save" at bounding box center [564, 59] width 15 height 9
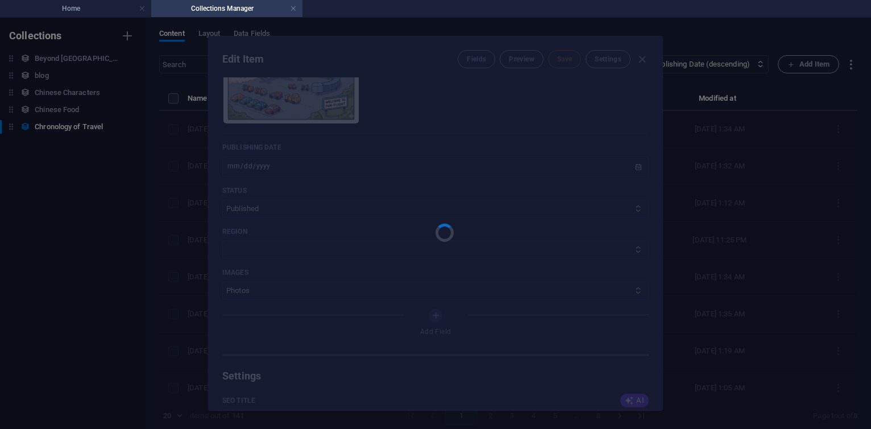
type input "2025-ce-november-trip-dayone"
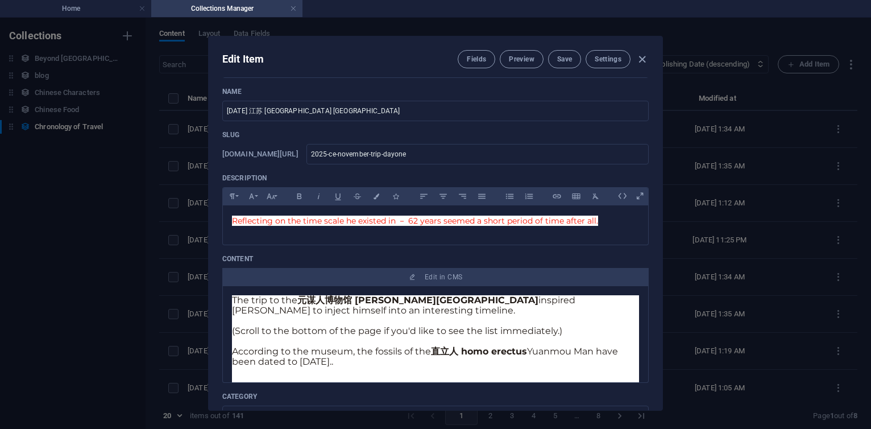
scroll to position [0, 0]
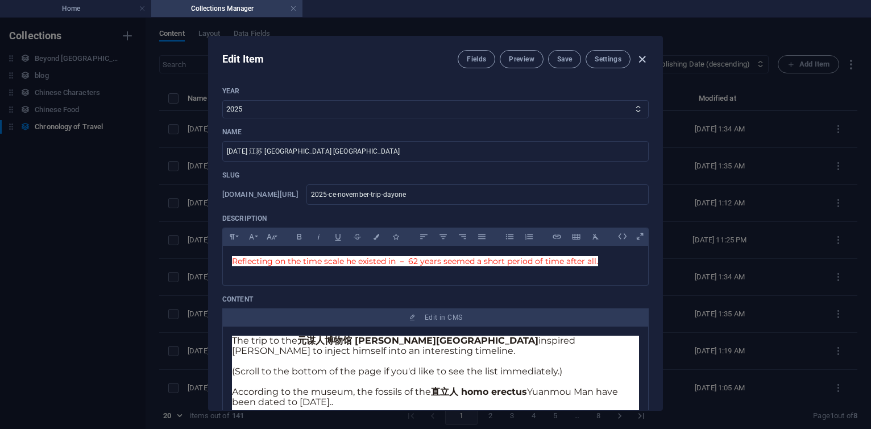
click at [645, 63] on icon "button" at bounding box center [641, 59] width 13 height 13
type input "[DATE]"
type input "2025-ce-november-trip-dayone"
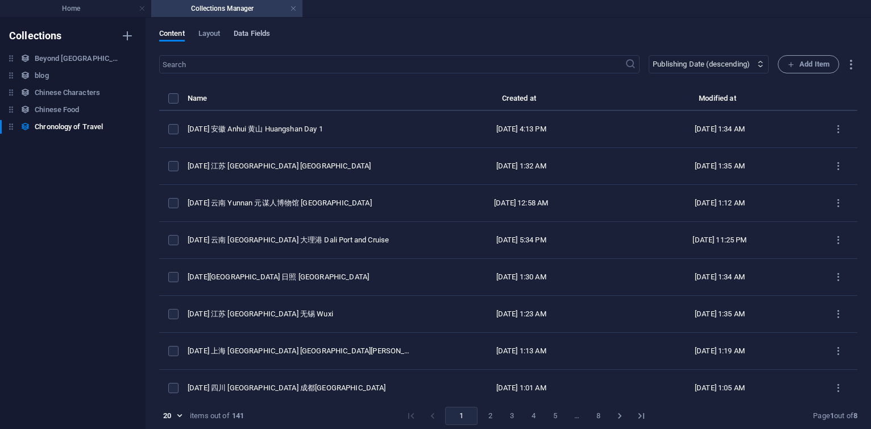
click at [270, 38] on span "Data Fields" at bounding box center [252, 35] width 36 height 16
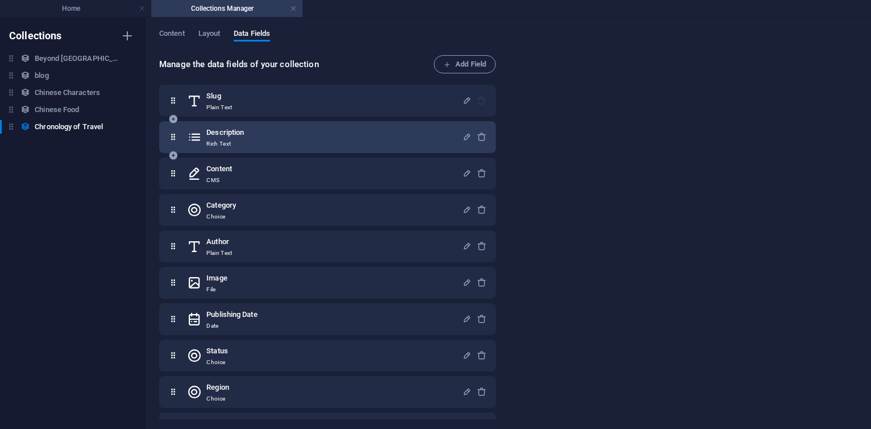
scroll to position [109, 0]
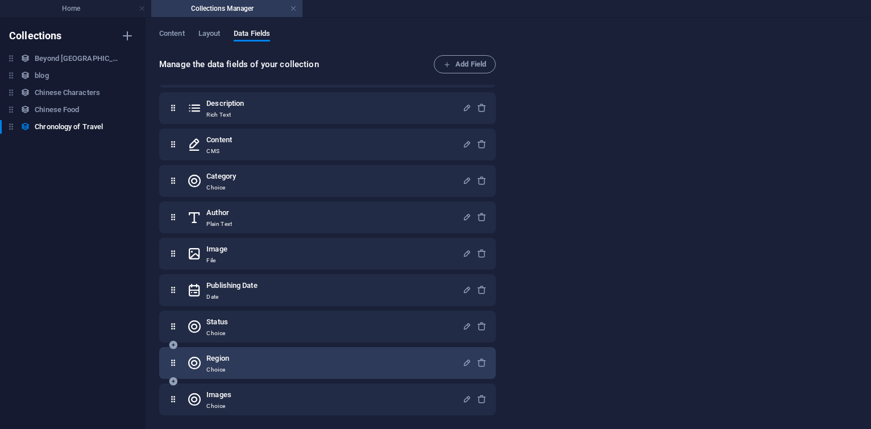
click at [264, 357] on div "Region Choice" at bounding box center [324, 362] width 275 height 23
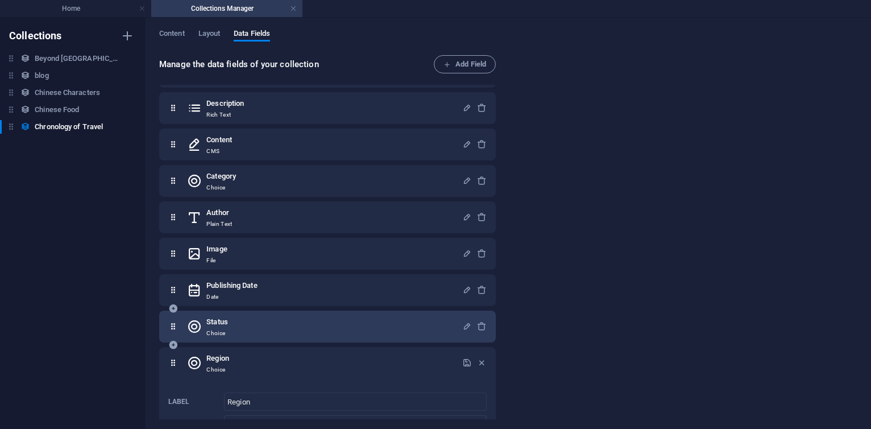
scroll to position [381, 0]
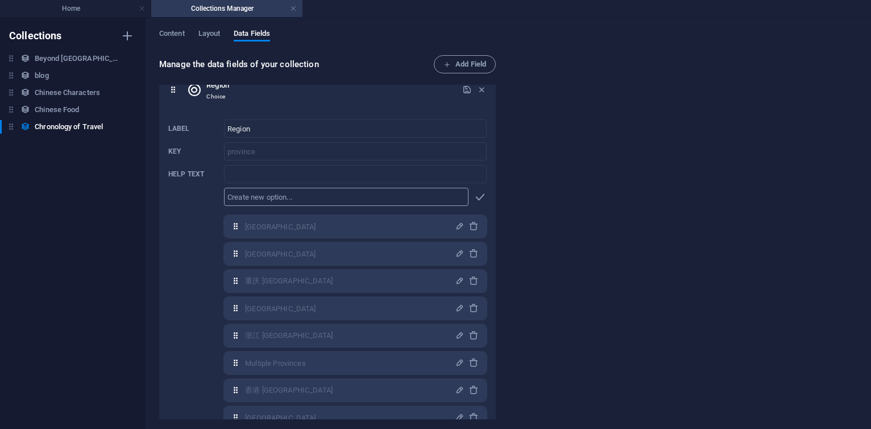
click at [301, 193] on input "text" at bounding box center [346, 197] width 244 height 18
type input "安徽 Anhui"
click at [479, 196] on icon "button" at bounding box center [479, 196] width 13 height 13
click at [468, 92] on icon "button" at bounding box center [467, 90] width 10 height 10
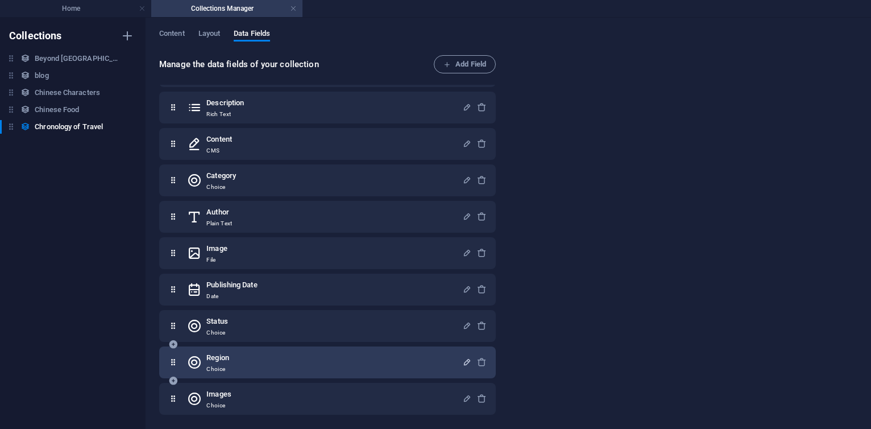
scroll to position [109, 0]
click at [172, 36] on span "Content" at bounding box center [172, 35] width 26 height 16
select select "columns.publishing_date_DESC"
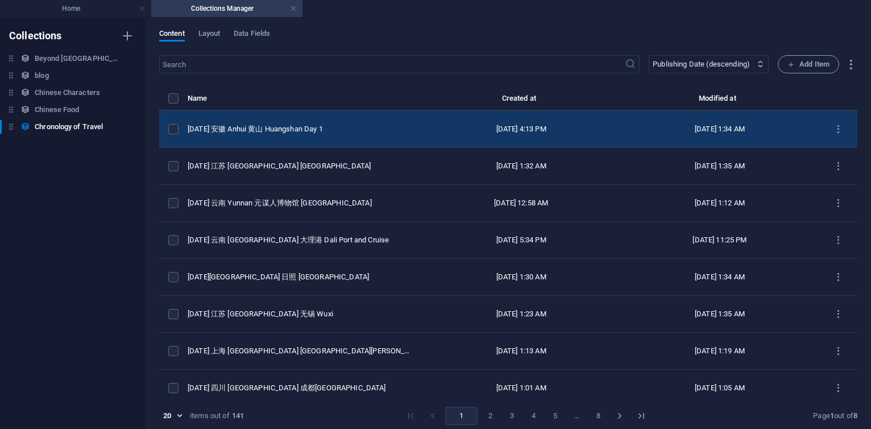
click at [260, 123] on td "2025 CE 安徽 Anhui 黄山 Huangshan Day 1" at bounding box center [305, 129] width 234 height 37
select select "2025"
select select "Travel"
select select "Draft"
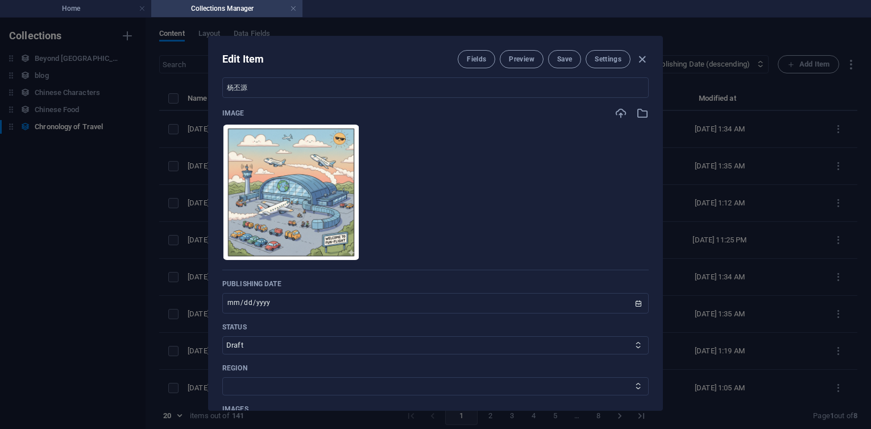
scroll to position [614, 0]
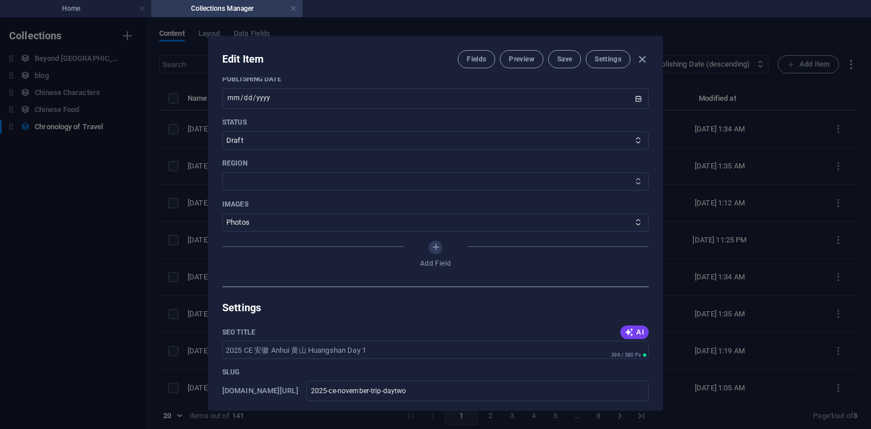
select select "安徽 Anhui"
click at [222, 172] on select "云南 Yunnan 广东 Guangdong 重庆 Chongqing 广西 Guangxi 浙江 Zhejiang Multiple Provinces 香…" at bounding box center [435, 181] width 426 height 18
select select "Published"
click at [222, 131] on select "Published Draft" at bounding box center [435, 140] width 426 height 18
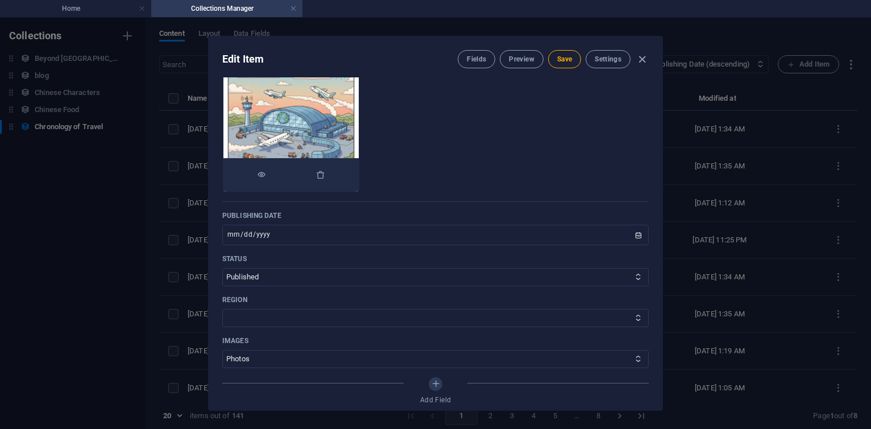
scroll to position [273, 0]
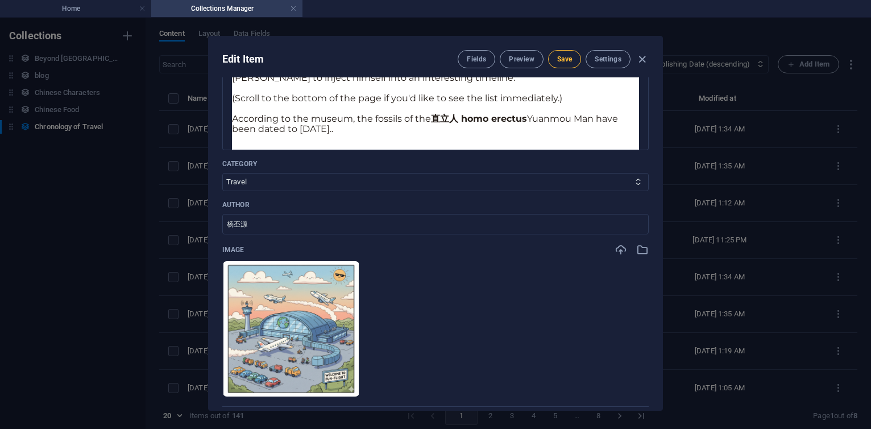
click at [572, 59] on button "Save" at bounding box center [564, 59] width 33 height 18
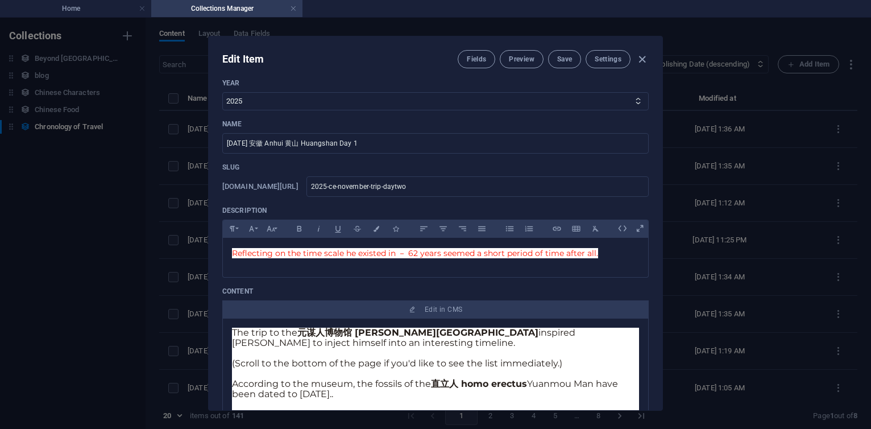
scroll to position [0, 0]
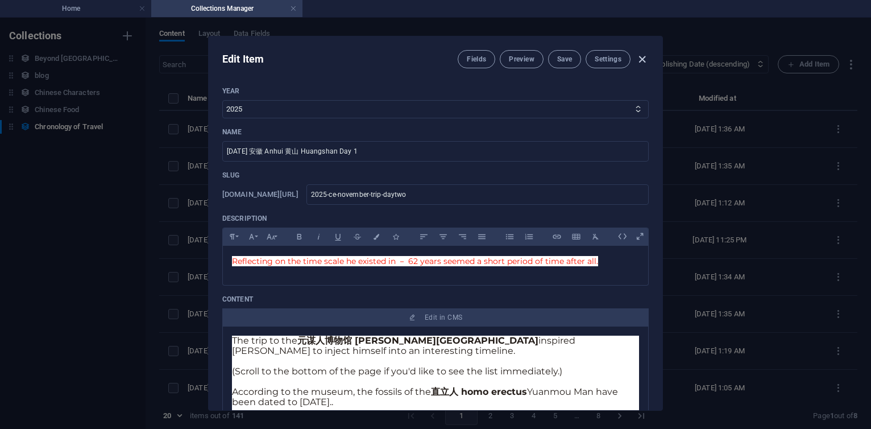
click at [643, 54] on icon "button" at bounding box center [641, 59] width 13 height 13
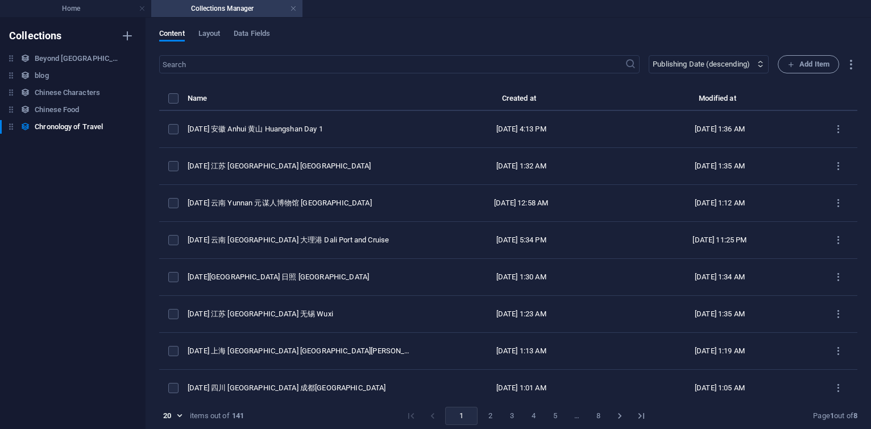
type input "[DATE]"
type input "2025-ce-november-trip-daytwo"
click at [326, 197] on h6 "Duplicate" at bounding box center [325, 197] width 31 height 14
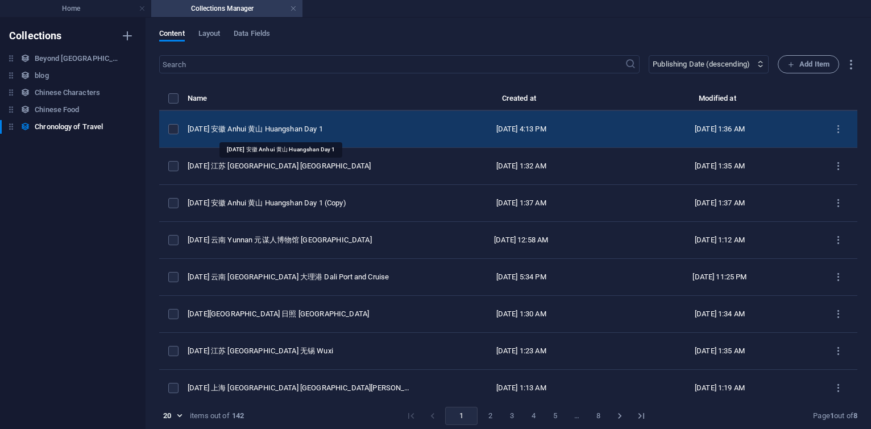
click at [310, 125] on div "2025 CE 安徽 Anhui 黄山 Huangshan Day 1" at bounding box center [300, 129] width 225 height 10
select select "2025"
select select "Travel"
select select "安徽 Anhui"
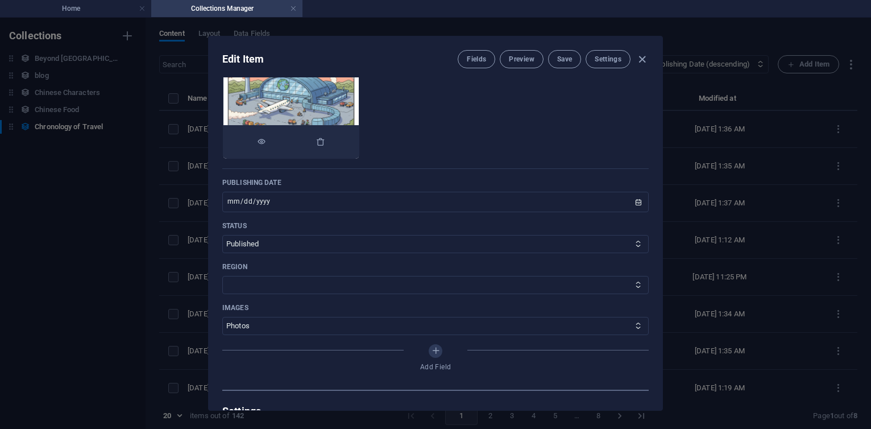
scroll to position [546, 0]
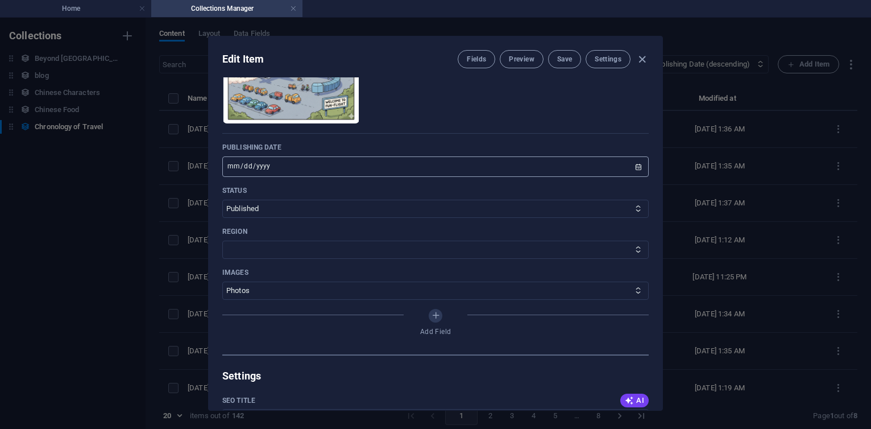
click at [245, 169] on input "[DATE]" at bounding box center [435, 166] width 426 height 20
click at [566, 61] on span "Save" at bounding box center [564, 59] width 15 height 9
click at [640, 58] on icon "button" at bounding box center [641, 59] width 13 height 13
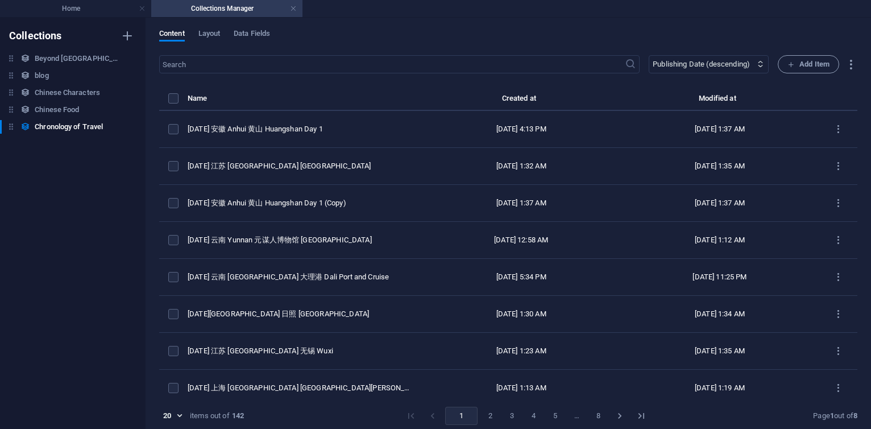
type input "[DATE]"
type input "2025-ce-november-trip-daytwo"
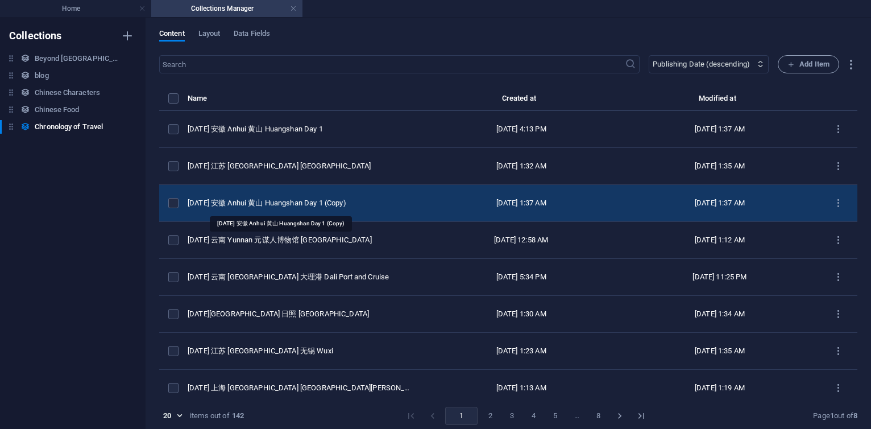
click at [311, 201] on div "2025 CE 安徽 Anhui 黄山 Huangshan Day 1 (Copy)" at bounding box center [300, 203] width 225 height 10
select select "Travel"
select select "安徽 Anhui"
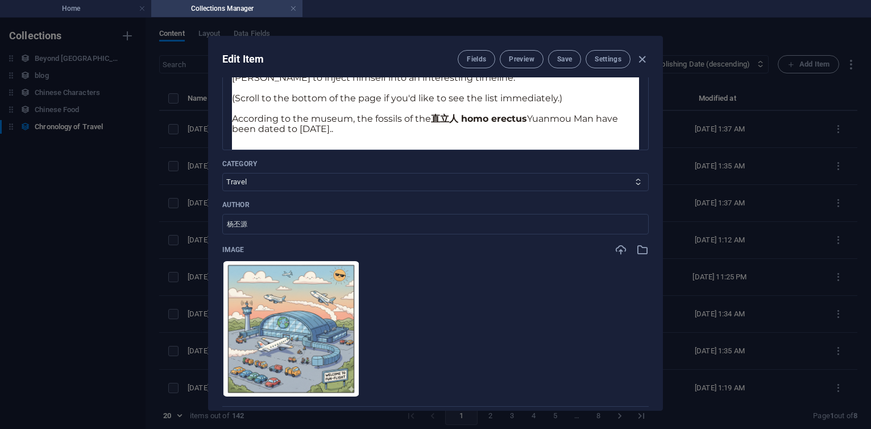
scroll to position [477, 0]
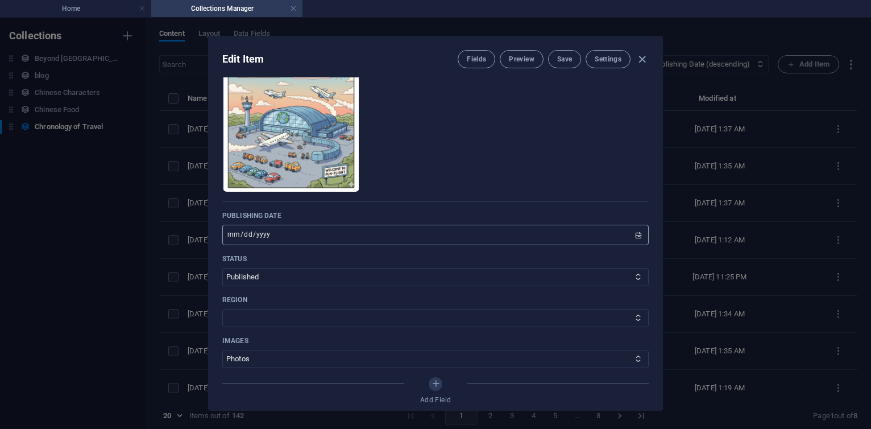
click at [244, 236] on input "[DATE]" at bounding box center [435, 234] width 426 height 20
click at [560, 60] on span "Save" at bounding box center [564, 59] width 15 height 9
click at [641, 58] on icon "button" at bounding box center [641, 59] width 13 height 13
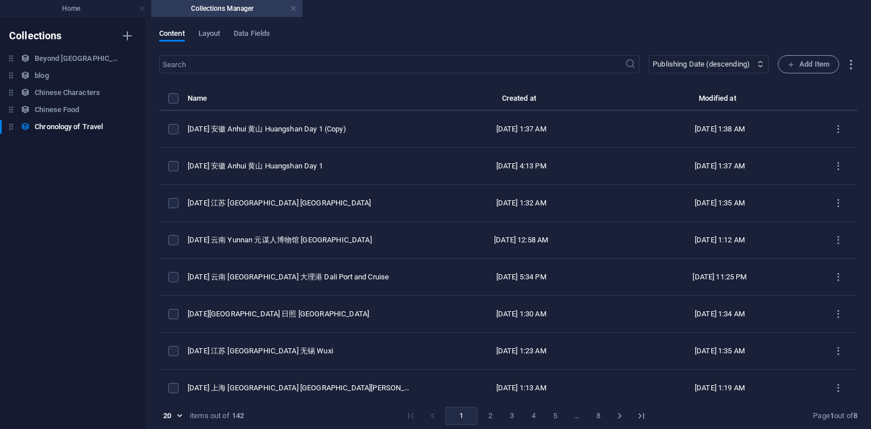
type input "[DATE]"
type input "2025-ce-anhui-huangshan-day-1-copy"
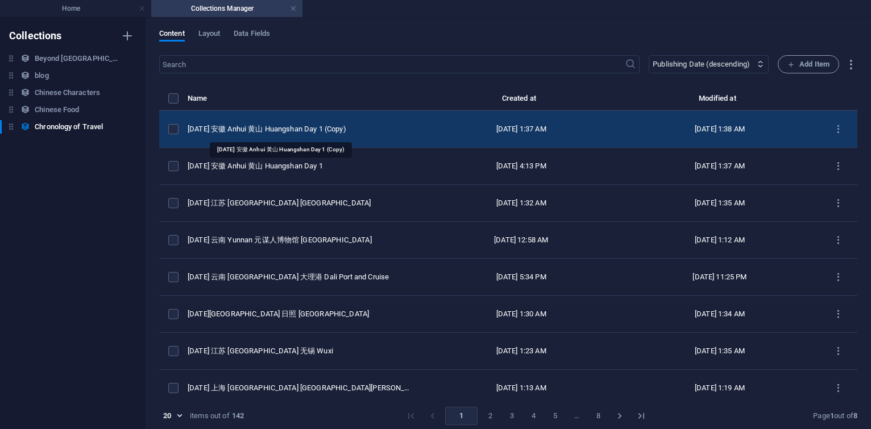
click at [292, 129] on div "2025 CE 安徽 Anhui 黄山 Huangshan Day 1 (Copy)" at bounding box center [300, 129] width 225 height 10
select select "Travel"
select select "安徽 Anhui"
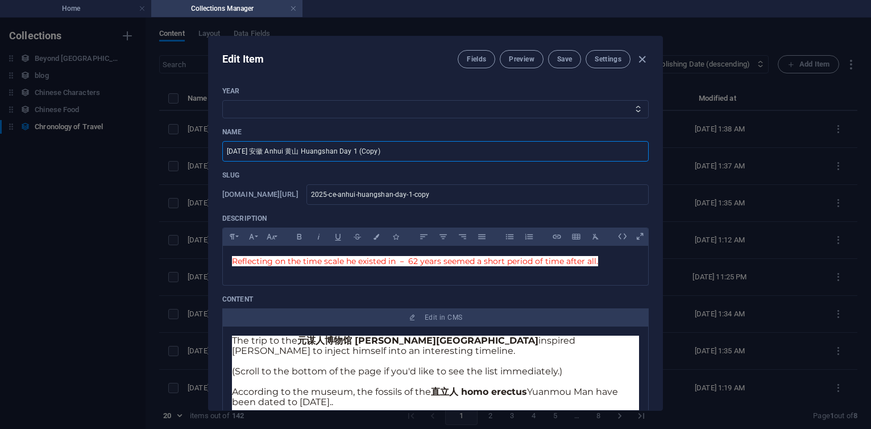
click at [414, 159] on input "2025 CE 安徽 Anhui 黄山 Huangshan Day 1 (Copy)" at bounding box center [435, 151] width 426 height 20
type input "2025 CE 安徽 Anhui 黄山 Huangshan Day 2"
drag, startPoint x: 513, startPoint y: 197, endPoint x: 377, endPoint y: 184, distance: 135.9
click at [377, 184] on div "www.example.com/chronology-of-travel-item/ 2025-ce-anhui-huangshan-day-1-copy ​" at bounding box center [435, 194] width 426 height 20
paste input "november-trip-daytwo"
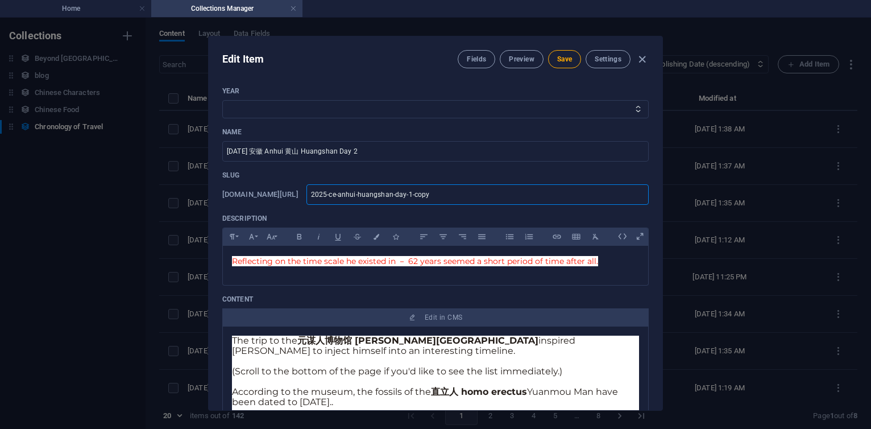
type input "2025-ce-november-trip-daytwo"
type input "2025-ce-november-trip-daytw"
type input "2025-ce-november-trip-dayt"
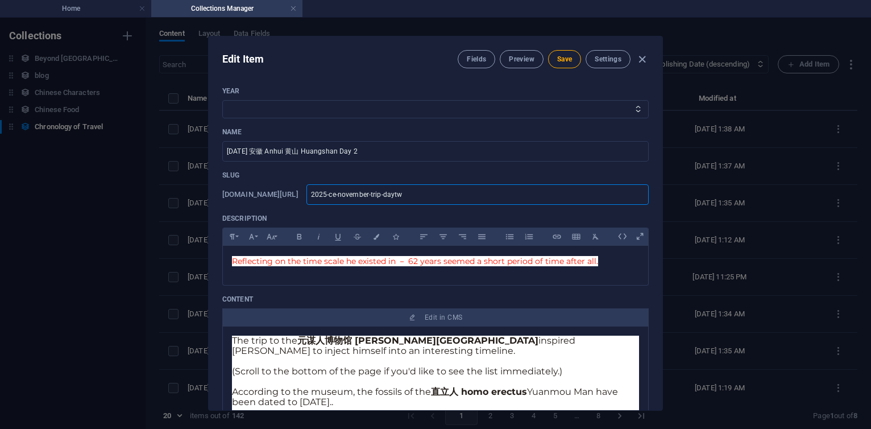
type input "2025-ce-november-trip-dayt"
type input "2025-ce-november-trip-dayth"
type input "2025-ce-november-trip-daythr"
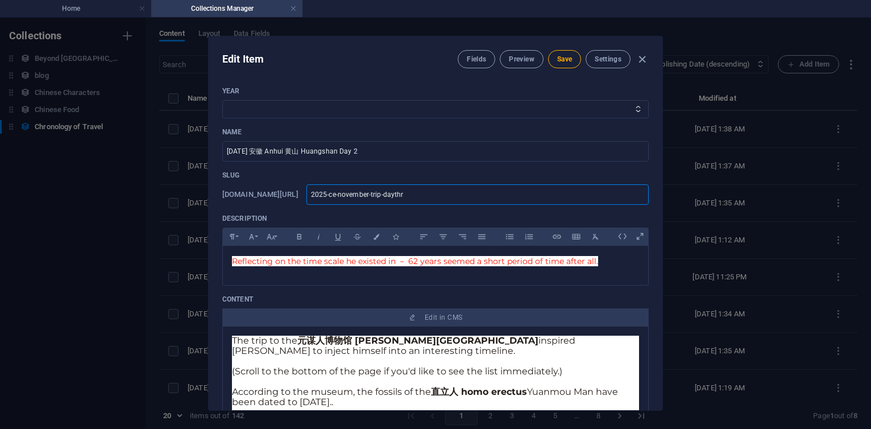
type input "2025-ce-november-trip-daythre"
type input "2025-ce-november-trip-daythree"
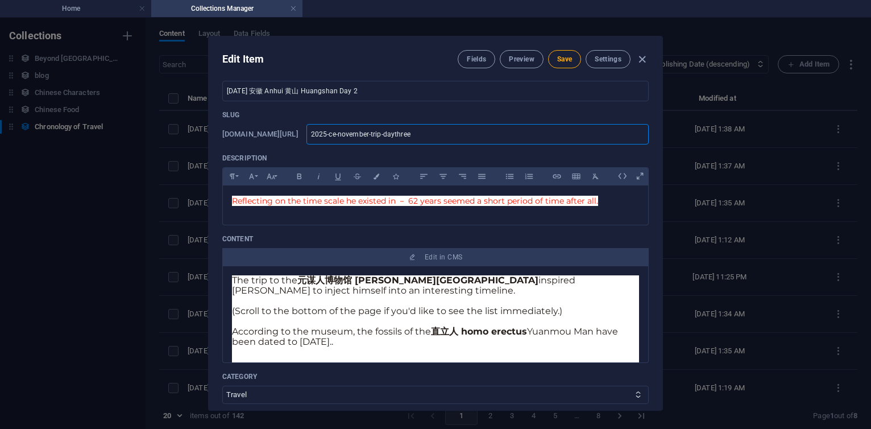
scroll to position [0, 0]
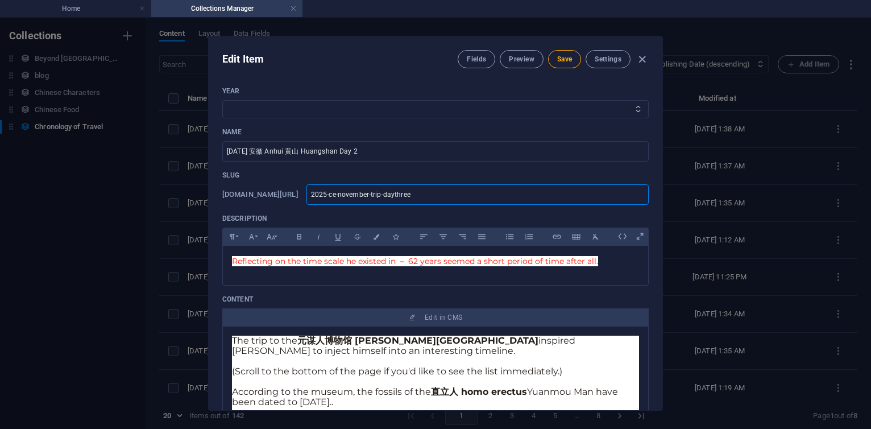
type input "2025-ce-november-trip-daythree"
select select "2025"
click at [222, 100] on select "2013 2018 2017 2016 2015 2014 2019 2020 2021 2022 2023 2024 2025 2026 2027 1996…" at bounding box center [435, 109] width 426 height 18
click at [569, 62] on span "Save" at bounding box center [564, 59] width 15 height 9
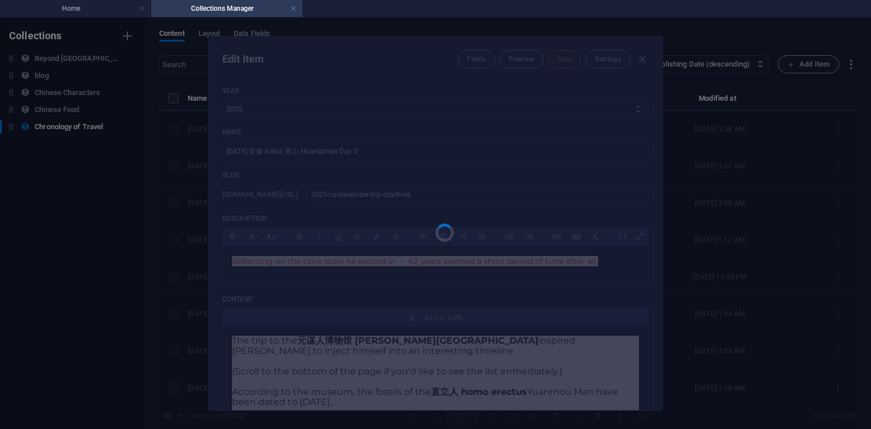
type input "2025-ce-november-trip-daythree"
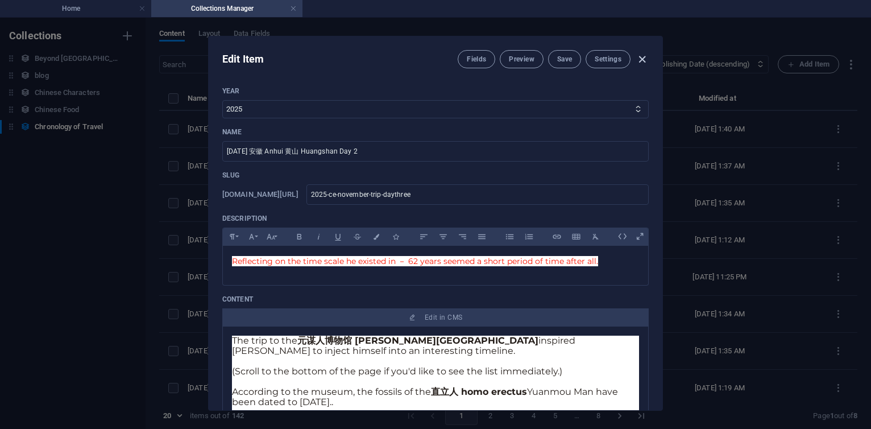
click at [640, 59] on icon "button" at bounding box center [641, 59] width 13 height 13
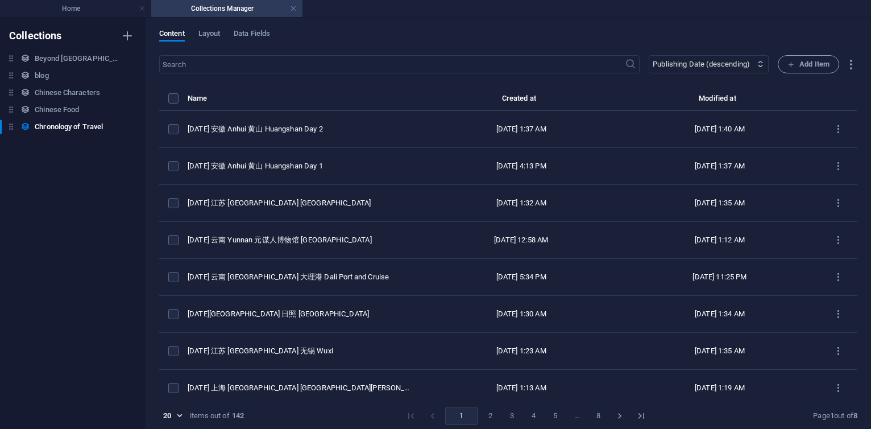
type input "[DATE]"
type input "2025-ce-november-trip-daythree"
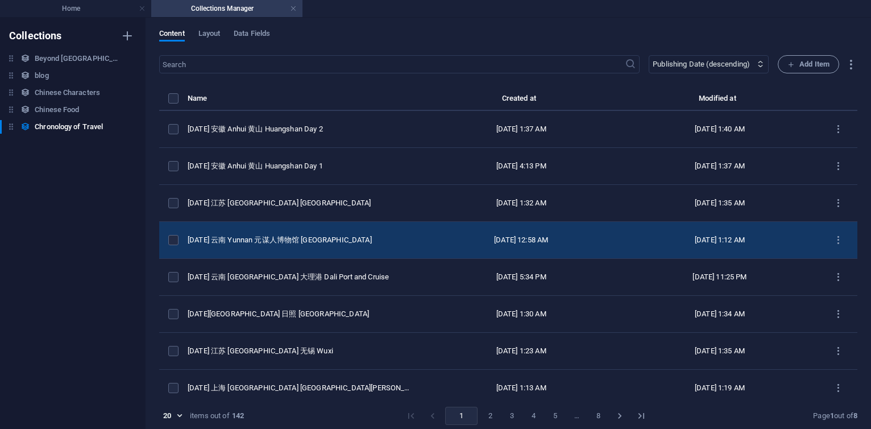
click at [308, 234] on td "[DATE] 云南 Yunnan 元谋人博物馆 [GEOGRAPHIC_DATA]" at bounding box center [305, 240] width 234 height 37
select select "Travel"
select select "[GEOGRAPHIC_DATA]"
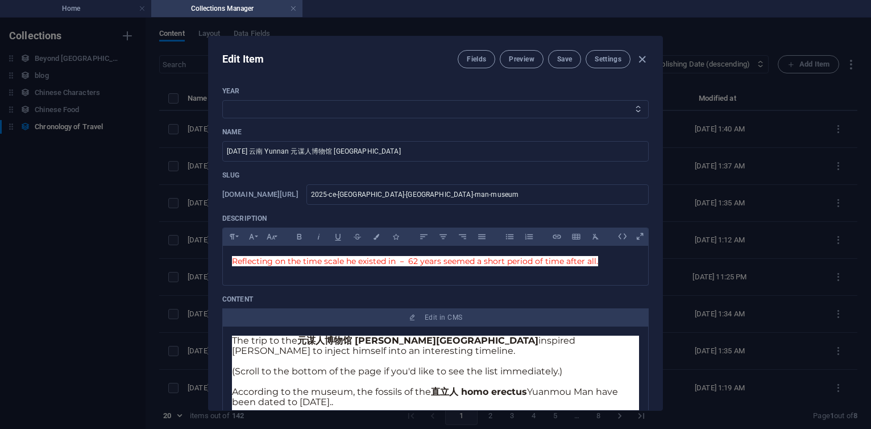
select select "2025"
click at [222, 100] on select "2013 2018 2017 2016 2015 2014 2019 2020 2021 2022 2023 2024 2025 2026 2027 1996…" at bounding box center [435, 109] width 426 height 18
click at [559, 61] on span "Save" at bounding box center [564, 59] width 15 height 9
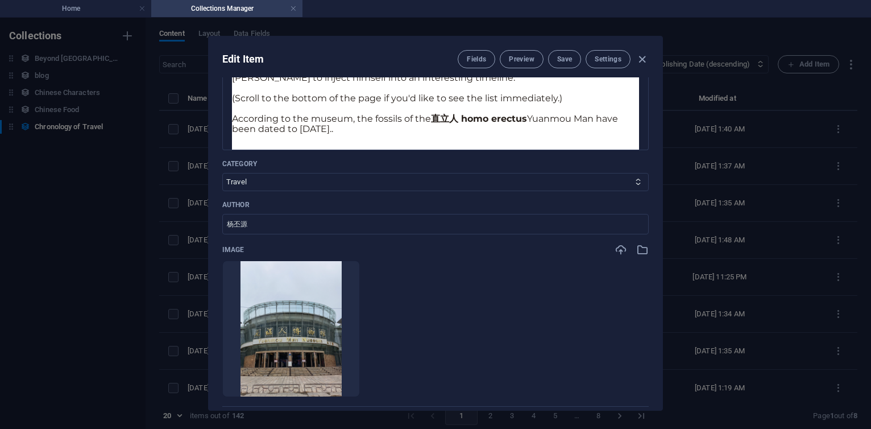
scroll to position [614, 0]
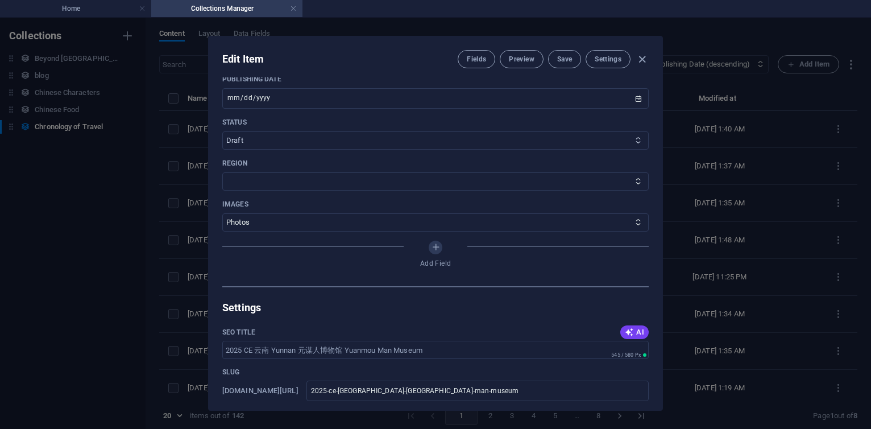
click at [222, 131] on select "Published Draft" at bounding box center [435, 140] width 426 height 18
click at [571, 64] on button "Save" at bounding box center [564, 59] width 33 height 18
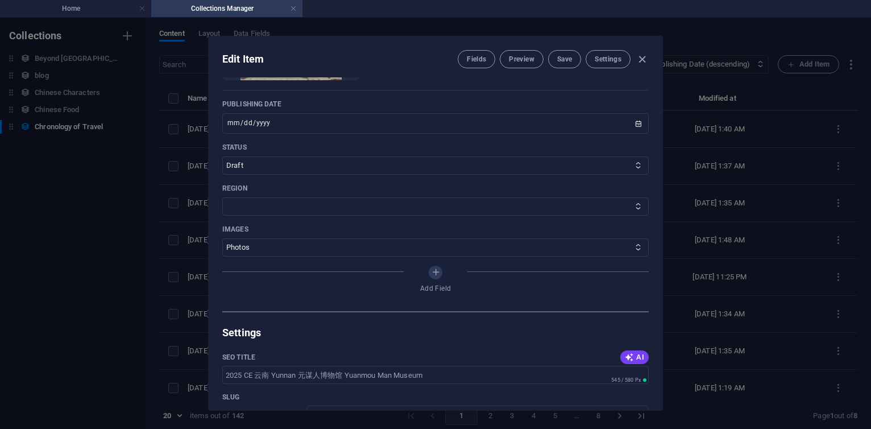
scroll to position [546, 0]
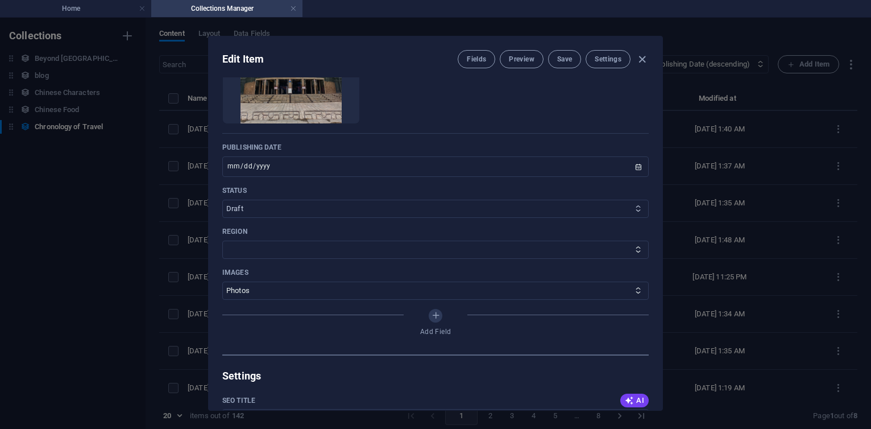
select select "Published"
click at [222, 199] on select "Published Draft" at bounding box center [435, 208] width 426 height 18
click at [571, 59] on button "Save" at bounding box center [564, 59] width 33 height 18
